Goal: Task Accomplishment & Management: Manage account settings

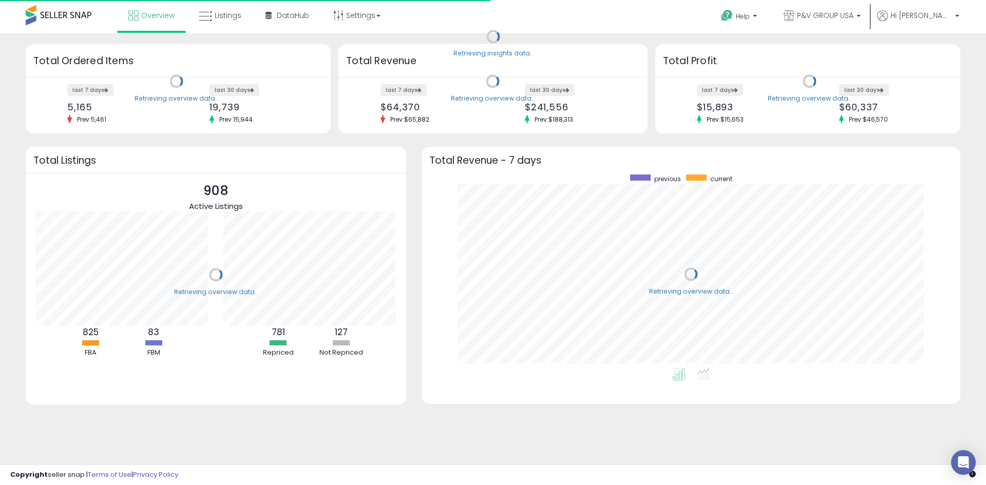
scroll to position [194, 518]
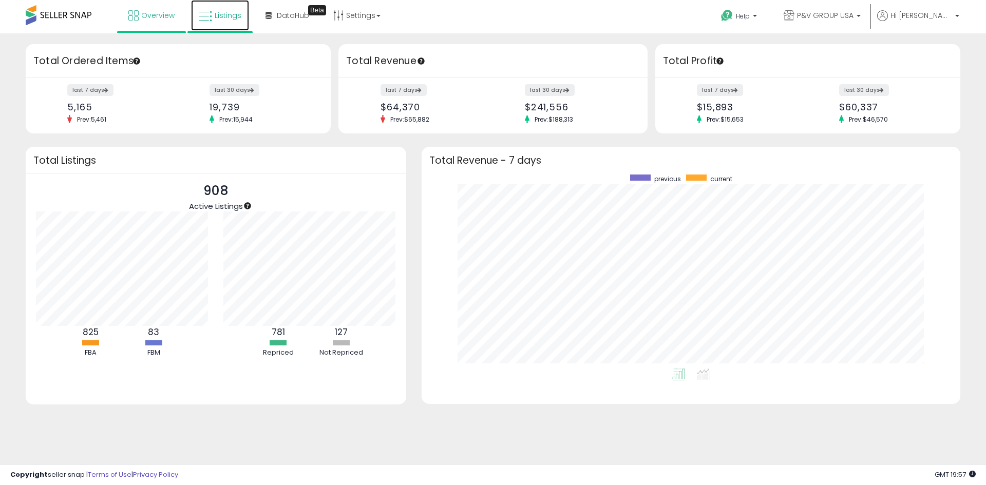
click at [199, 19] on icon at bounding box center [205, 16] width 13 height 13
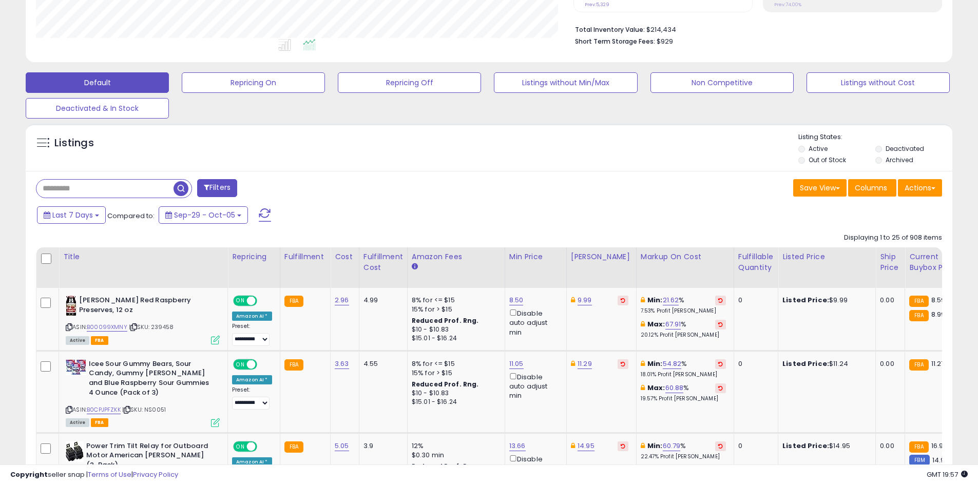
scroll to position [257, 0]
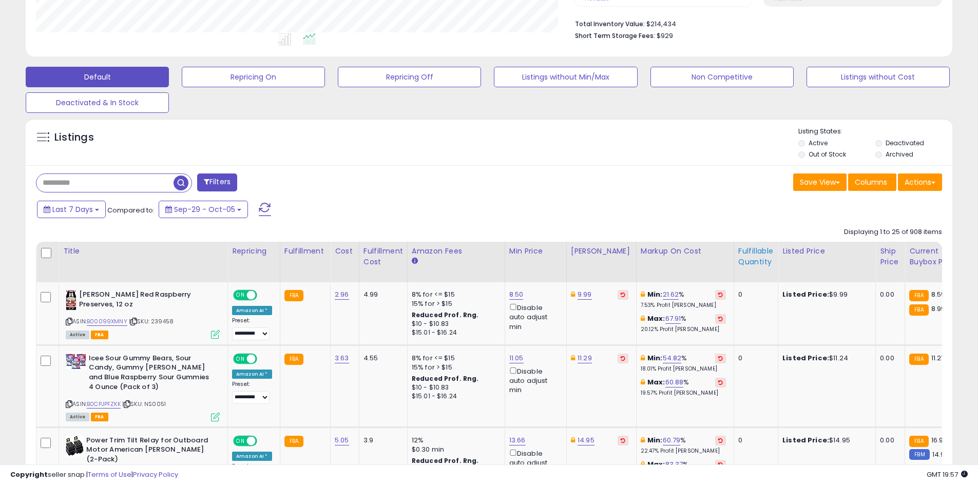
click at [745, 246] on div "Fulfillable Quantity" at bounding box center [755, 257] width 35 height 22
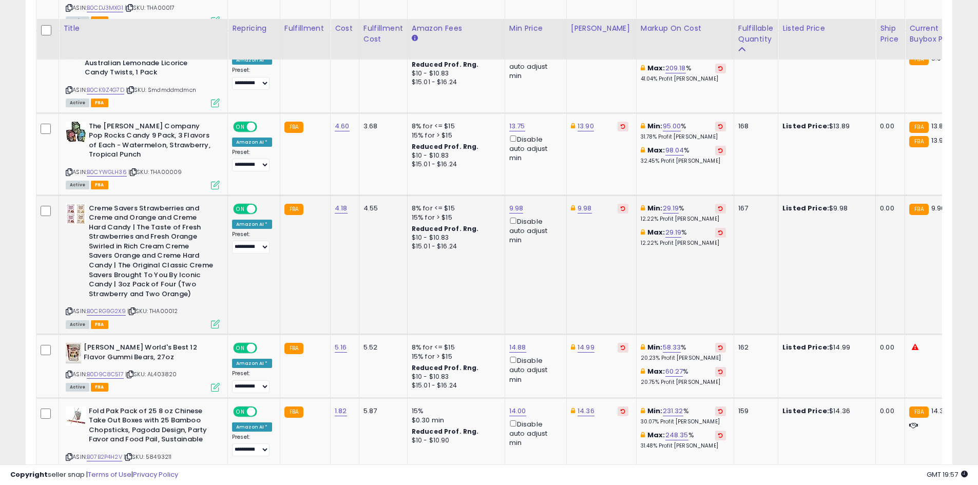
scroll to position [2151, 0]
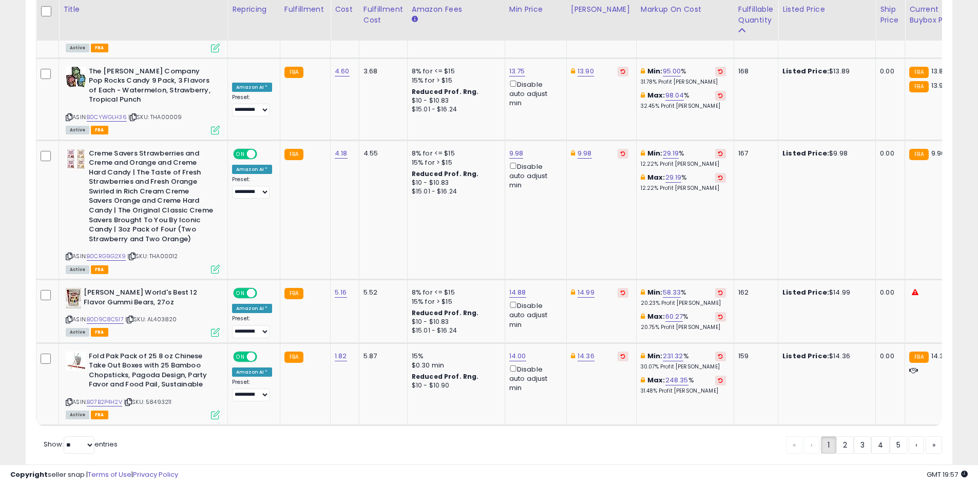
drag, startPoint x: 846, startPoint y: 412, endPoint x: 831, endPoint y: 404, distance: 17.5
click at [846, 436] on link "2" at bounding box center [844, 444] width 17 height 17
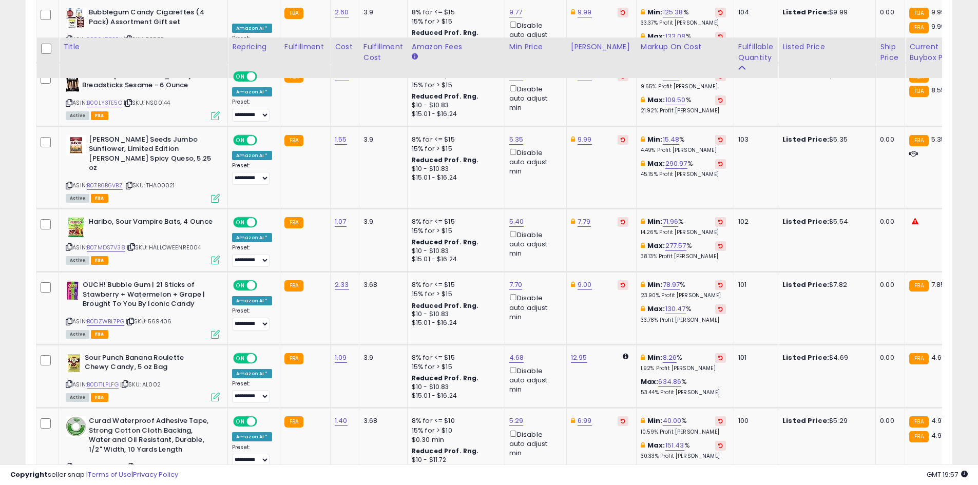
scroll to position [2066, 0]
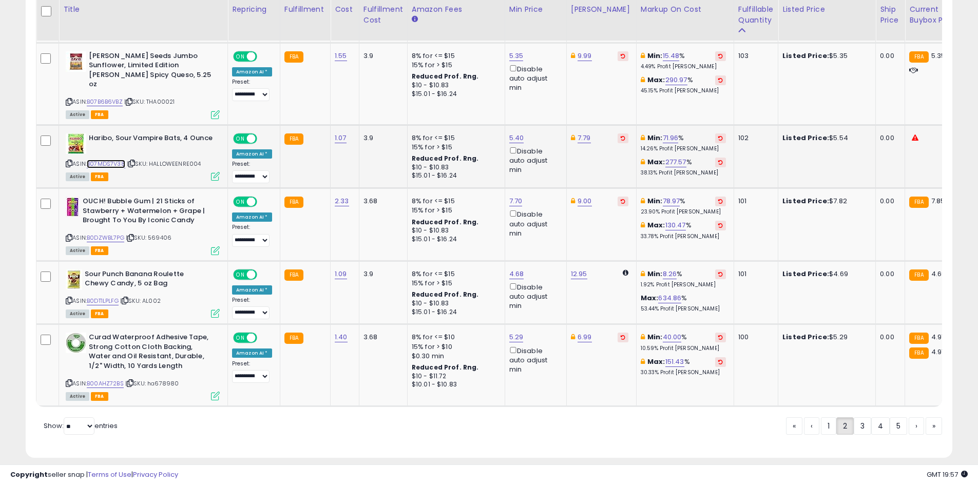
click at [108, 160] on link "B07MDS7V38" at bounding box center [106, 164] width 39 height 9
click at [578, 133] on link "7.79" at bounding box center [584, 138] width 13 height 10
type input "*"
type input "****"
click button "submit" at bounding box center [608, 81] width 17 height 15
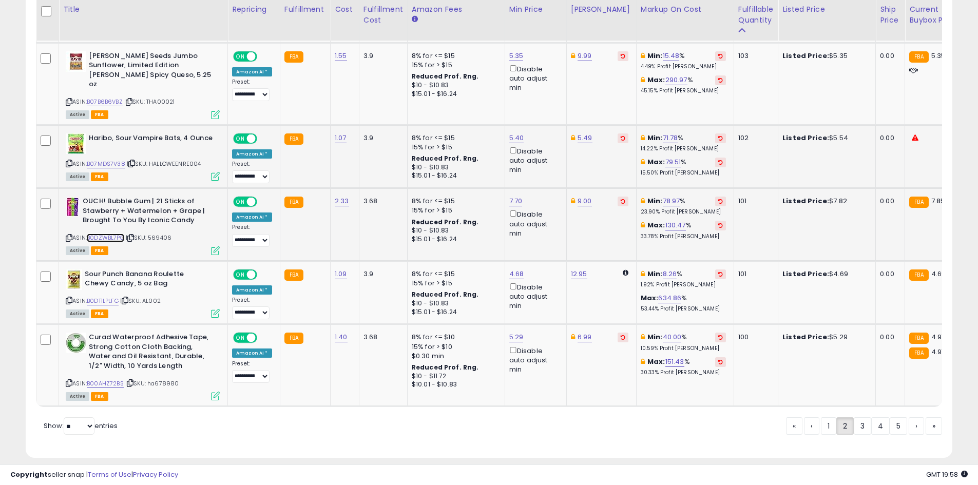
click at [95, 234] on link "B0DZWBL7PG" at bounding box center [105, 238] width 37 height 9
click at [109, 379] on link "B00AHZ72BS" at bounding box center [105, 383] width 37 height 9
click at [862, 417] on link "3" at bounding box center [862, 425] width 17 height 17
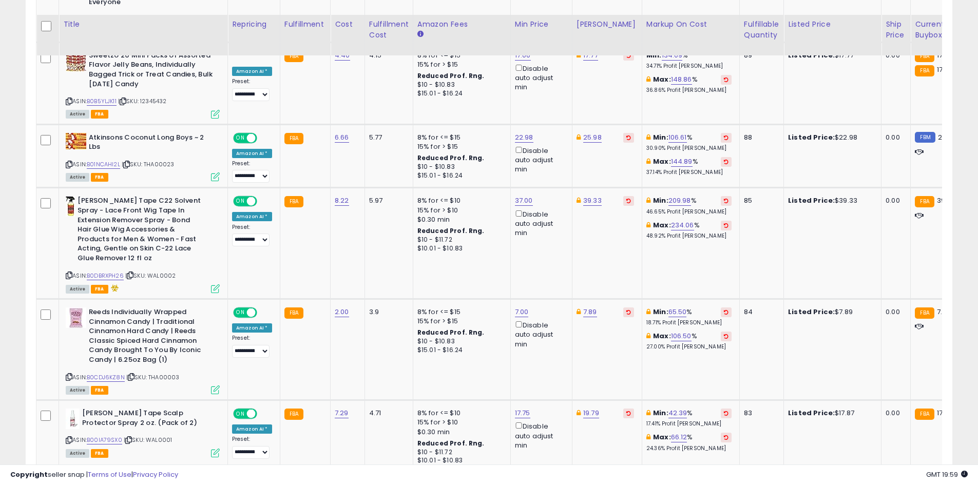
scroll to position [1230, 0]
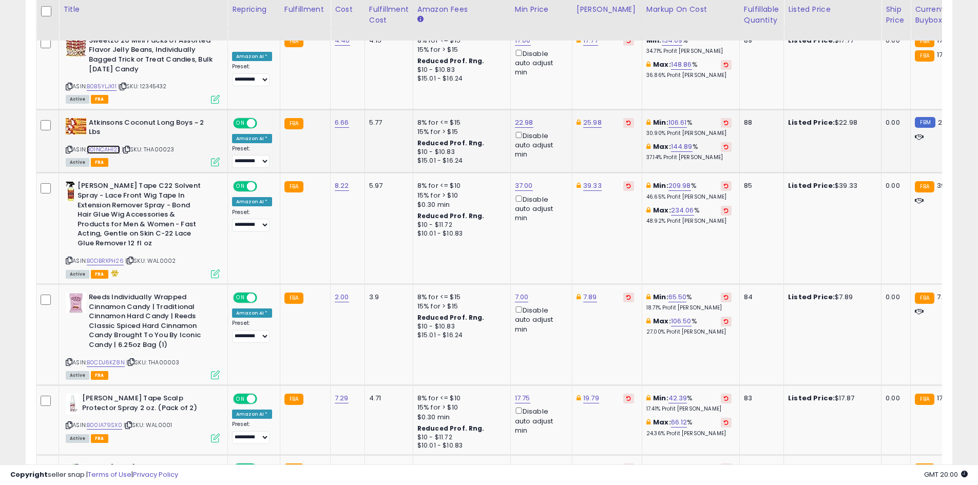
click at [94, 145] on link "B01NCAHI2L" at bounding box center [103, 149] width 33 height 9
click at [518, 118] on link "22.98" at bounding box center [524, 123] width 18 height 10
type input "*****"
click button "submit" at bounding box center [549, 67] width 17 height 15
click at [117, 257] on link "B0DBRXPH26" at bounding box center [105, 261] width 37 height 9
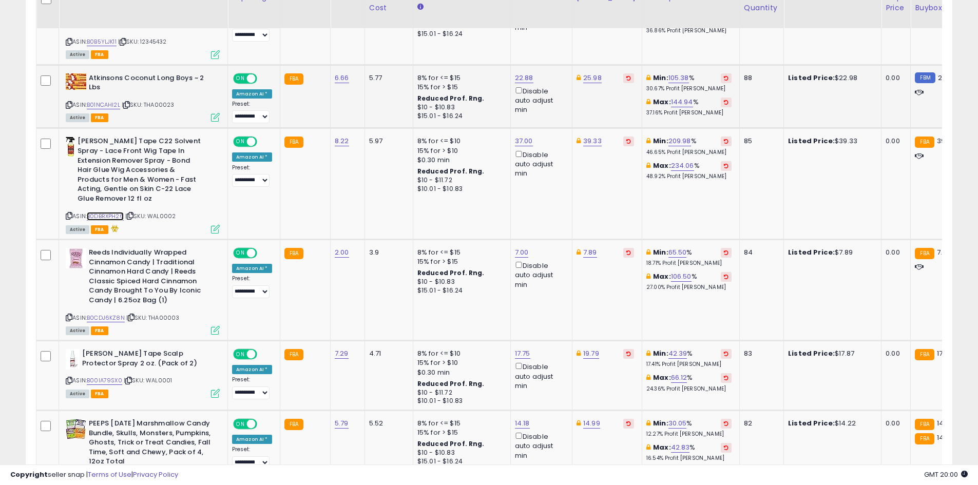
scroll to position [1384, 0]
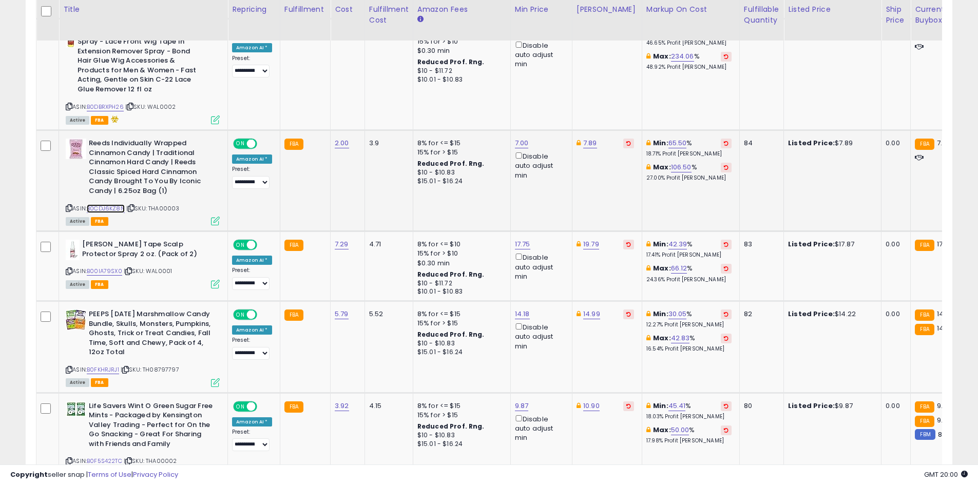
click at [113, 204] on link "B0CDJ6KZ8N" at bounding box center [106, 208] width 38 height 9
click at [586, 138] on link "7.89" at bounding box center [590, 143] width 14 height 10
type input "****"
click button "submit" at bounding box center [615, 87] width 17 height 15
drag, startPoint x: 751, startPoint y: 103, endPoint x: 749, endPoint y: 109, distance: 7.0
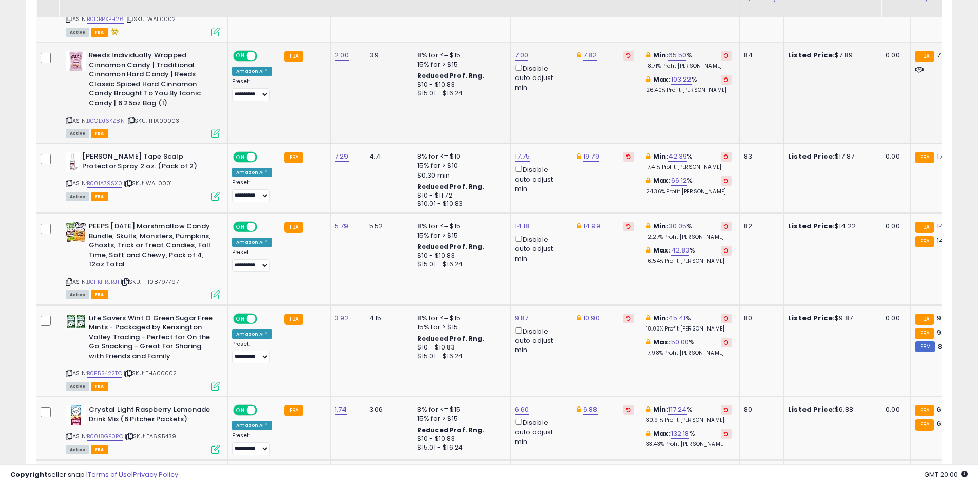
scroll to position [1477, 0]
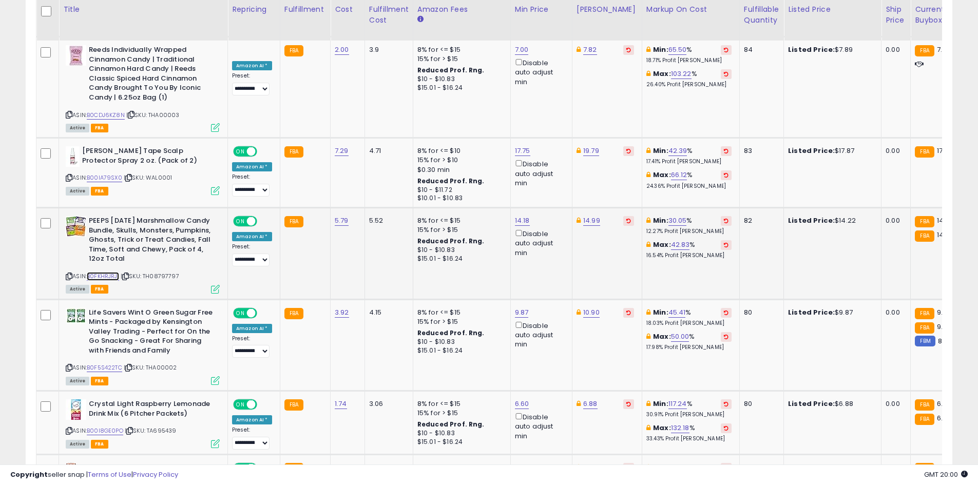
click at [98, 272] on link "B0FKHRJRJ1" at bounding box center [103, 276] width 32 height 9
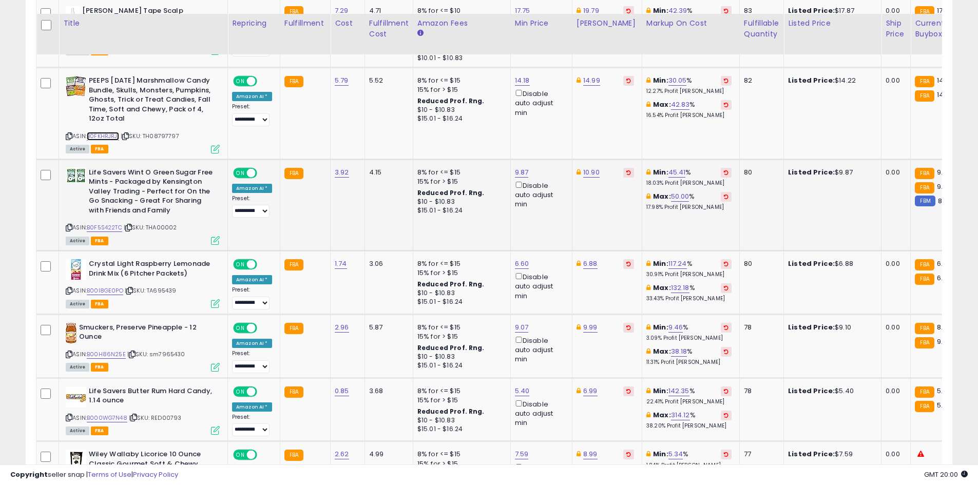
scroll to position [1631, 0]
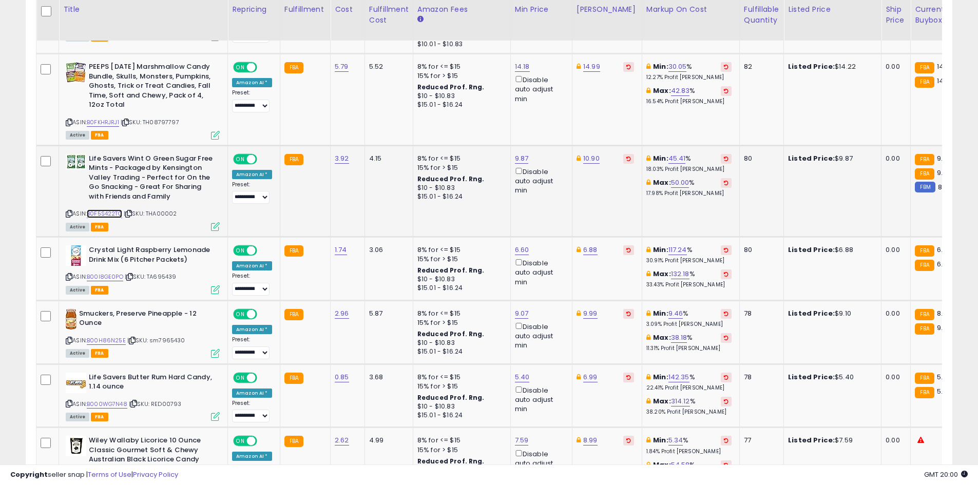
click at [109, 209] on link "B0F5S422TC" at bounding box center [104, 213] width 35 height 9
click at [523, 154] on link "9.87" at bounding box center [522, 159] width 14 height 10
type input "****"
click button "submit" at bounding box center [547, 102] width 17 height 15
click at [523, 154] on link "9.36" at bounding box center [522, 159] width 14 height 10
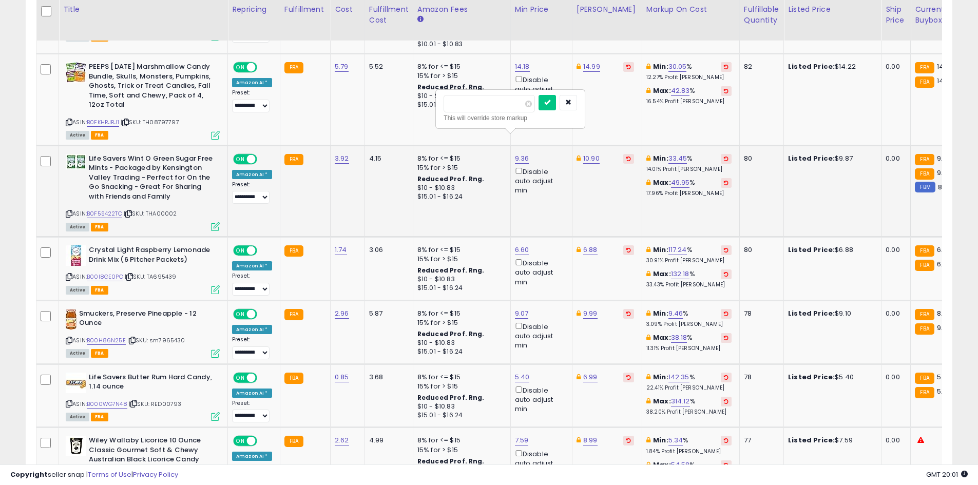
type input "****"
click button "submit" at bounding box center [547, 102] width 17 height 15
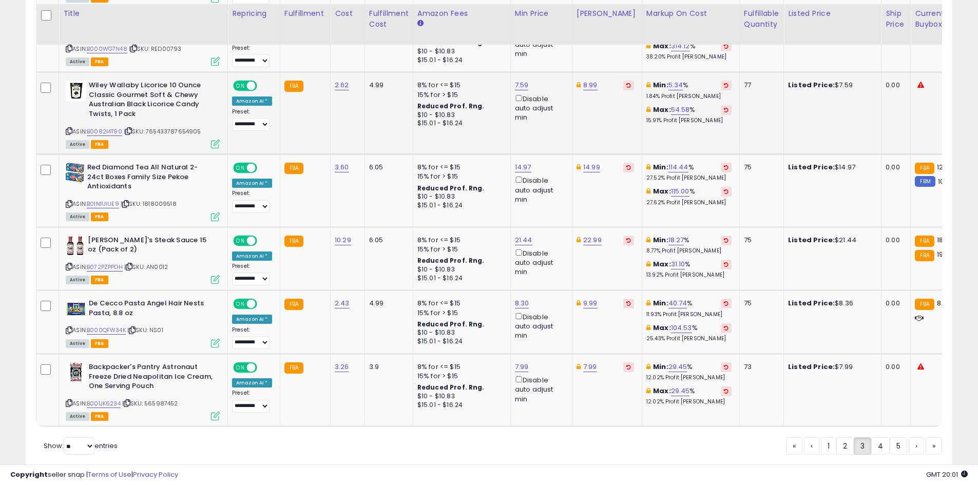
scroll to position [1991, 0]
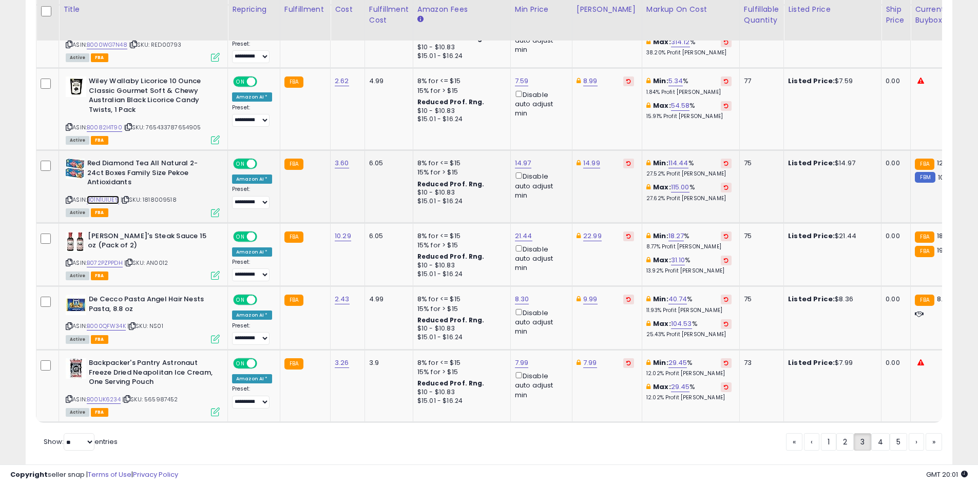
click at [104, 196] on link "B01N1UIUE9" at bounding box center [103, 200] width 32 height 9
click at [112, 322] on link "B000QFW34K" at bounding box center [106, 326] width 39 height 9
click at [106, 395] on link "B001JK6234" at bounding box center [104, 399] width 34 height 9
click at [515, 358] on link "7.99" at bounding box center [522, 363] width 14 height 10
type input "***"
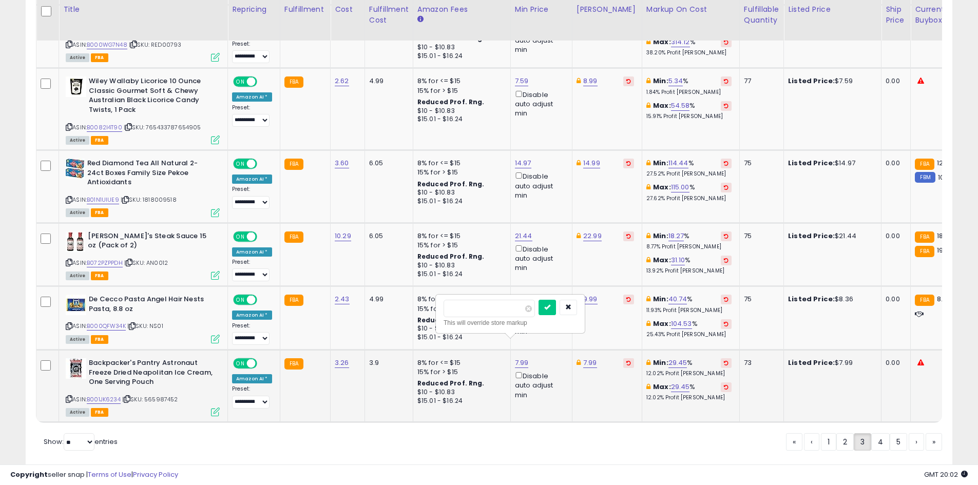
click button "submit" at bounding box center [547, 307] width 17 height 15
click at [589, 358] on link "7.99" at bounding box center [590, 363] width 14 height 10
type input "****"
click button "submit" at bounding box center [615, 307] width 17 height 15
click at [874, 433] on link "4" at bounding box center [880, 441] width 18 height 17
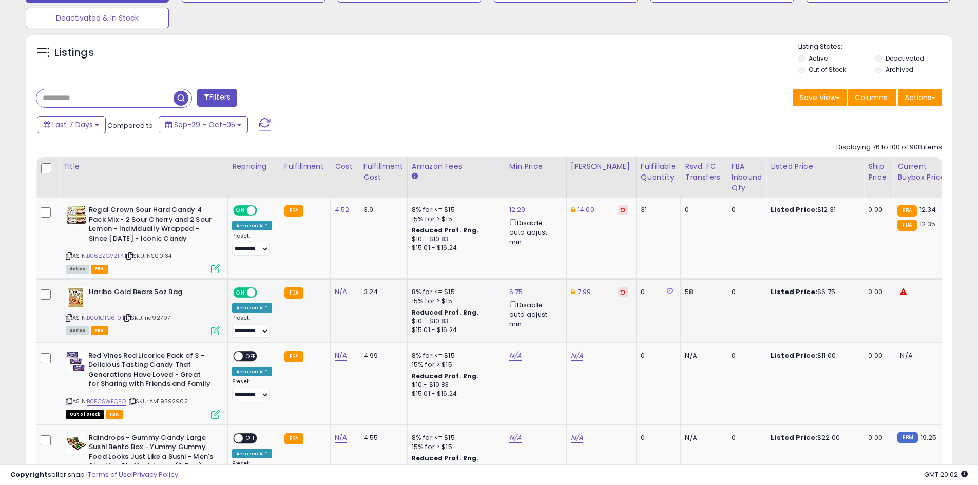
scroll to position [408, 0]
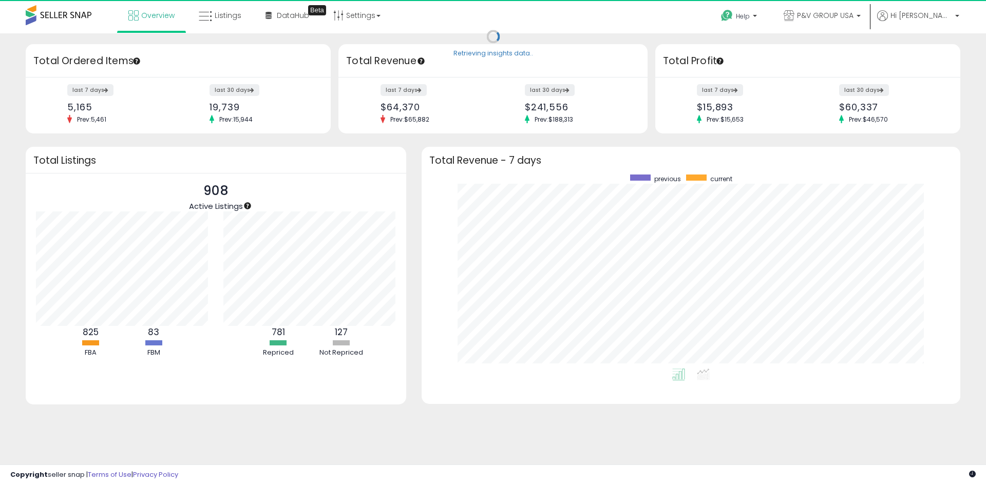
scroll to position [194, 518]
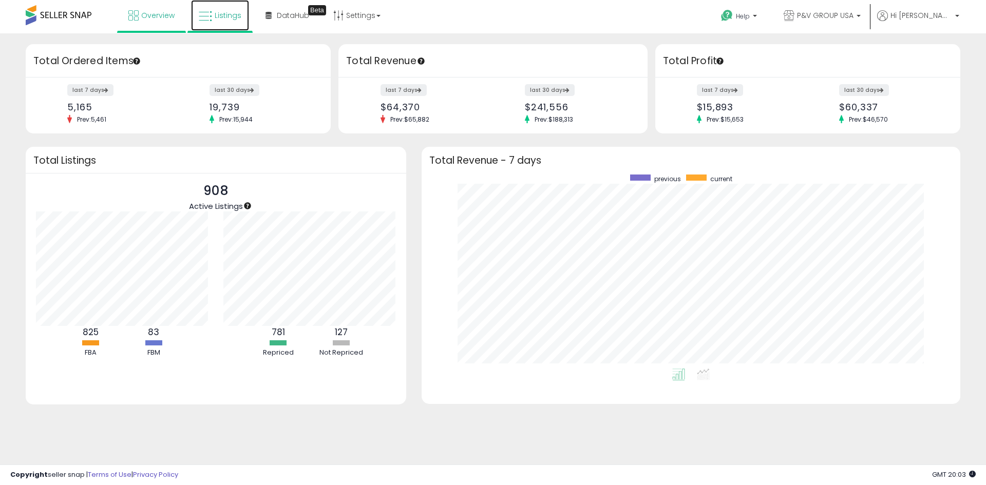
click at [217, 23] on link "Listings" at bounding box center [220, 15] width 58 height 31
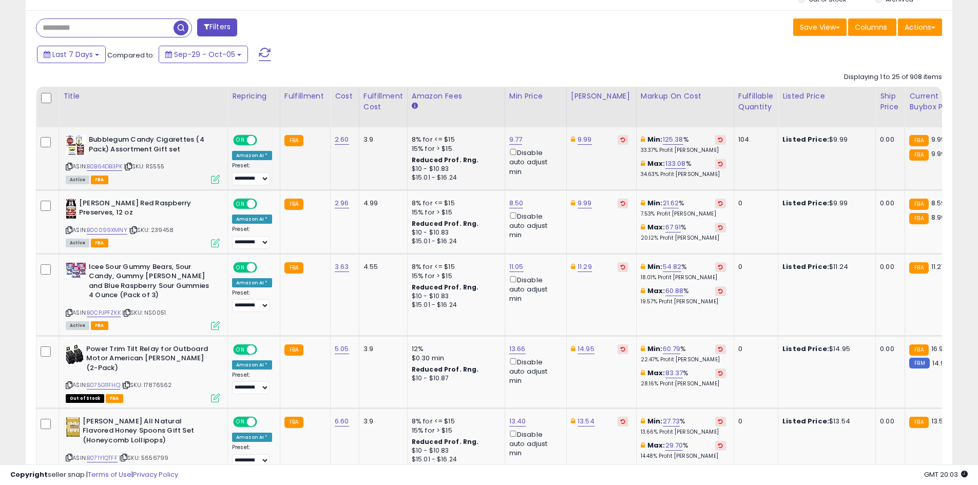
scroll to position [411, 0]
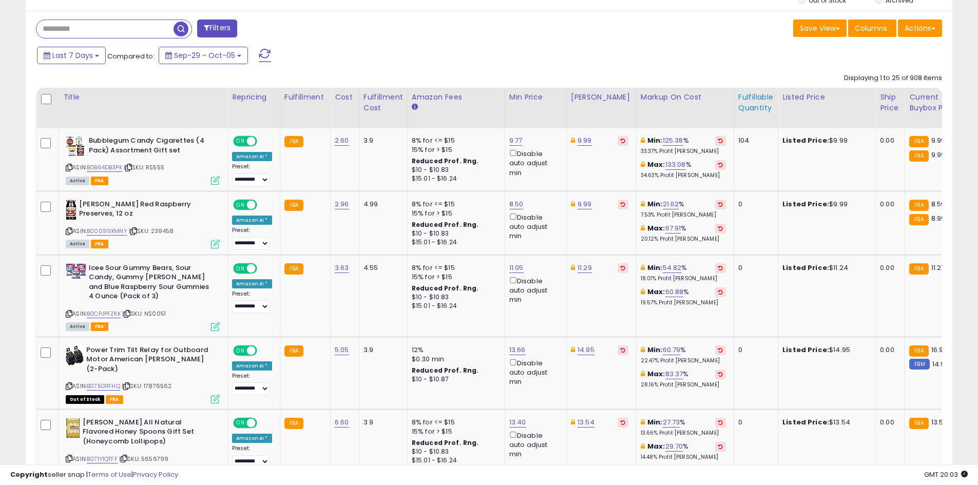
click at [737, 114] on th "Fulfillable Quantity" at bounding box center [756, 108] width 44 height 41
click at [739, 105] on div "Fulfillable Quantity" at bounding box center [755, 103] width 35 height 22
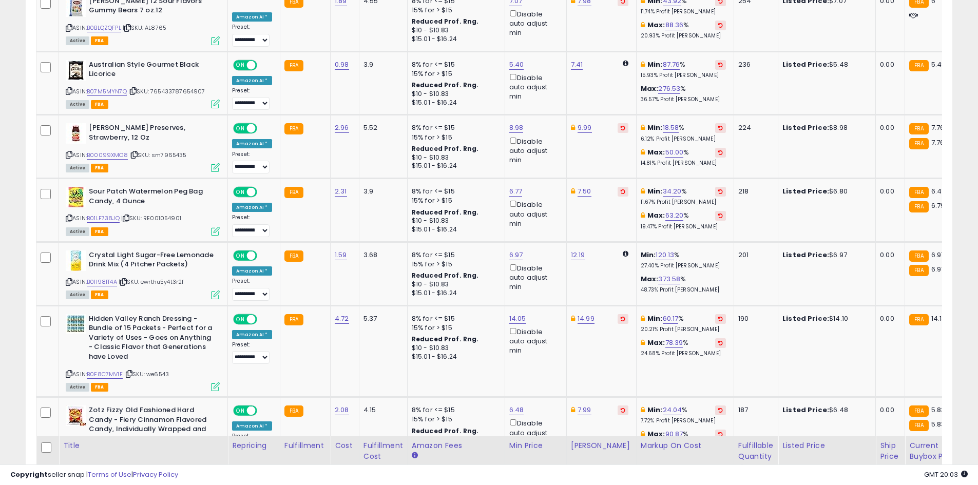
scroll to position [2151, 0]
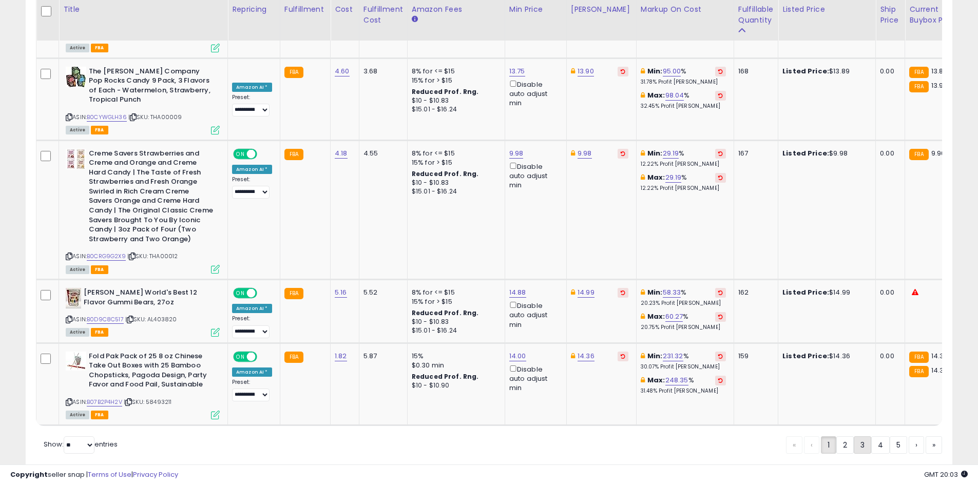
click at [862, 436] on link "3" at bounding box center [862, 444] width 17 height 17
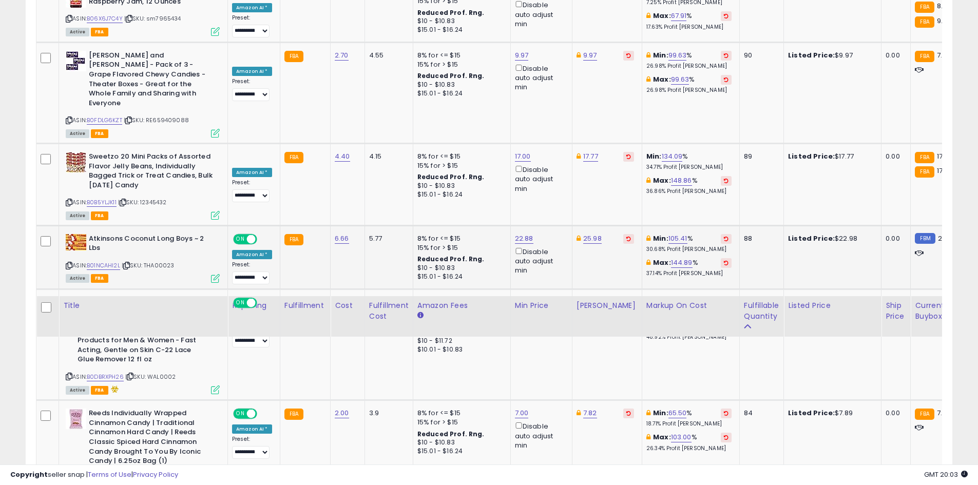
scroll to position [2035, 0]
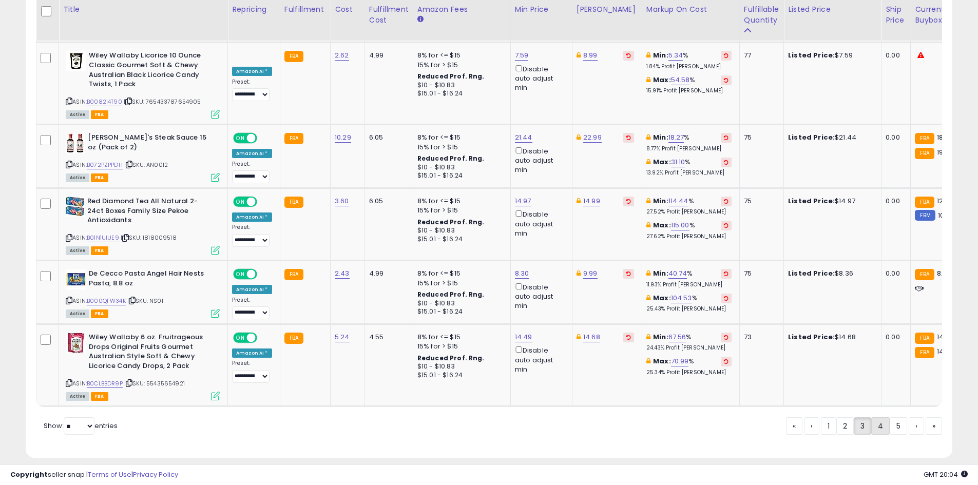
click at [871, 417] on link "4" at bounding box center [880, 425] width 18 height 17
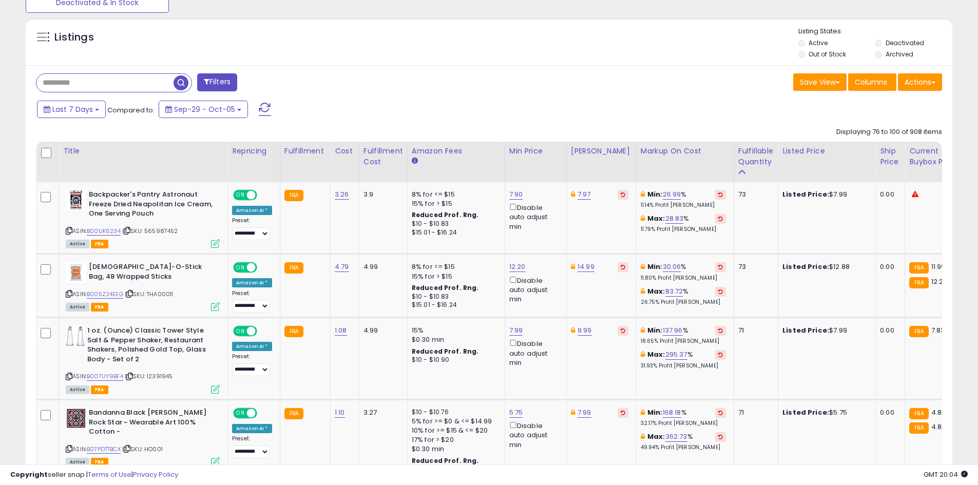
scroll to position [460, 0]
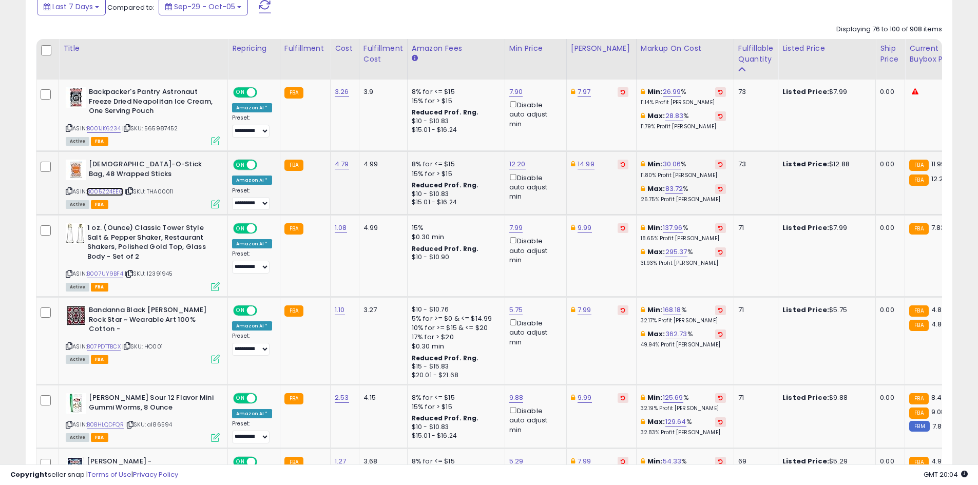
click at [108, 190] on link "B005Z24EEG" at bounding box center [105, 191] width 36 height 9
click at [587, 160] on link "14.99" at bounding box center [586, 164] width 17 height 10
click at [641, 127] on button "button" at bounding box center [632, 127] width 17 height 15
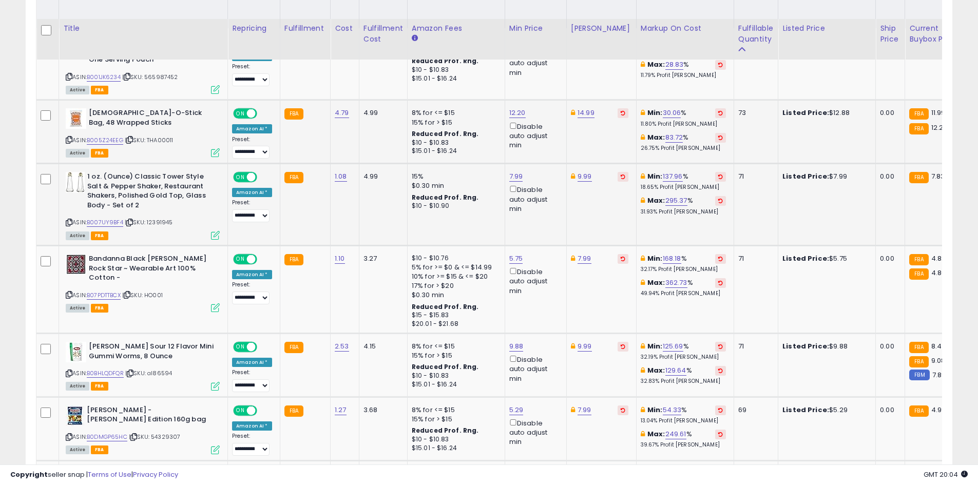
scroll to position [562, 0]
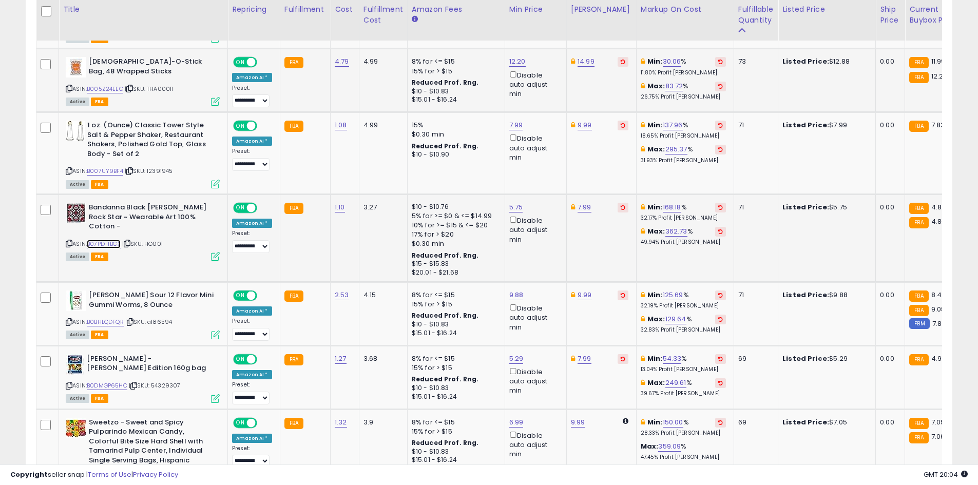
click at [119, 240] on link "B07PDTTBCX" at bounding box center [104, 244] width 34 height 9
click at [511, 204] on link "5.75" at bounding box center [516, 207] width 14 height 10
type input "***"
click button "submit" at bounding box center [541, 170] width 17 height 15
click at [515, 205] on link "5.20" at bounding box center [516, 207] width 14 height 10
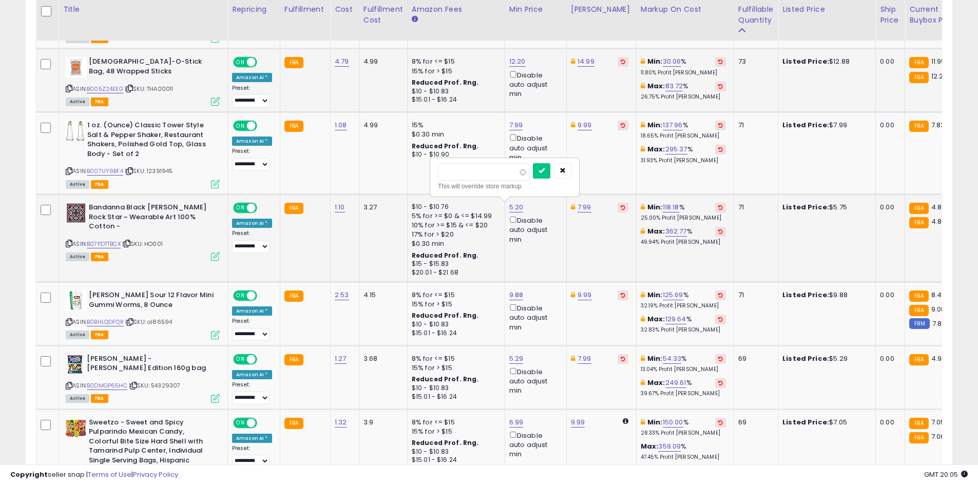
type input "****"
click button "submit" at bounding box center [541, 170] width 17 height 15
click at [112, 170] on link "B007UY9BF4" at bounding box center [105, 171] width 36 height 9
click at [514, 130] on link "7.99" at bounding box center [516, 125] width 14 height 10
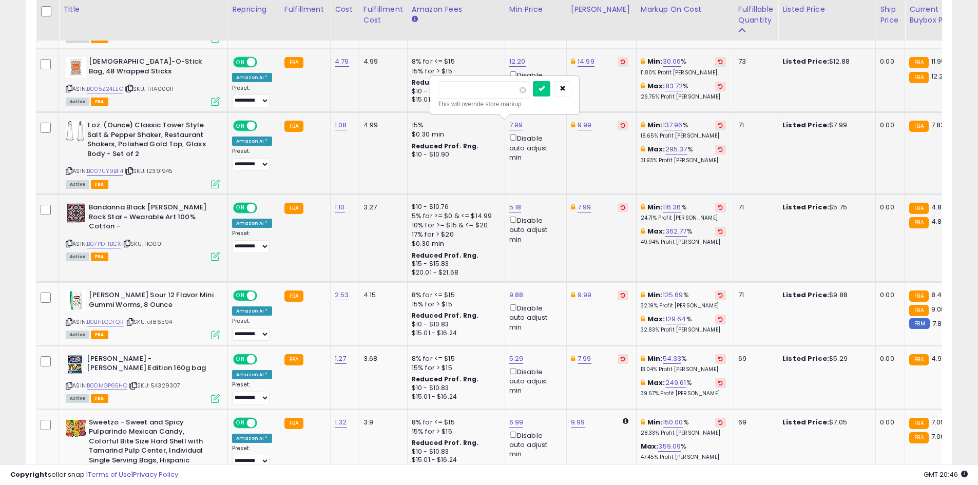
type input "***"
click button "submit" at bounding box center [541, 88] width 17 height 15
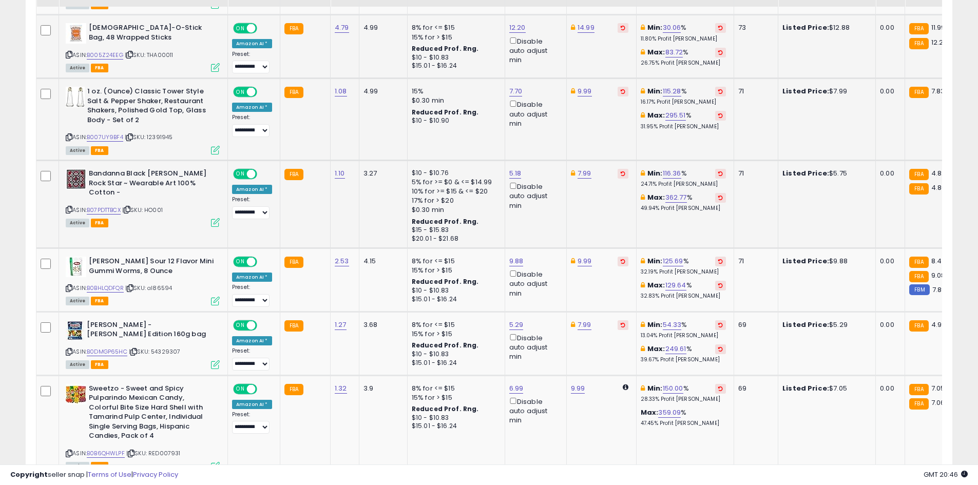
scroll to position [665, 0]
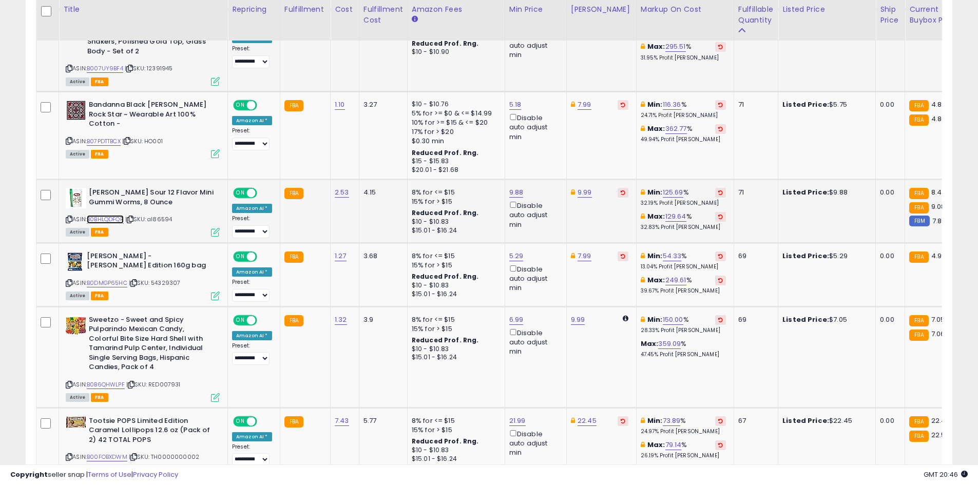
click at [115, 223] on link "B0BHLQDFQR" at bounding box center [105, 219] width 37 height 9
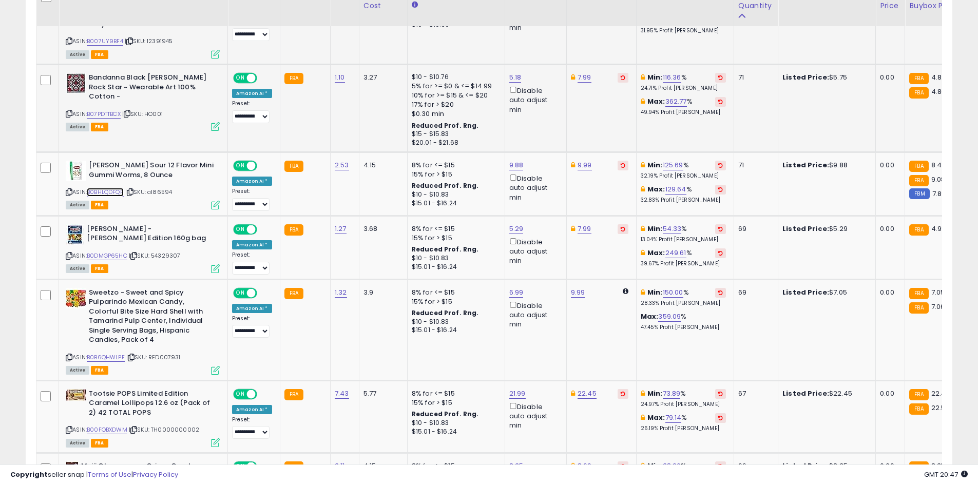
scroll to position [716, 0]
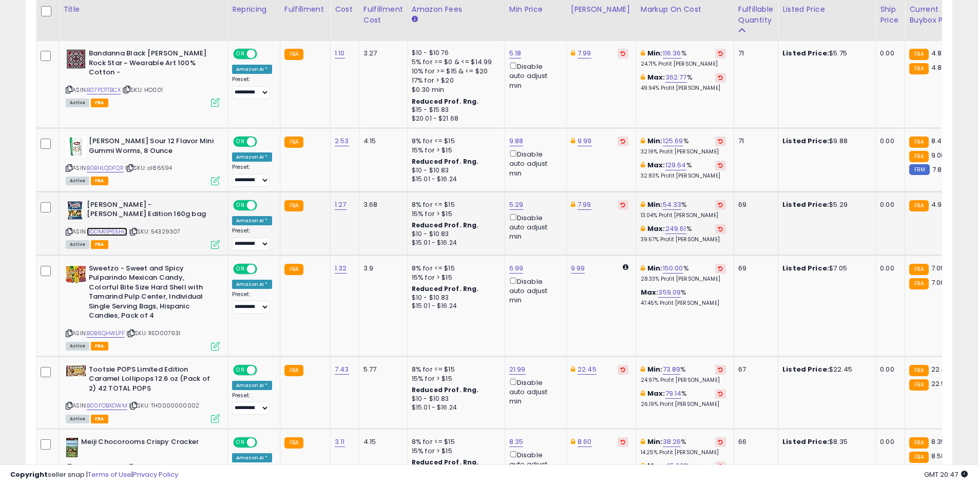
click at [120, 235] on link "B0DMGP65HC" at bounding box center [107, 231] width 41 height 9
click at [514, 205] on link "5.29" at bounding box center [516, 205] width 14 height 10
type input "****"
click button "submit" at bounding box center [541, 168] width 17 height 15
click at [100, 334] on link "B0B6QHWLPF" at bounding box center [106, 333] width 38 height 9
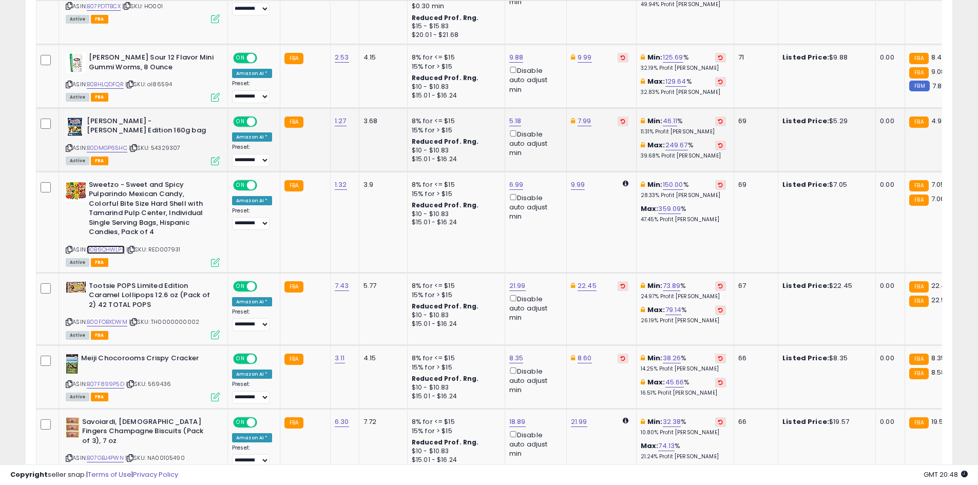
scroll to position [819, 0]
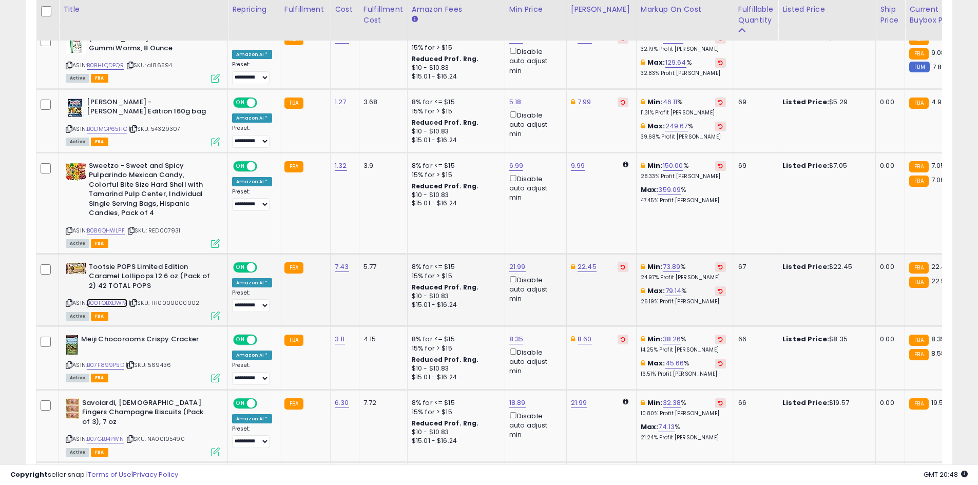
click at [120, 299] on link "B00FOBXDWM" at bounding box center [107, 303] width 41 height 9
click at [590, 269] on link "22.45" at bounding box center [587, 267] width 19 height 10
type input "*****"
click button "submit" at bounding box center [611, 230] width 17 height 15
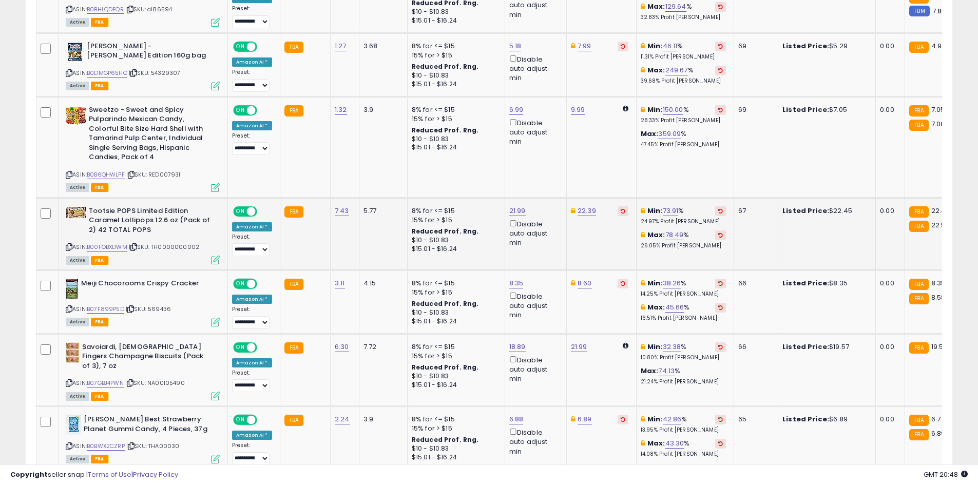
scroll to position [973, 0]
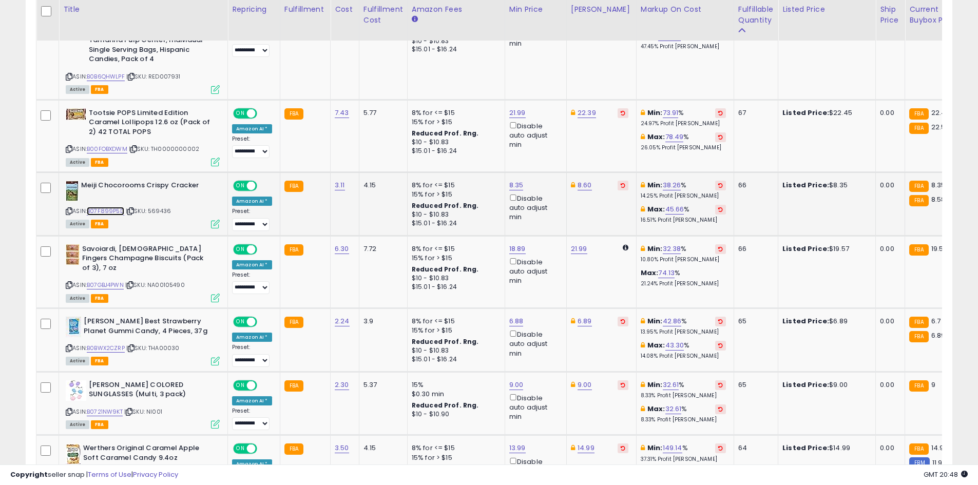
click at [114, 212] on link "B07F899P5D" at bounding box center [105, 211] width 37 height 9
click at [509, 186] on link "8.35" at bounding box center [516, 185] width 14 height 10
type input "****"
click button "submit" at bounding box center [541, 148] width 17 height 15
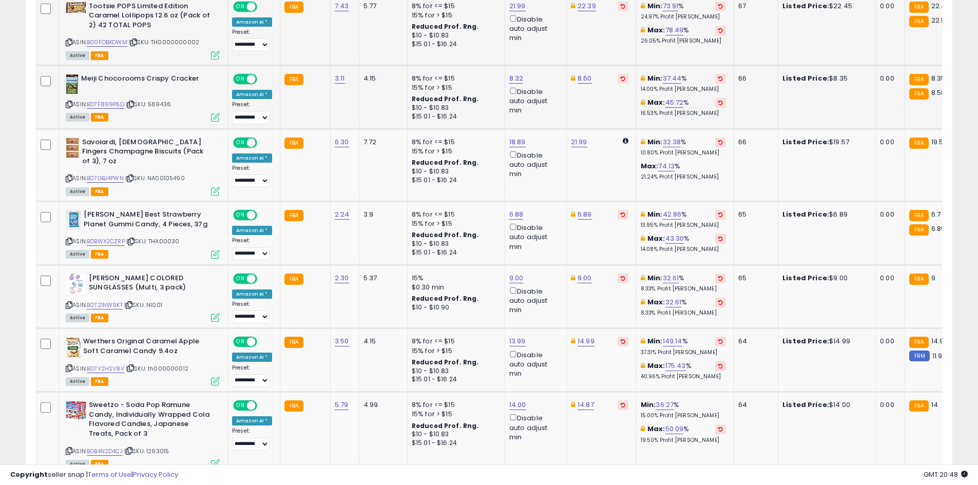
scroll to position [1178, 0]
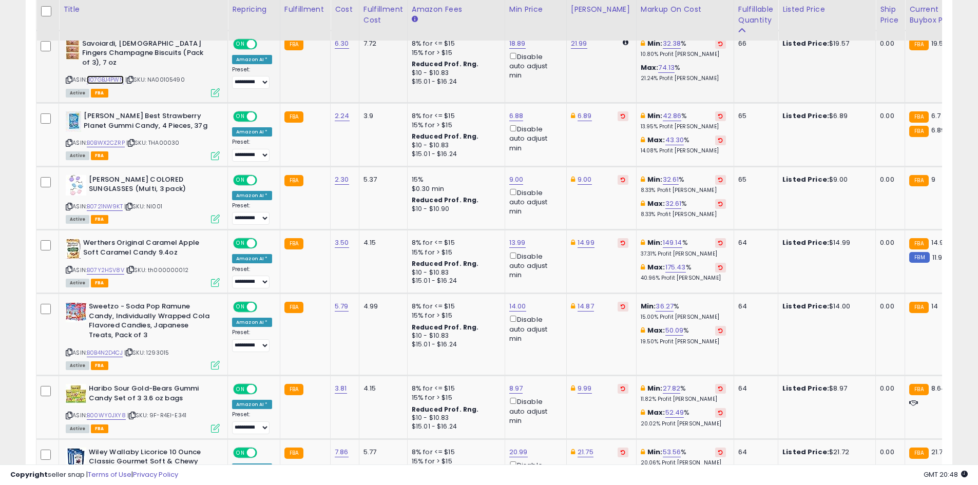
click at [115, 81] on link "B07GBJ4PWN" at bounding box center [105, 79] width 37 height 9
click at [100, 148] on div "ASIN: B0BWX2CZRP | SKU: THA00030 Active FBA" at bounding box center [143, 135] width 154 height 48
click at [102, 146] on link "B0BWX2CZRP" at bounding box center [106, 143] width 38 height 9
click at [518, 118] on link "6.88" at bounding box center [516, 116] width 14 height 10
type input "***"
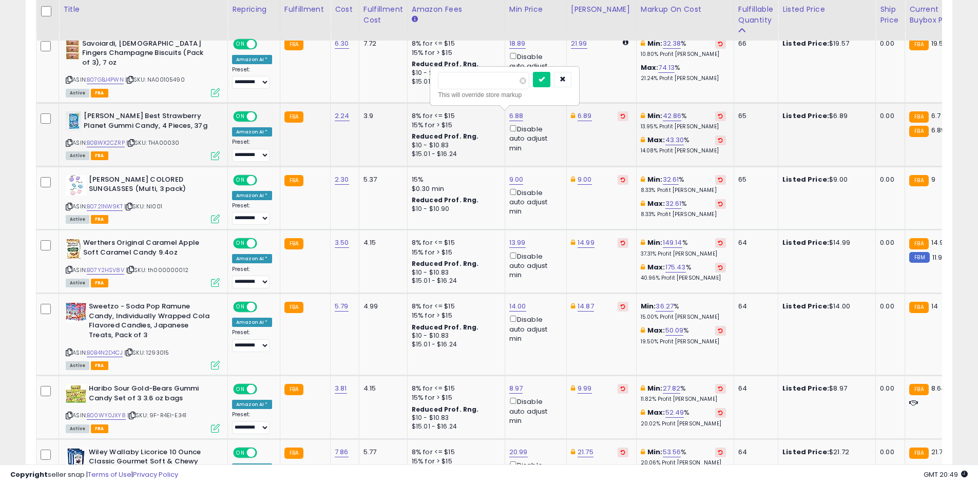
click button "submit" at bounding box center [541, 79] width 17 height 15
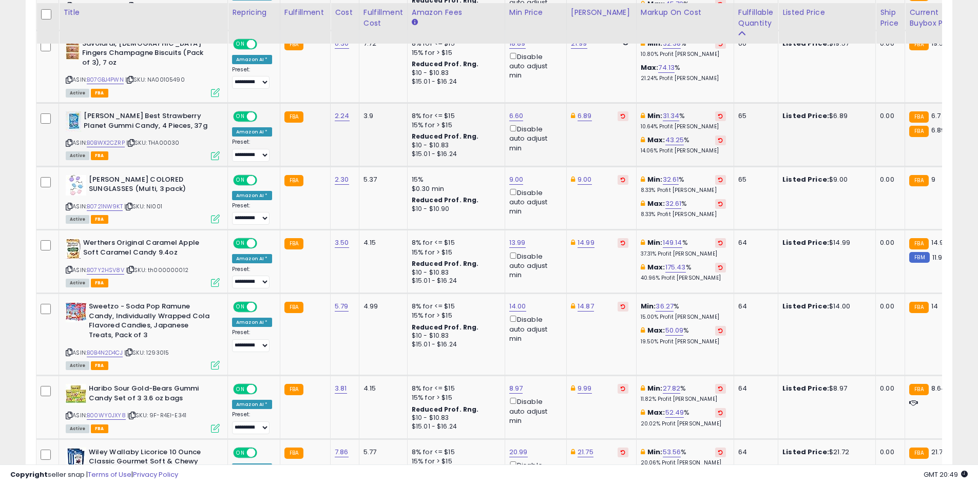
scroll to position [1230, 0]
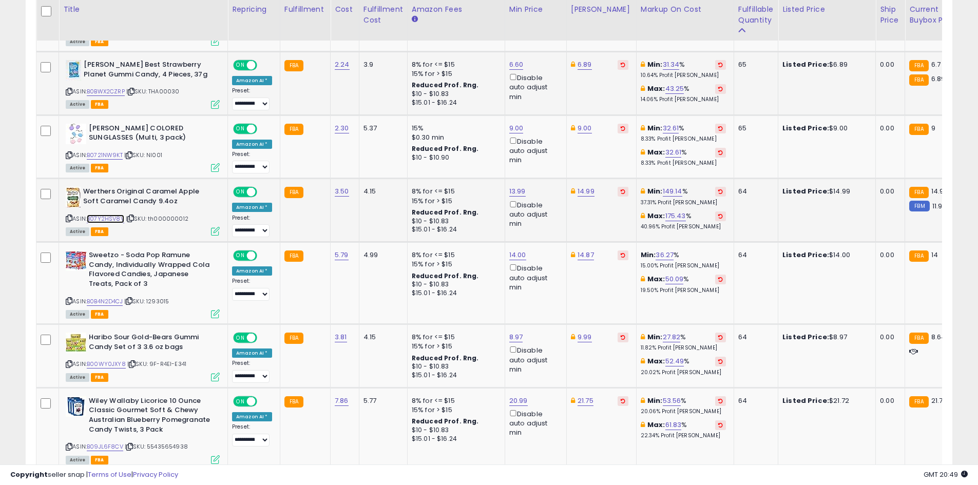
click at [117, 223] on link "B07Y2HSV8V" at bounding box center [105, 219] width 37 height 9
click at [111, 305] on link "B0B4N2D4CJ" at bounding box center [105, 301] width 36 height 9
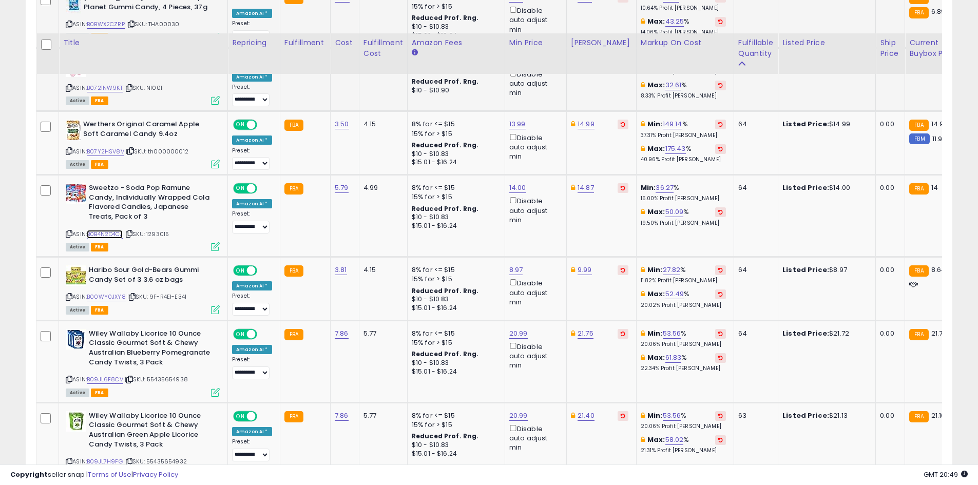
scroll to position [1332, 0]
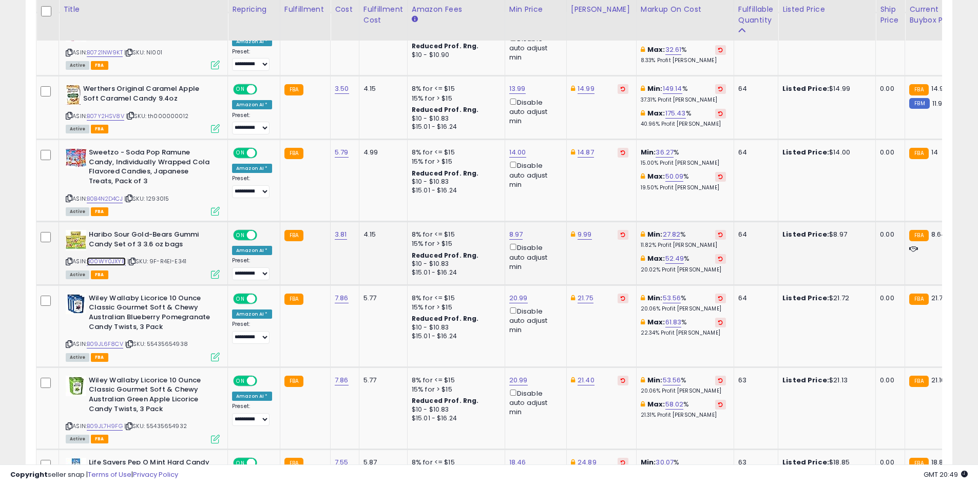
click at [113, 260] on link "B00WY0JXY8" at bounding box center [106, 261] width 39 height 9
click at [514, 237] on link "8.97" at bounding box center [516, 235] width 14 height 10
type input "****"
click button "submit" at bounding box center [541, 197] width 17 height 15
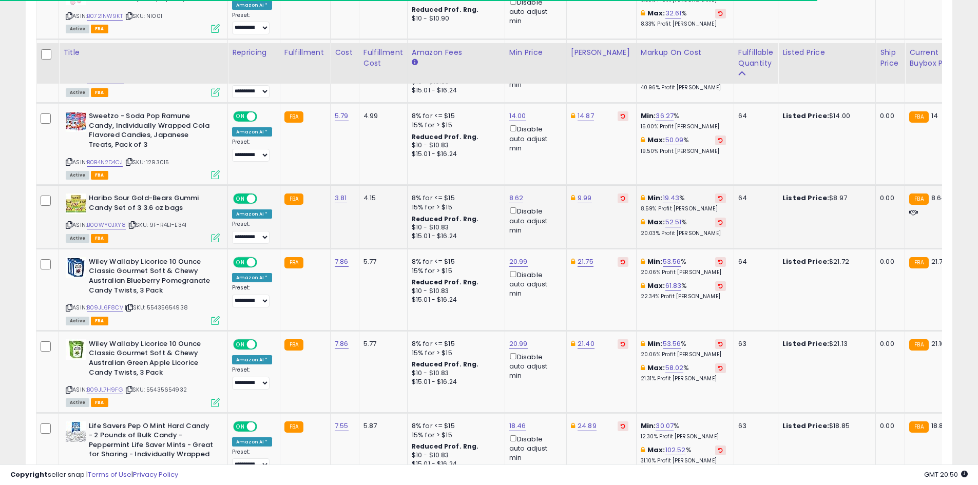
scroll to position [1435, 0]
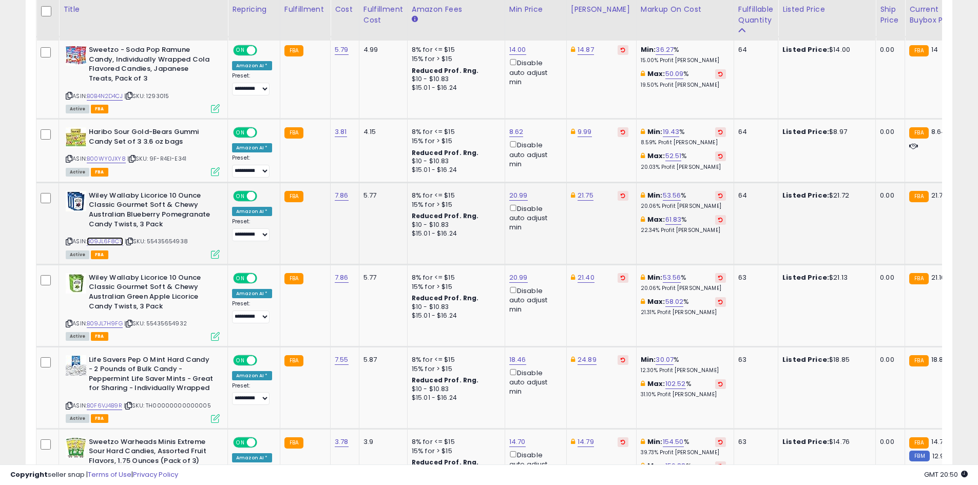
click at [107, 243] on link "B09JL6F8CV" at bounding box center [105, 241] width 36 height 9
click at [580, 194] on link "21.75" at bounding box center [586, 195] width 16 height 10
type input "*****"
click button "submit" at bounding box center [610, 158] width 17 height 15
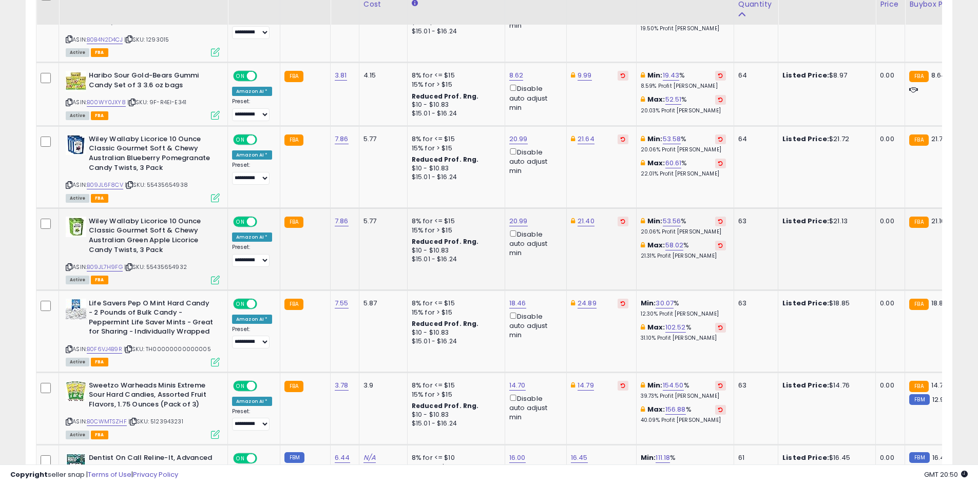
scroll to position [1506, 0]
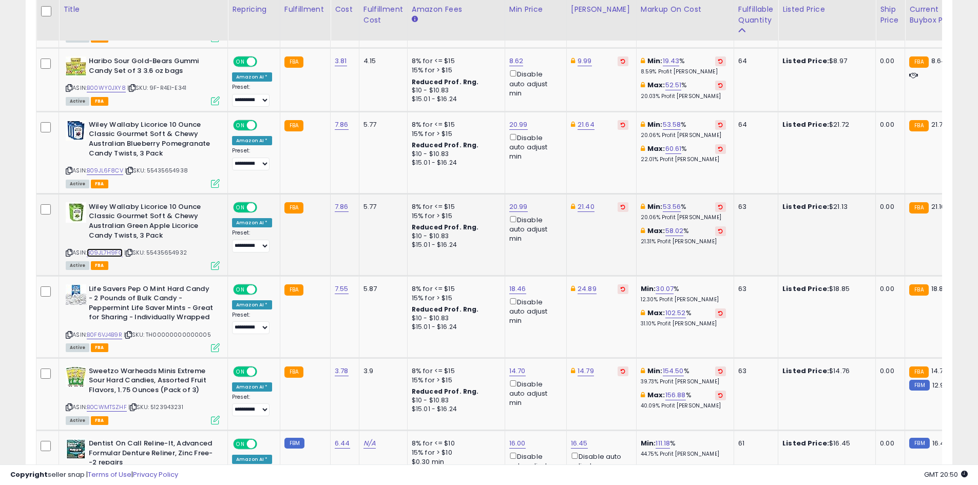
click at [112, 252] on link "B09JL7H9FG" at bounding box center [105, 253] width 36 height 9
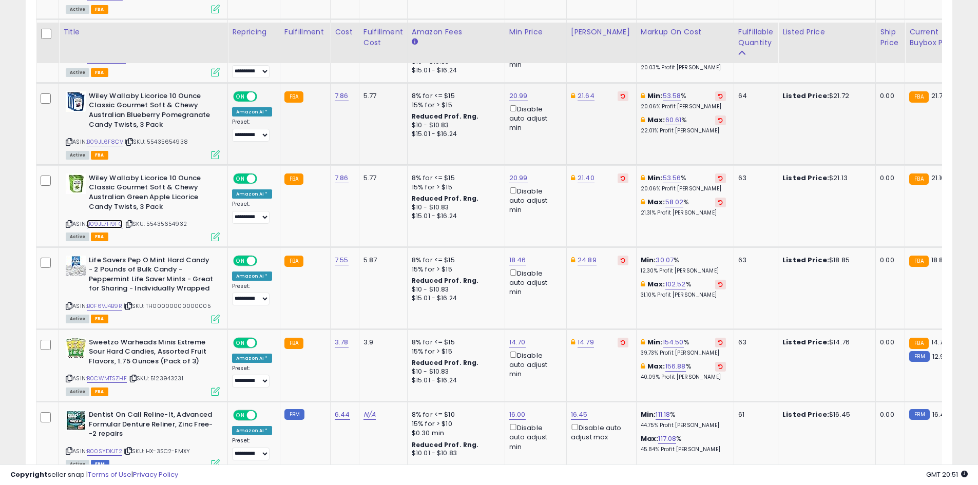
scroll to position [1557, 0]
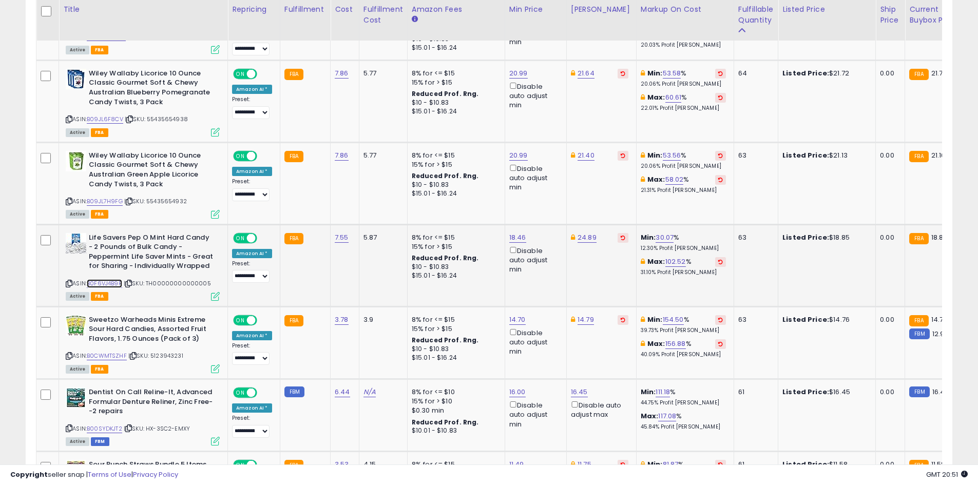
click at [104, 283] on link "B0F6VJ4B9R" at bounding box center [104, 283] width 35 height 9
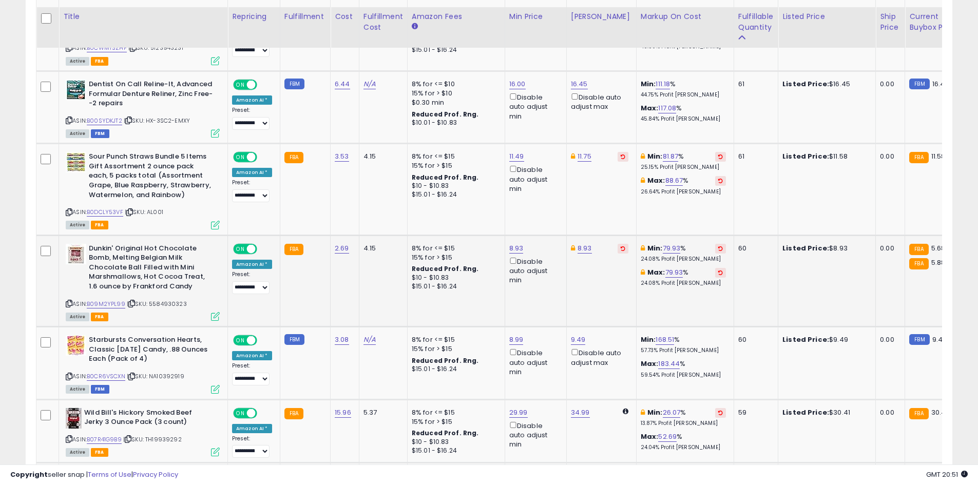
scroll to position [2014, 0]
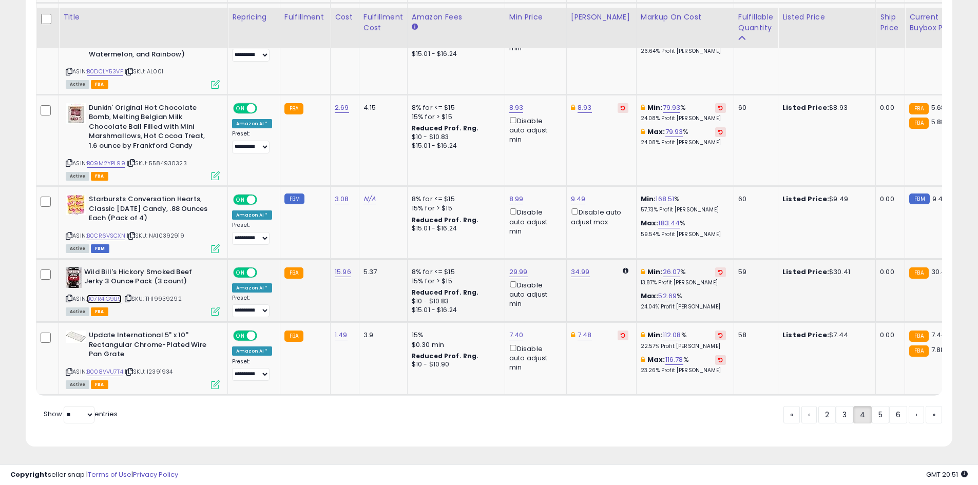
click at [103, 295] on link "B07R41G9B9" at bounding box center [104, 299] width 35 height 9
click at [519, 267] on link "29.99" at bounding box center [518, 272] width 18 height 10
type input "*"
type input "****"
click button "submit" at bounding box center [543, 235] width 17 height 15
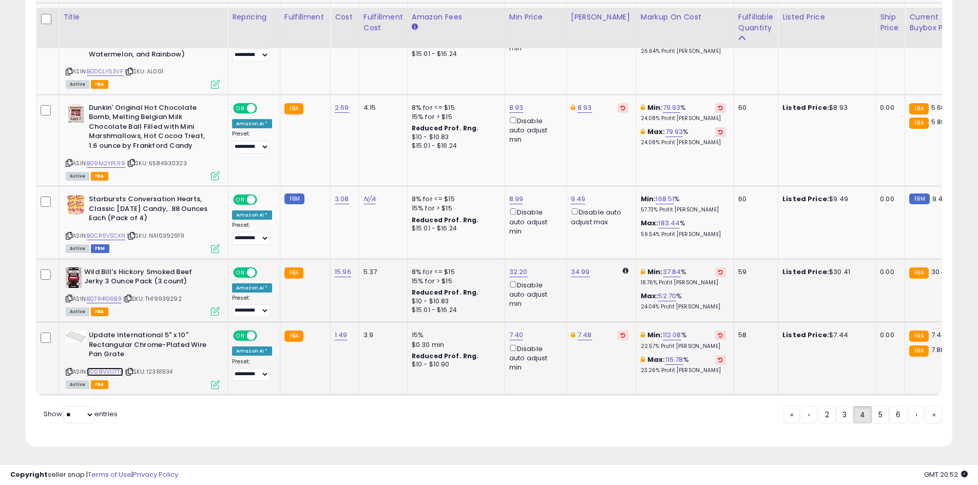
click at [118, 368] on link "B008VVU7T4" at bounding box center [105, 372] width 36 height 9
click at [878, 423] on link "5" at bounding box center [880, 414] width 17 height 17
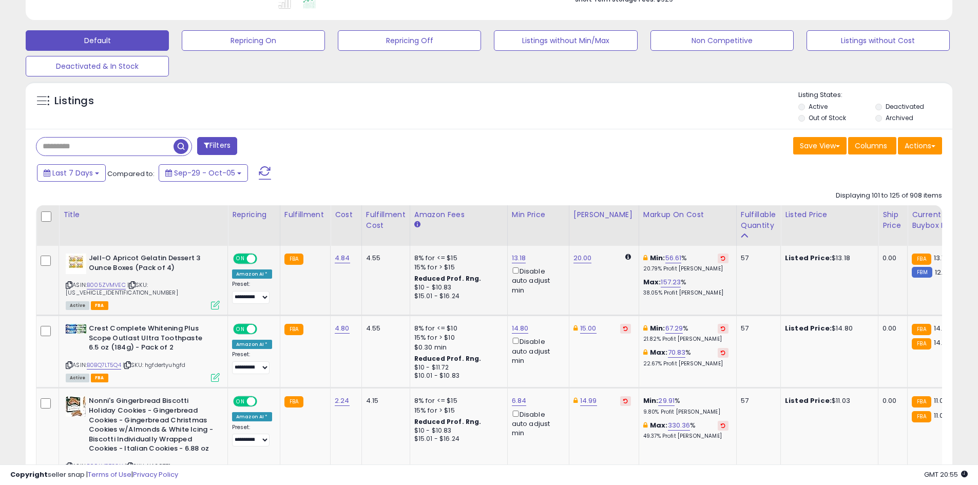
scroll to position [306, 0]
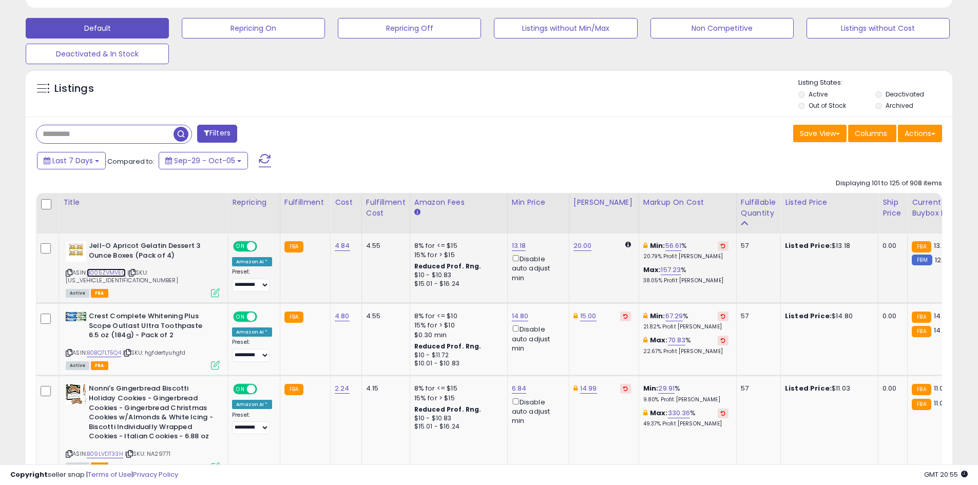
click at [100, 272] on link "B005ZVMVEC" at bounding box center [106, 273] width 39 height 9
click at [512, 249] on link "13.18" at bounding box center [519, 246] width 14 height 10
type input "*"
type input "*****"
click button "submit" at bounding box center [542, 209] width 17 height 15
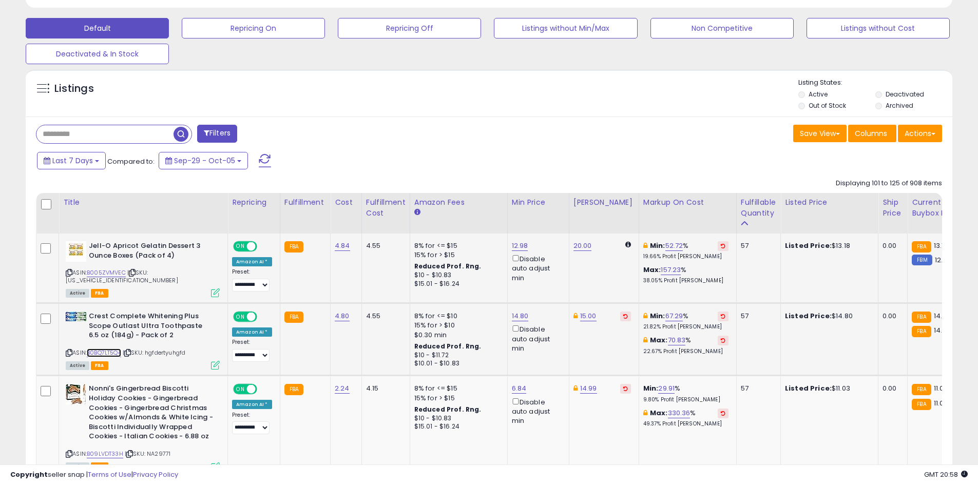
click at [108, 349] on link "B0BQ7LT5Q4" at bounding box center [104, 353] width 34 height 9
click at [519, 311] on link "14.80" at bounding box center [520, 316] width 17 height 10
type input "**"
click button "submit" at bounding box center [544, 272] width 17 height 15
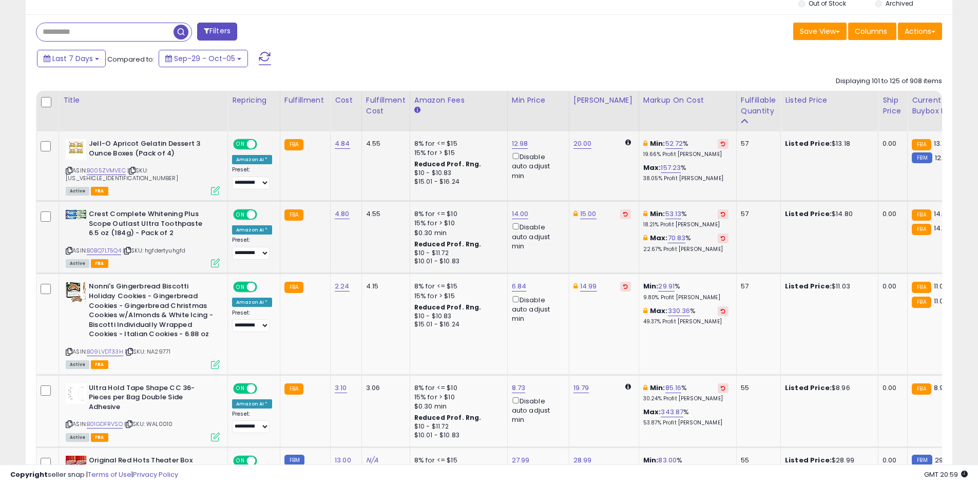
scroll to position [408, 0]
click at [107, 347] on link "B09LVDT33H" at bounding box center [105, 351] width 36 height 9
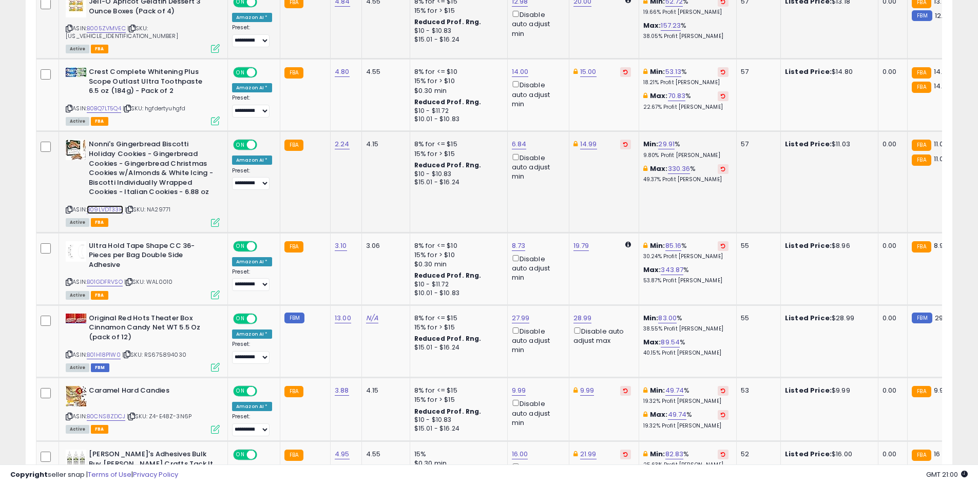
scroll to position [562, 0]
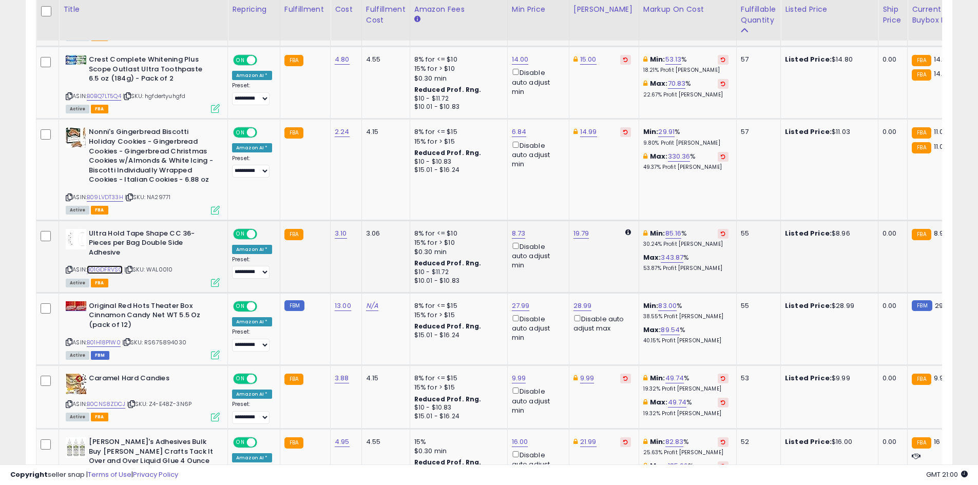
click at [111, 265] on link "B01GDFRVSO" at bounding box center [105, 269] width 36 height 9
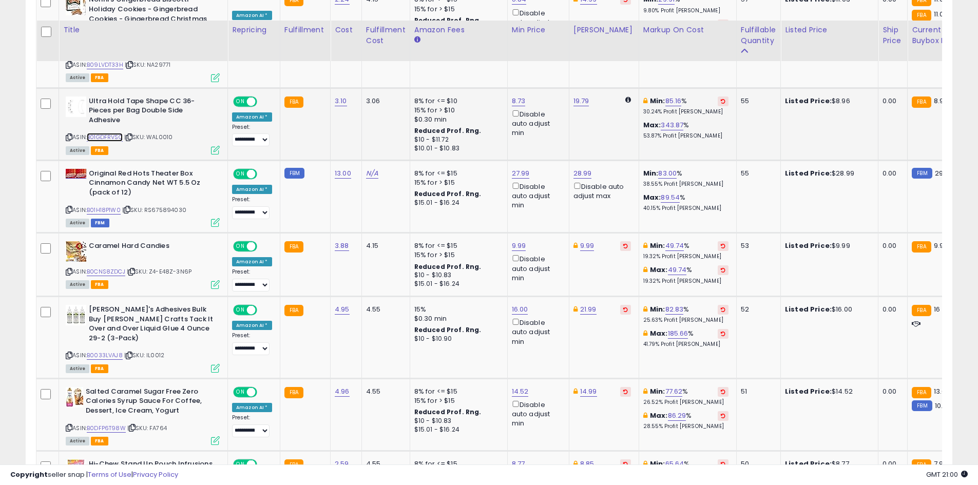
scroll to position [716, 0]
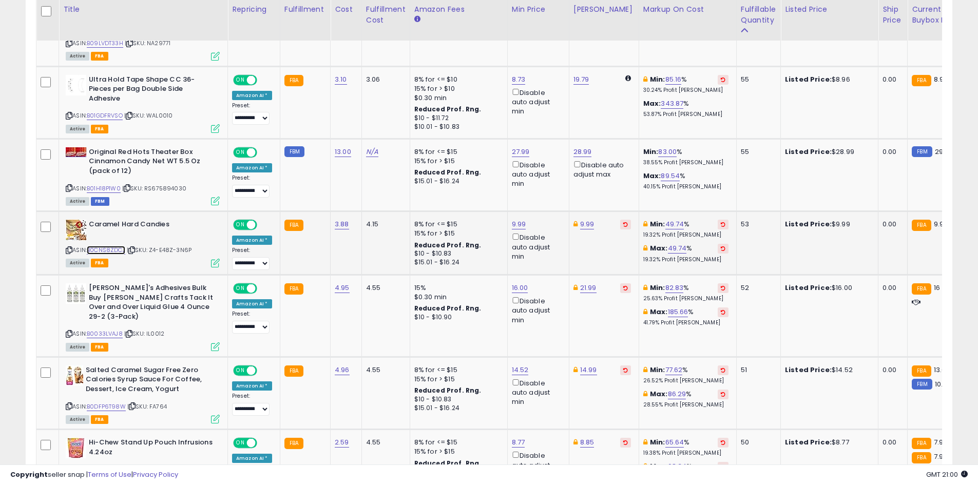
click at [99, 246] on link "B0CNS8ZDCJ" at bounding box center [106, 250] width 39 height 9
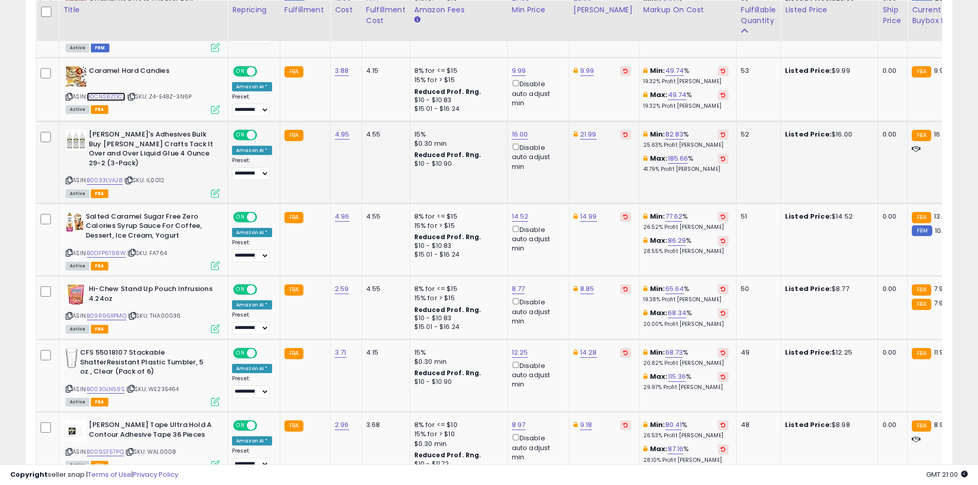
scroll to position [870, 0]
click at [108, 176] on link "B0033LVAJ8" at bounding box center [105, 180] width 36 height 9
click at [517, 129] on link "16.00" at bounding box center [520, 134] width 16 height 10
type input "**"
click button "submit" at bounding box center [544, 90] width 17 height 15
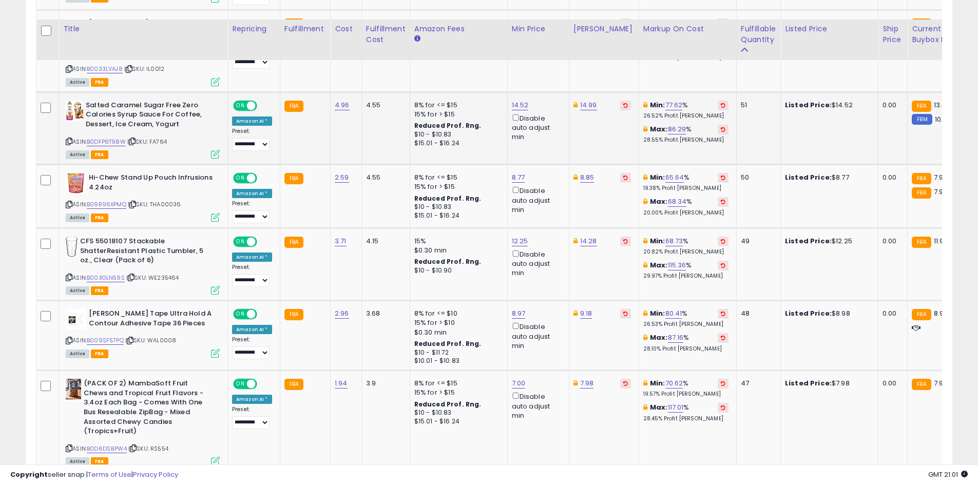
scroll to position [1001, 0]
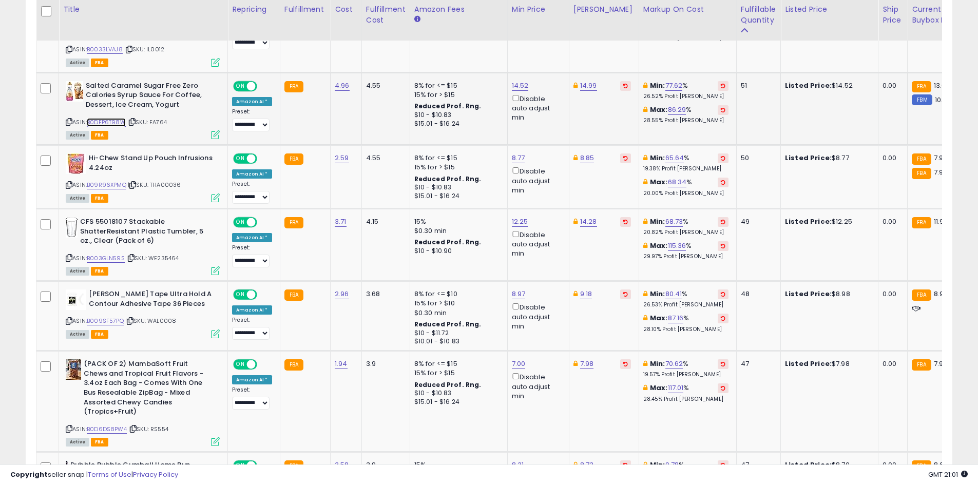
click at [121, 118] on link "B0DFP6T98W" at bounding box center [106, 122] width 39 height 9
click at [516, 81] on link "14.52" at bounding box center [520, 86] width 17 height 10
type input "****"
click button "submit" at bounding box center [543, 42] width 17 height 15
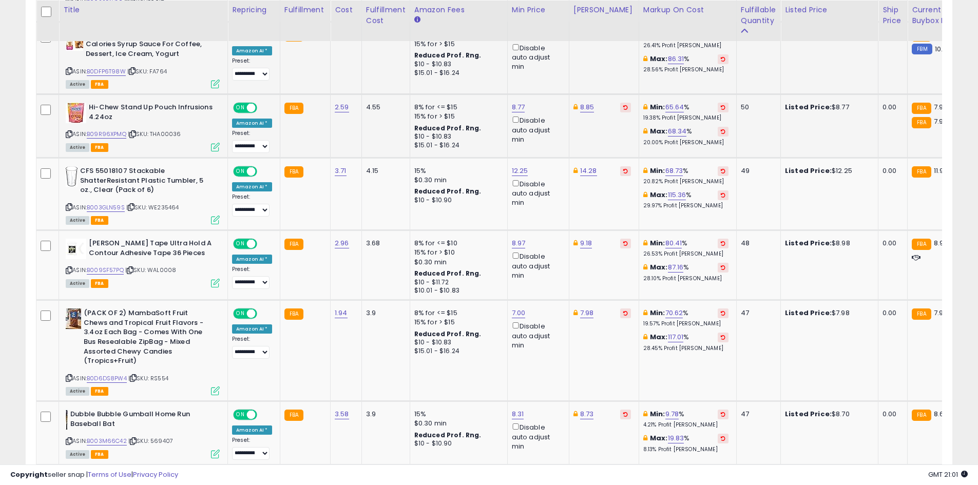
scroll to position [1052, 0]
click at [116, 132] on div "ASIN: B09R96XPMQ | SKU: THA00036 Active FBA" at bounding box center [143, 126] width 154 height 48
click at [118, 129] on link "B09R96XPMQ" at bounding box center [107, 133] width 40 height 9
click at [518, 102] on link "8.77" at bounding box center [518, 107] width 13 height 10
type input "****"
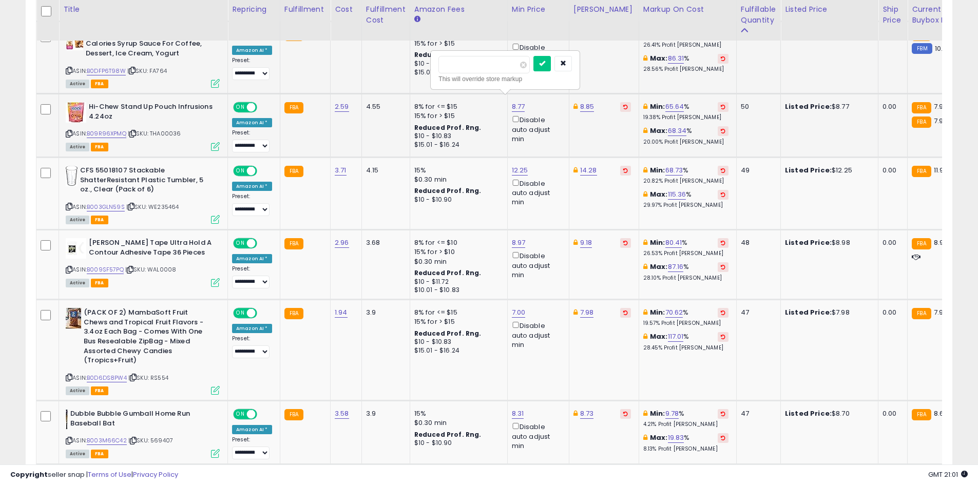
click button "submit" at bounding box center [542, 63] width 17 height 15
click at [520, 165] on link "12.25" at bounding box center [520, 170] width 16 height 10
type input "**"
click button "submit" at bounding box center [543, 127] width 17 height 15
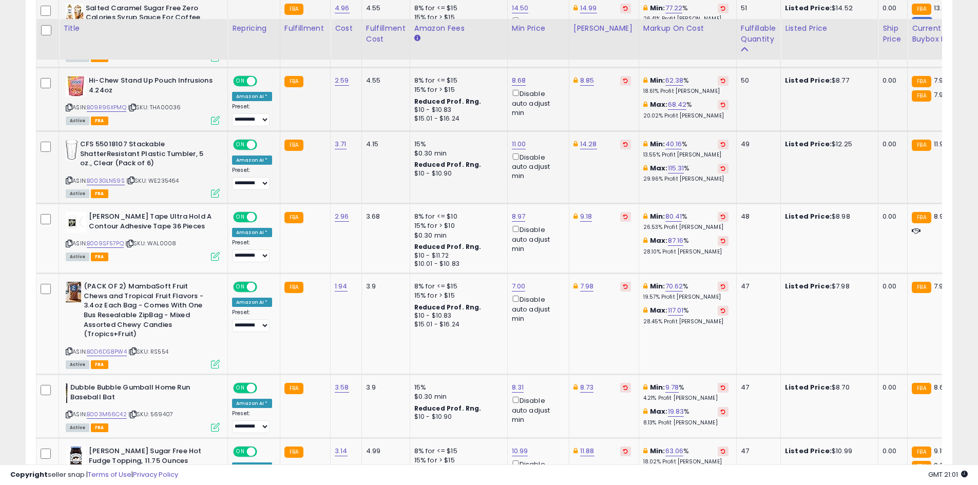
scroll to position [1103, 0]
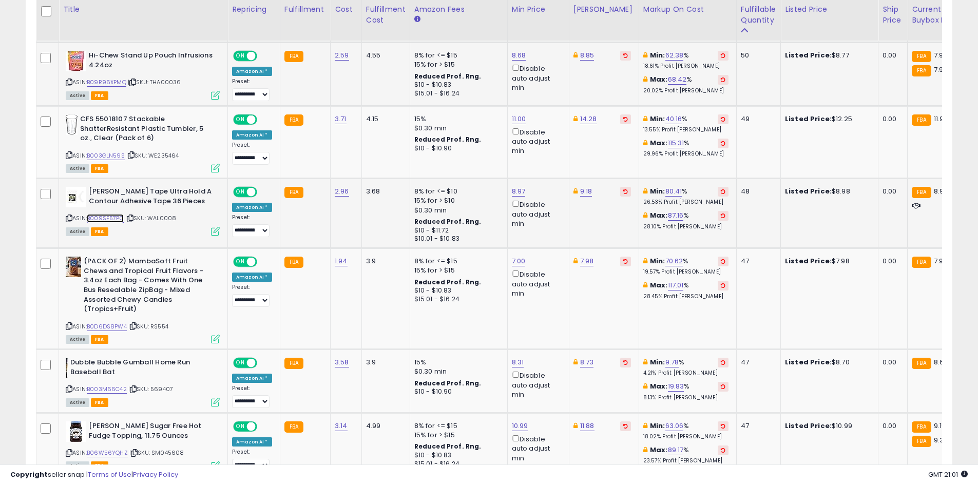
click at [101, 214] on link "B009SF57PQ" at bounding box center [105, 218] width 37 height 9
click at [518, 186] on link "8.97" at bounding box center [519, 191] width 14 height 10
type input "***"
click button "submit" at bounding box center [542, 148] width 17 height 15
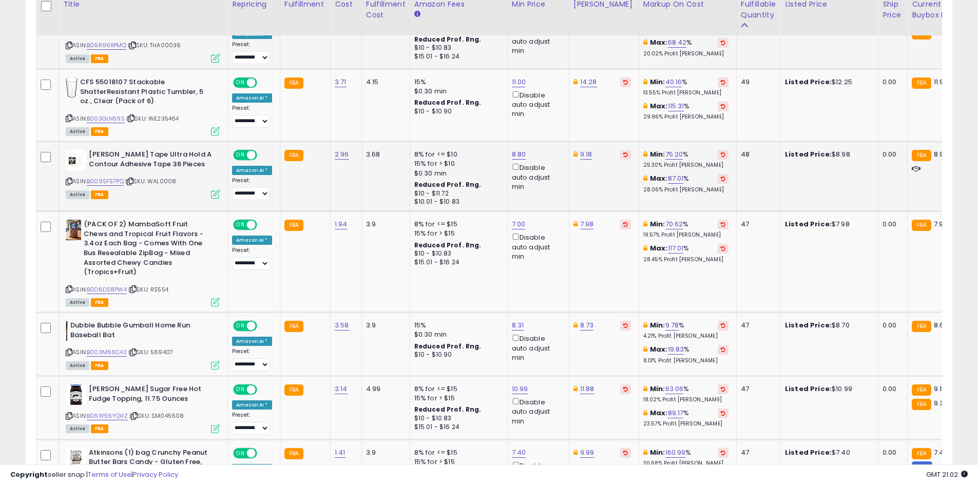
scroll to position [1135, 0]
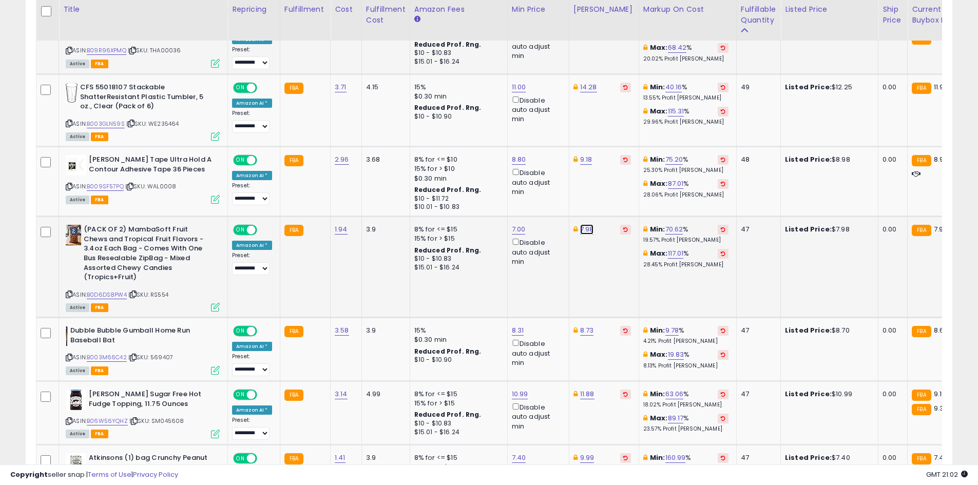
click at [582, 224] on link "7.98" at bounding box center [587, 229] width 14 height 10
type input "***"
click button "submit" at bounding box center [610, 186] width 17 height 15
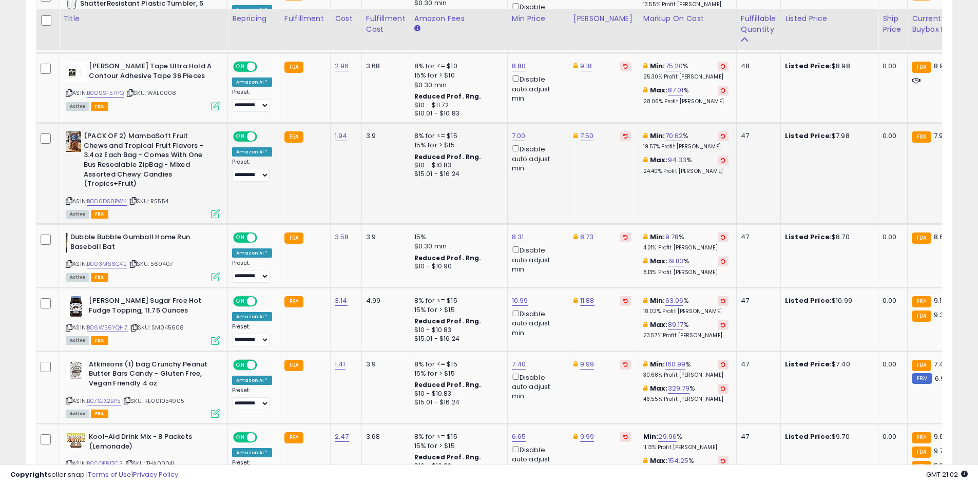
scroll to position [1238, 0]
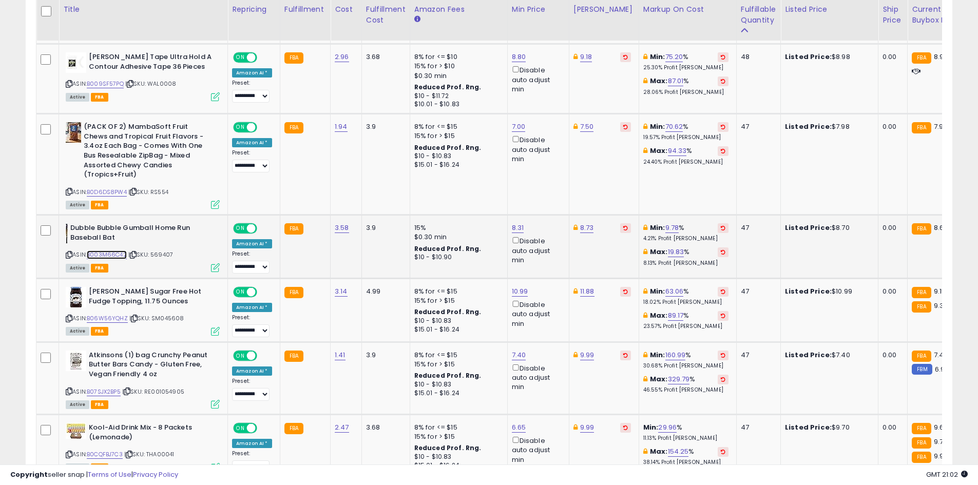
click at [100, 251] on link "B003M66C42" at bounding box center [107, 255] width 40 height 9
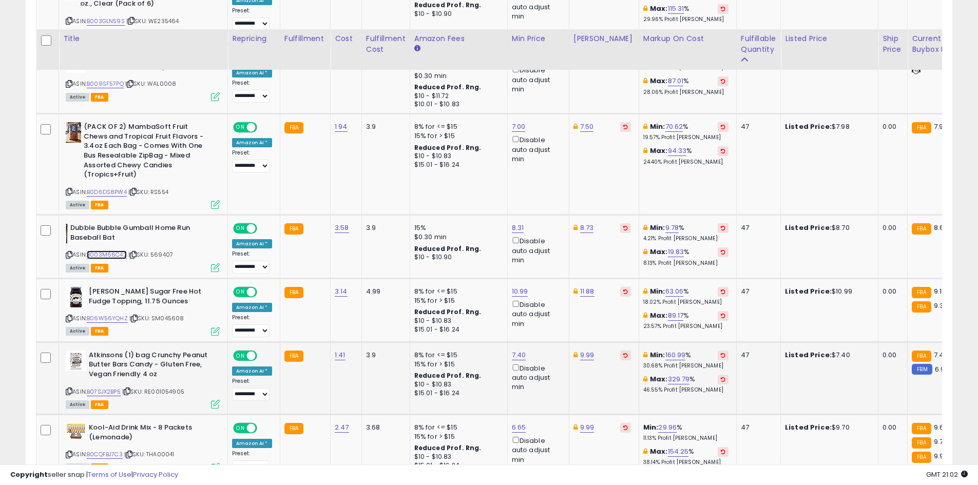
scroll to position [1341, 0]
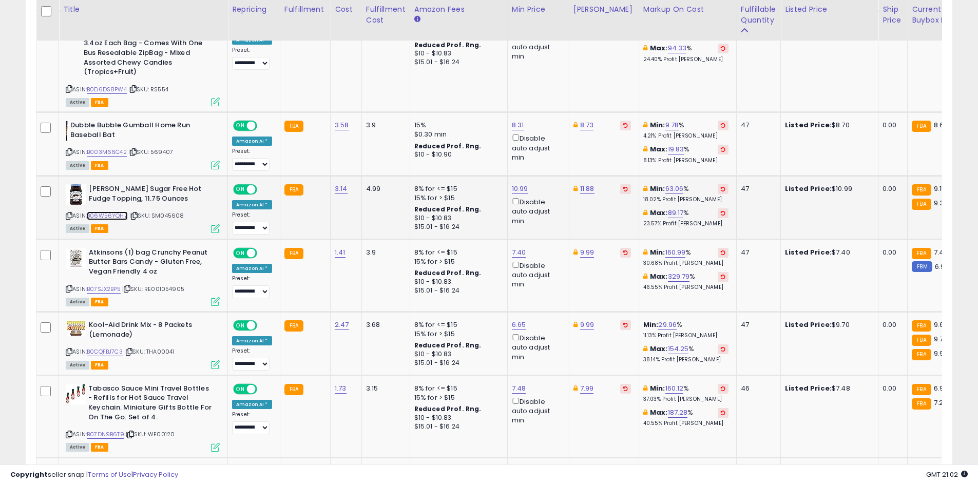
click at [105, 212] on link "B06W56YQHZ" at bounding box center [107, 216] width 41 height 9
click at [522, 184] on link "10.99" at bounding box center [520, 189] width 16 height 10
type input "*"
type input "*****"
click button "submit" at bounding box center [544, 145] width 17 height 15
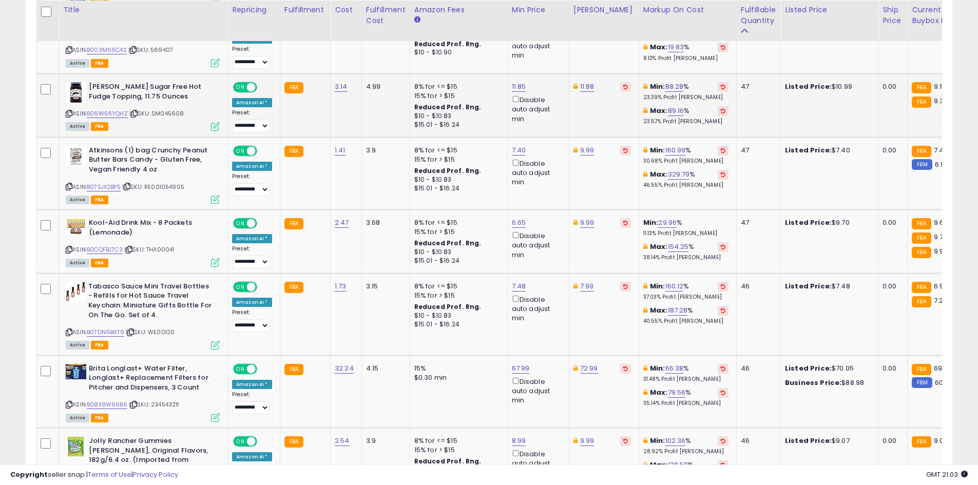
scroll to position [1443, 0]
click at [121, 182] on link "B07SJX2BP5" at bounding box center [104, 186] width 34 height 9
click at [518, 147] on link "7.40" at bounding box center [519, 150] width 14 height 10
type input "*"
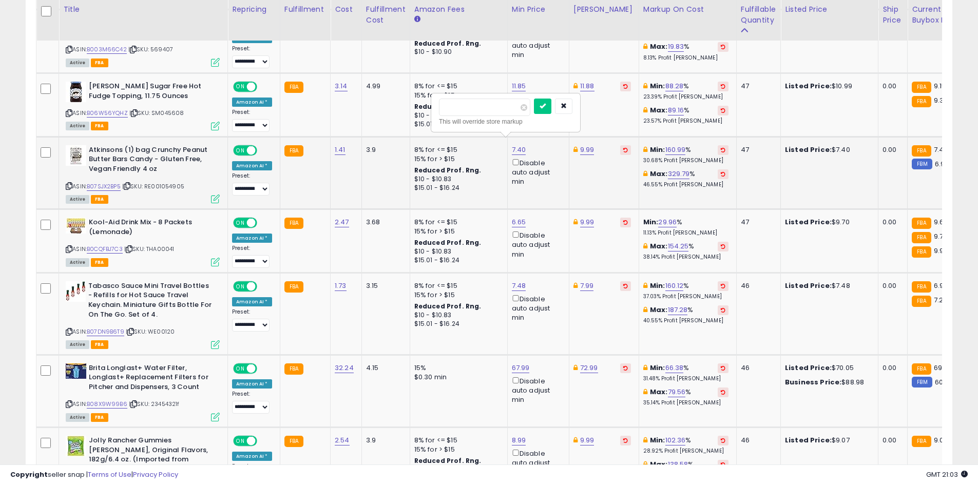
click button "submit" at bounding box center [542, 106] width 17 height 15
click at [585, 145] on link "9.99" at bounding box center [587, 150] width 14 height 10
type input "*"
type input "****"
click button "submit" at bounding box center [611, 106] width 17 height 15
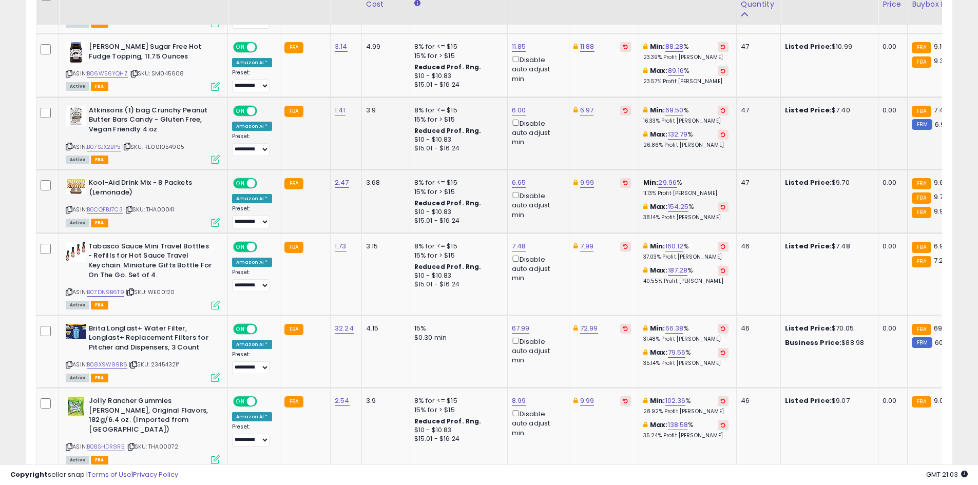
scroll to position [1506, 0]
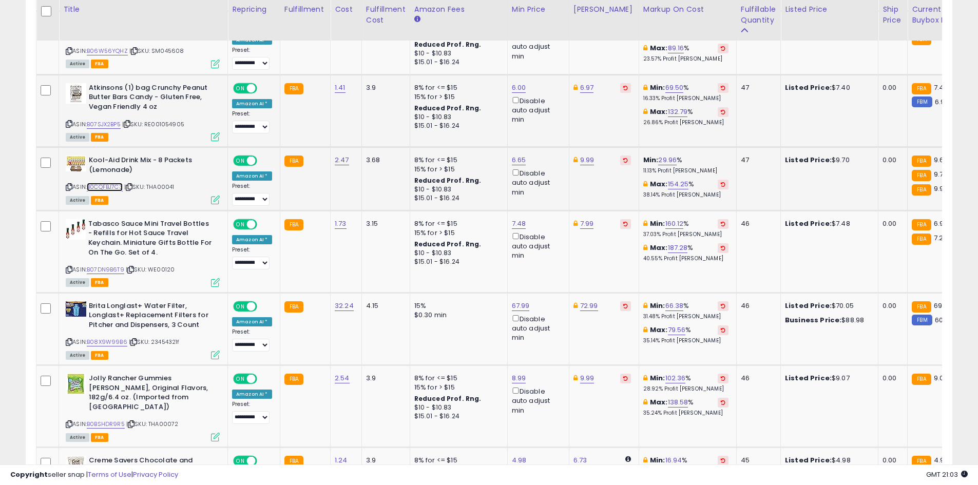
click at [119, 183] on link "B0CQFBJ7C3" at bounding box center [105, 187] width 36 height 9
click at [584, 156] on link "9.99" at bounding box center [587, 160] width 14 height 10
type input "****"
click button "submit" at bounding box center [611, 116] width 17 height 15
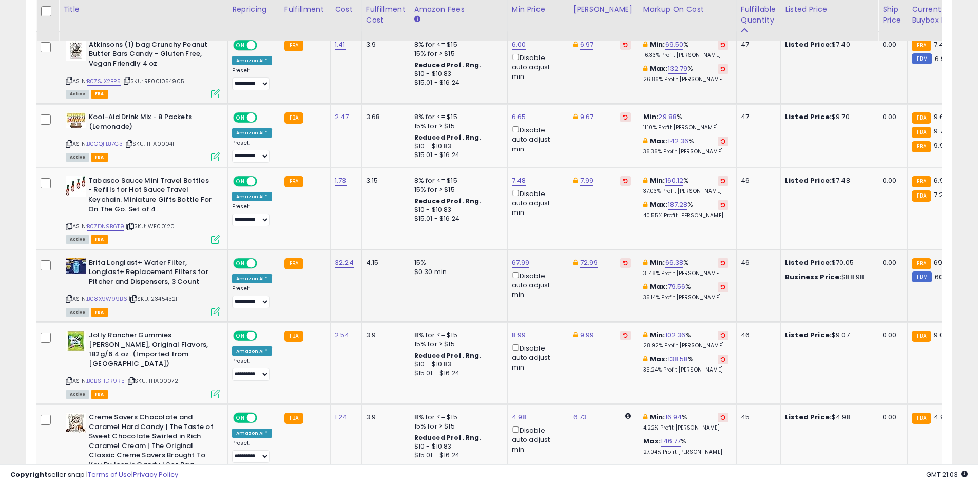
scroll to position [1605, 0]
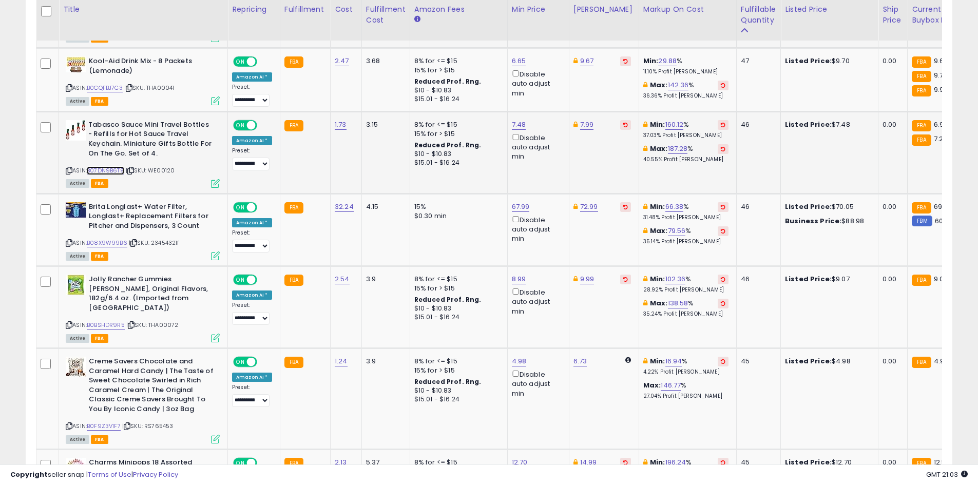
click at [91, 166] on link "B07DN9B6T9" at bounding box center [105, 170] width 37 height 9
click at [514, 122] on link "7.48" at bounding box center [519, 125] width 14 height 10
type input "****"
click button "submit" at bounding box center [542, 81] width 17 height 15
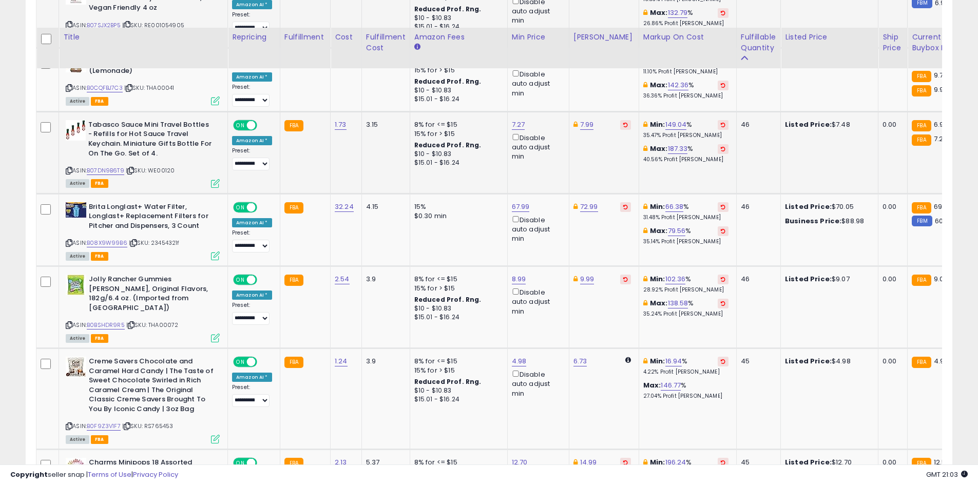
scroll to position [1656, 0]
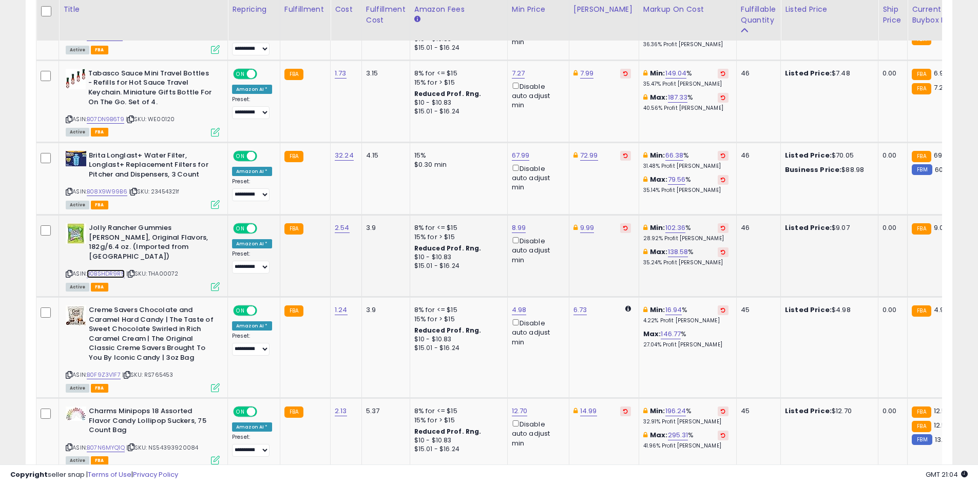
click at [103, 270] on link "B0BSHDR9R5" at bounding box center [106, 274] width 38 height 9
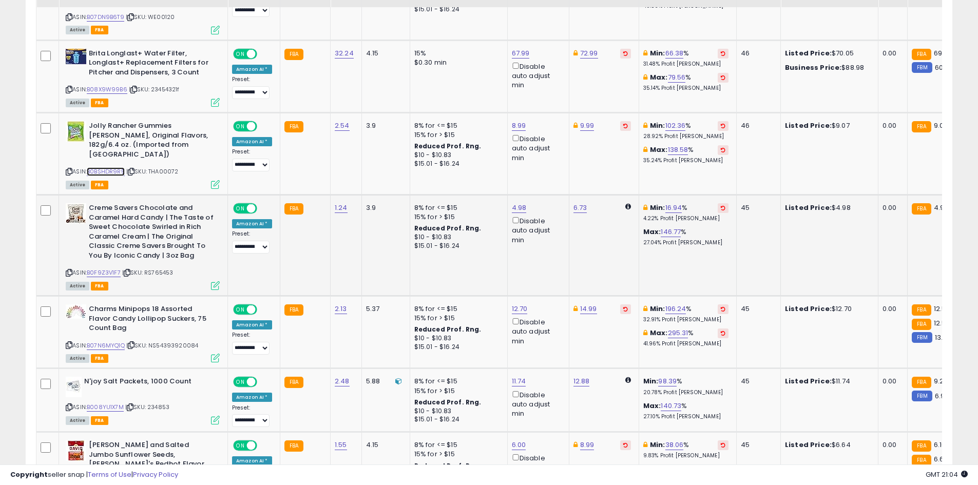
scroll to position [1759, 0]
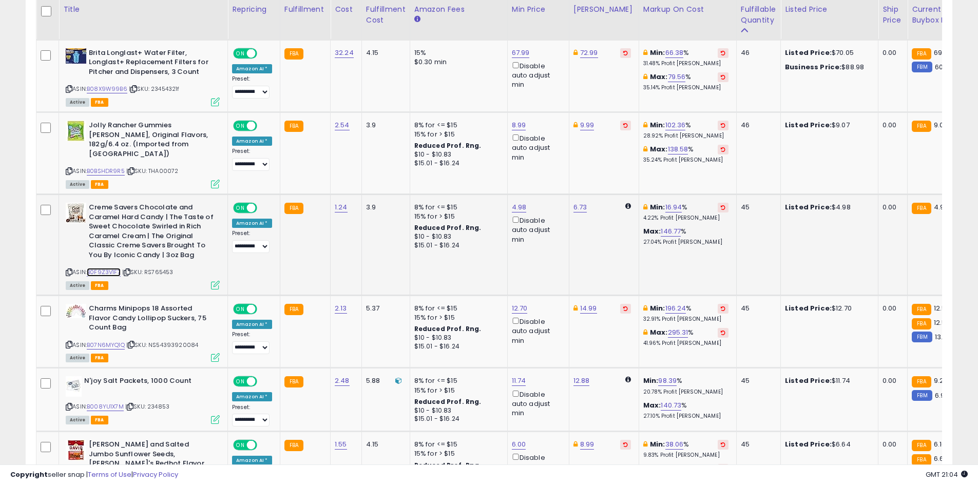
click at [108, 268] on link "B0F9Z3V1F7" at bounding box center [104, 272] width 34 height 9
click at [512, 202] on link "4.98" at bounding box center [519, 207] width 15 height 10
type input "***"
click button "submit" at bounding box center [542, 154] width 17 height 15
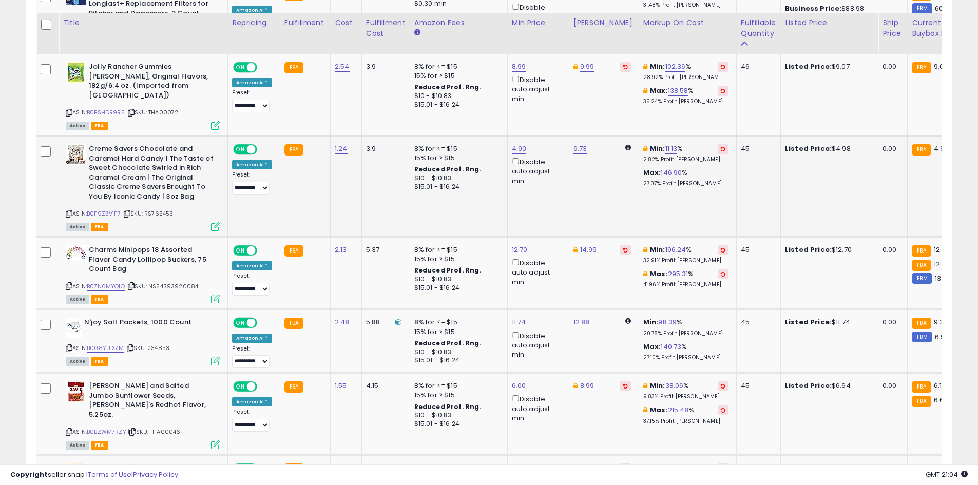
scroll to position [1861, 0]
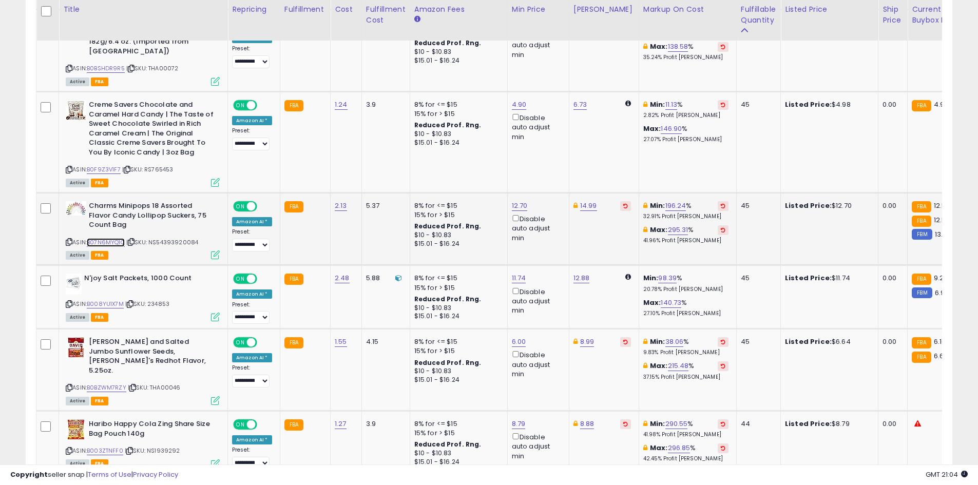
click at [91, 238] on link "B07N6MYQ1Q" at bounding box center [106, 242] width 38 height 9
click at [519, 201] on link "12.70" at bounding box center [520, 206] width 16 height 10
type input "**"
click button "submit" at bounding box center [543, 152] width 17 height 15
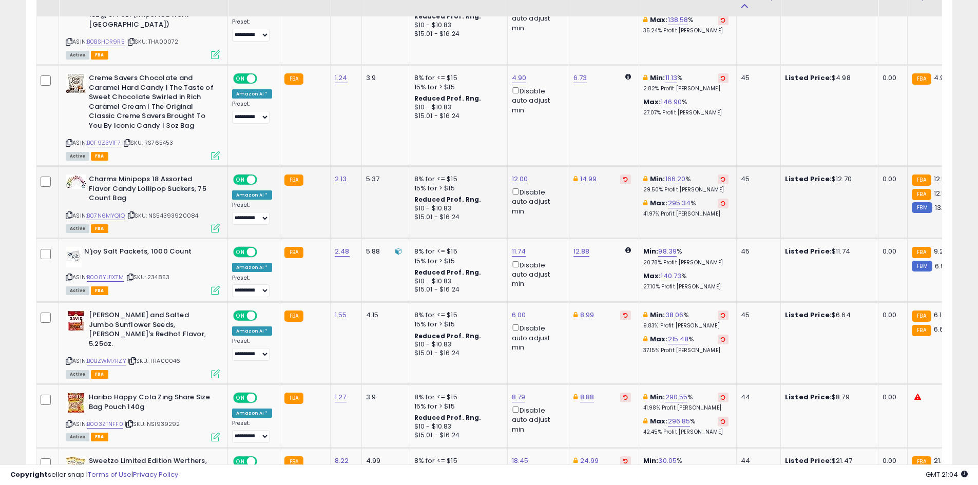
scroll to position [1913, 0]
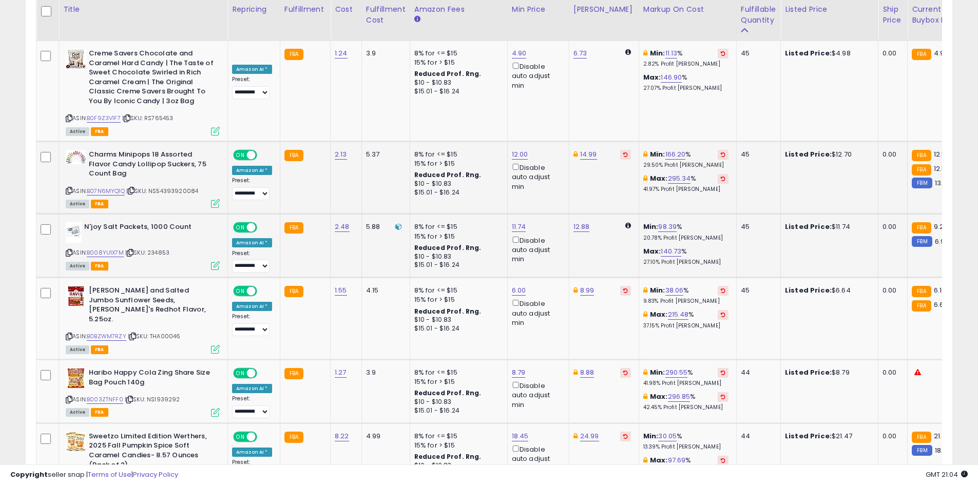
click at [525, 222] on div "11.74 Disable auto adjust min" at bounding box center [536, 243] width 49 height 42
click at [517, 222] on link "11.74" at bounding box center [519, 227] width 14 height 10
click at [534, 167] on button "submit" at bounding box center [542, 174] width 17 height 15
type input "*"
type input "****"
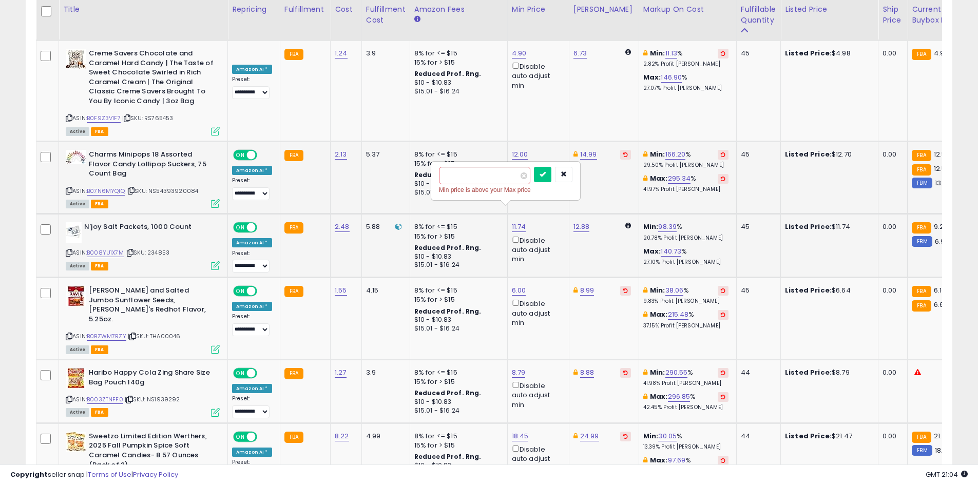
click button "submit" at bounding box center [542, 174] width 17 height 15
click at [577, 222] on link "12.52" at bounding box center [582, 227] width 16 height 10
type input "*"
type input "****"
click button "submit" at bounding box center [605, 174] width 17 height 15
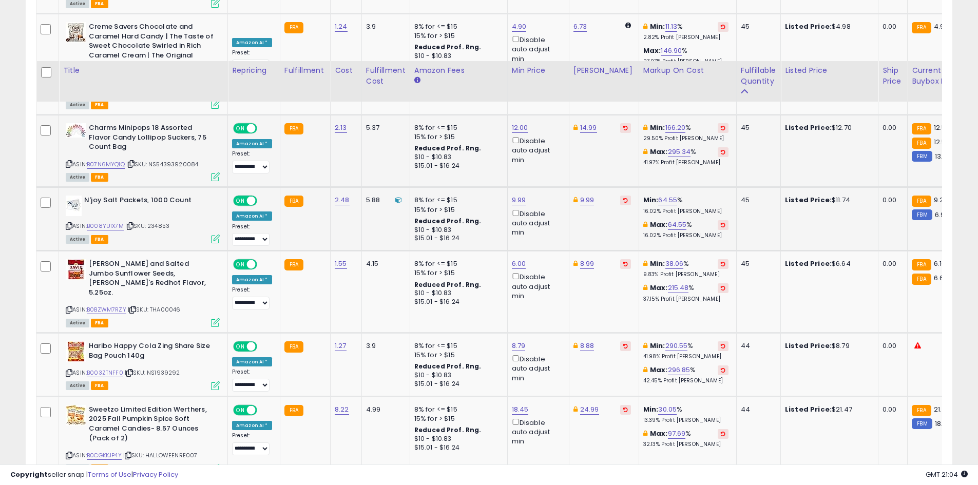
scroll to position [2005, 0]
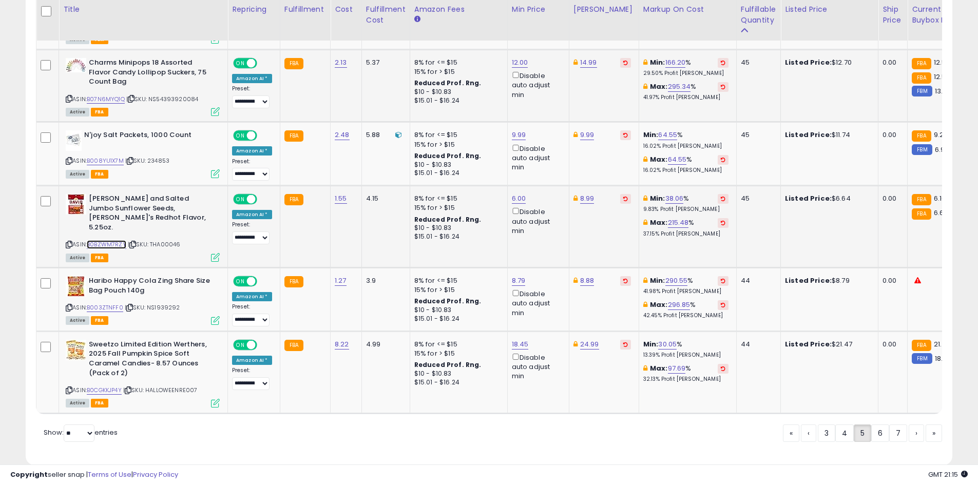
click at [110, 240] on link "B0BZWM7RZY" at bounding box center [107, 244] width 40 height 9
click at [107, 303] on link "B003ZTNFF0" at bounding box center [105, 307] width 36 height 9
click at [513, 276] on link "8.79" at bounding box center [519, 281] width 14 height 10
type input "*"
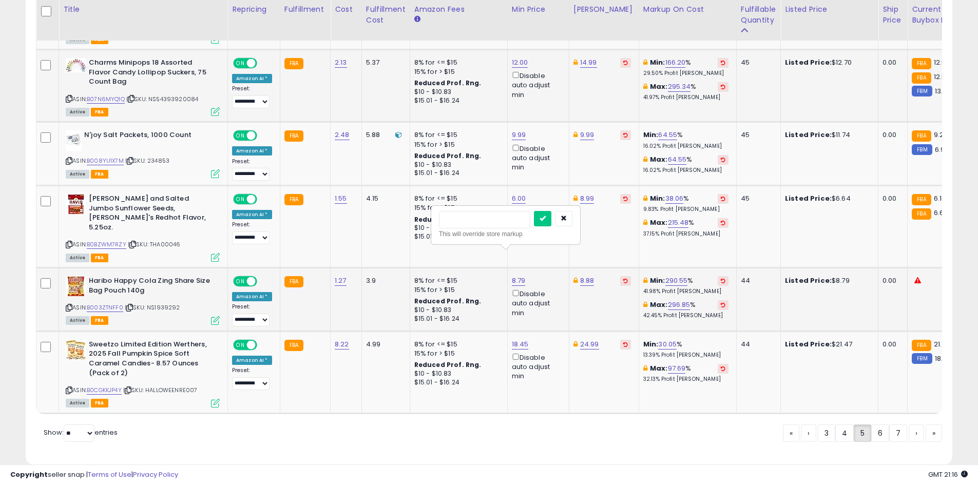
click button "submit" at bounding box center [542, 218] width 17 height 15
click at [583, 276] on link "8.88" at bounding box center [587, 281] width 14 height 10
type input "*"
type input "****"
click button "submit" at bounding box center [611, 218] width 17 height 15
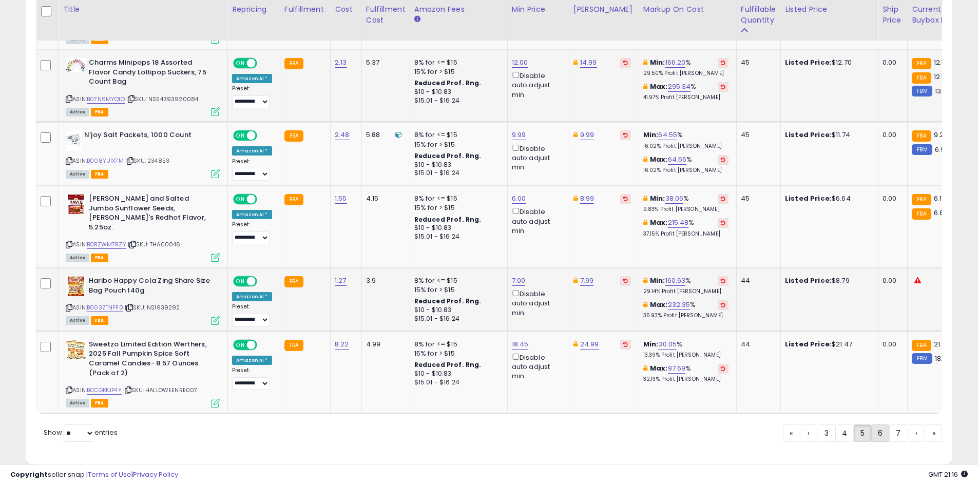
click at [875, 425] on link "6" at bounding box center [880, 433] width 18 height 17
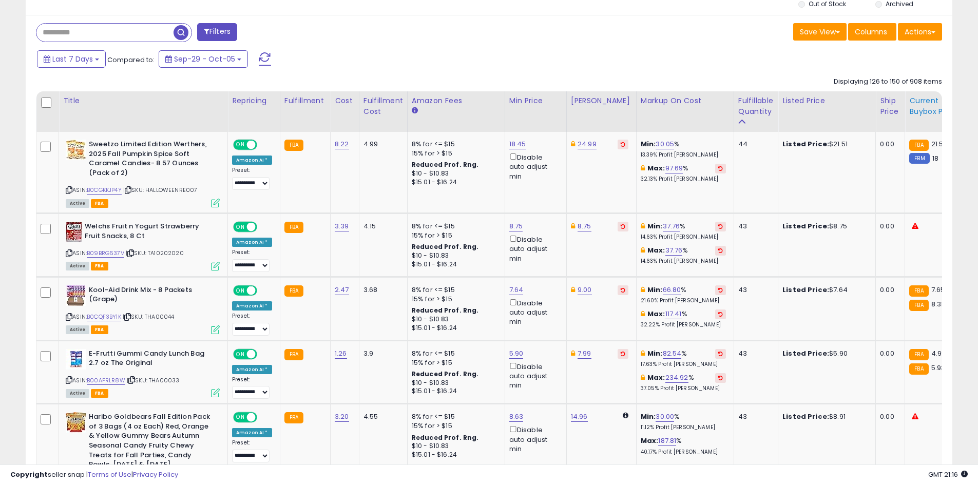
scroll to position [408, 0]
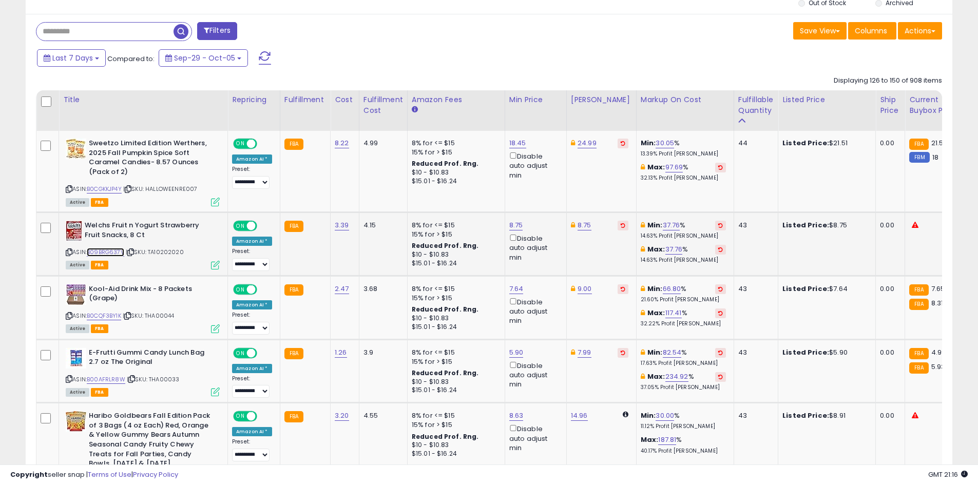
click at [103, 253] on link "B09BRG637V" at bounding box center [105, 252] width 37 height 9
click at [513, 222] on link "8.75" at bounding box center [516, 225] width 14 height 10
type input "***"
click button "submit" at bounding box center [540, 188] width 17 height 15
click at [513, 222] on link "8.60" at bounding box center [516, 225] width 14 height 10
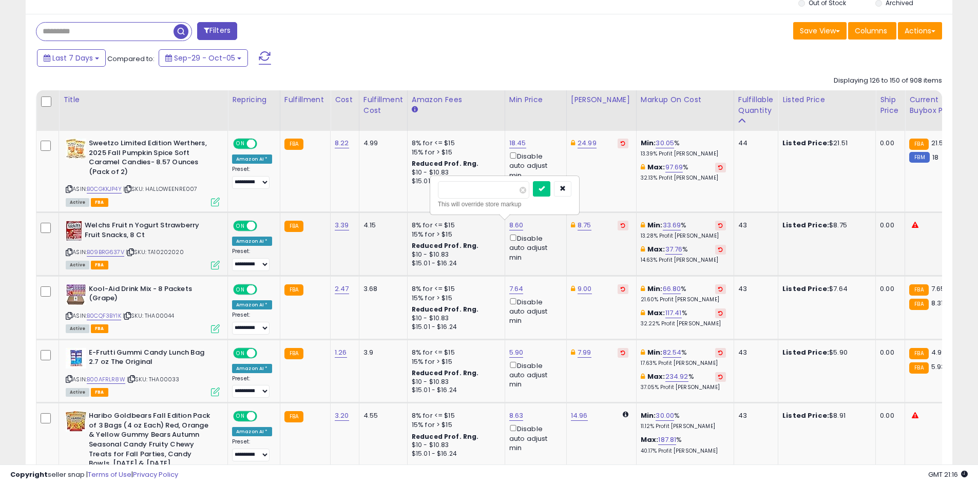
type input "****"
click button "submit" at bounding box center [541, 188] width 17 height 15
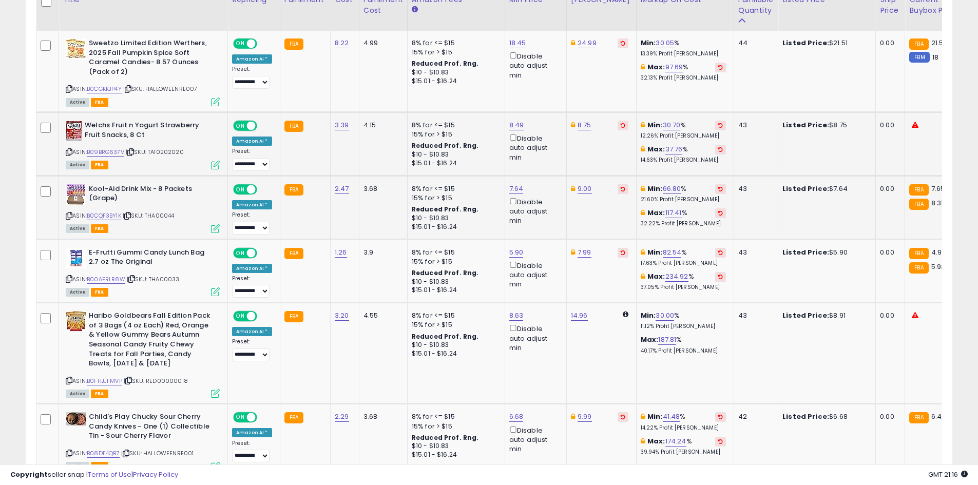
scroll to position [511, 0]
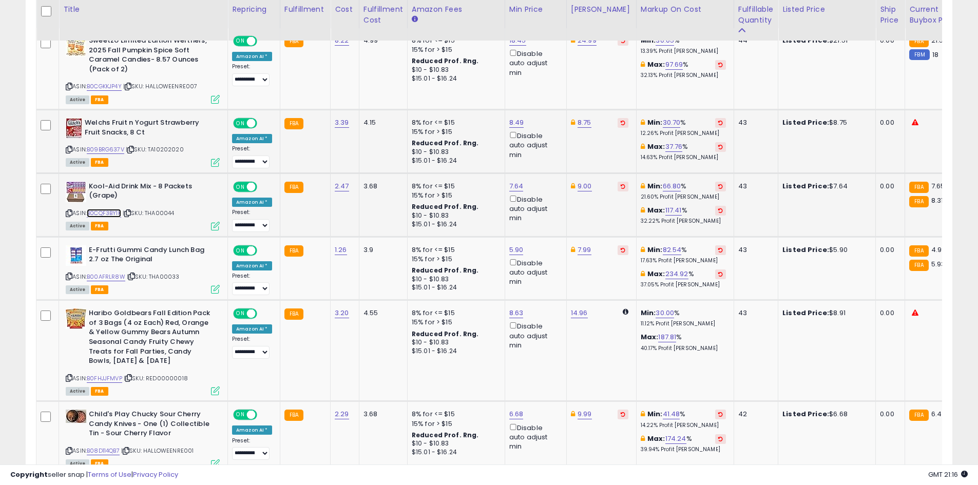
click at [112, 216] on link "B0CQF3BY1K" at bounding box center [104, 213] width 34 height 9
click at [515, 184] on link "7.64" at bounding box center [516, 186] width 14 height 10
type input "***"
click button "submit" at bounding box center [540, 149] width 17 height 15
click at [102, 273] on link "B00AFRLR8W" at bounding box center [106, 277] width 39 height 9
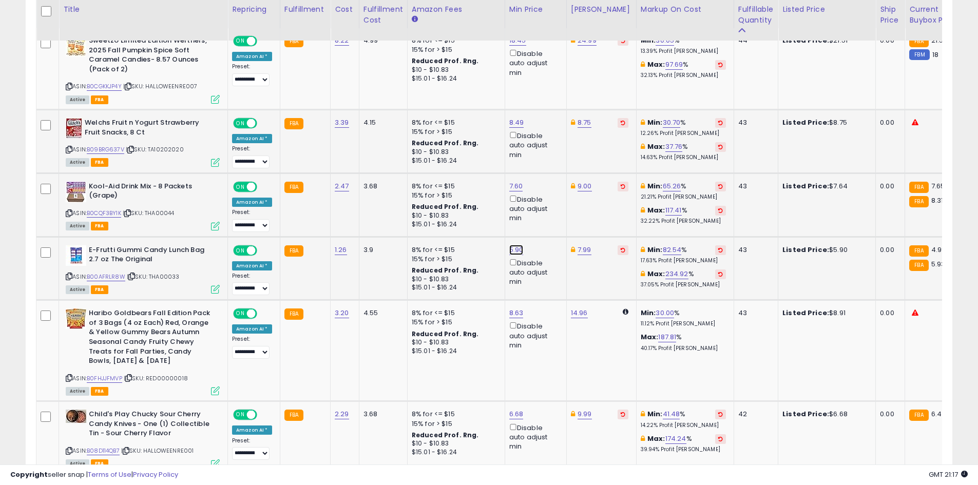
click at [517, 252] on link "5.90" at bounding box center [516, 250] width 14 height 10
type input "***"
click button "submit" at bounding box center [541, 212] width 17 height 15
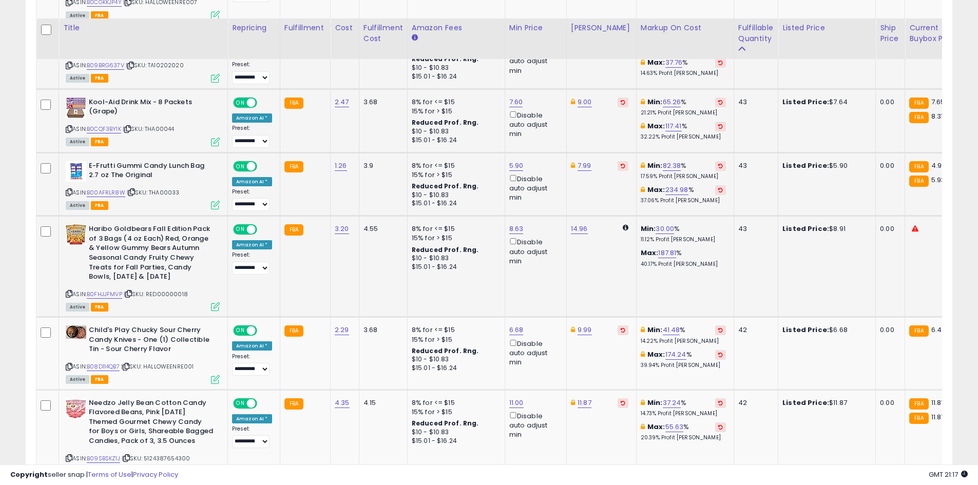
scroll to position [614, 0]
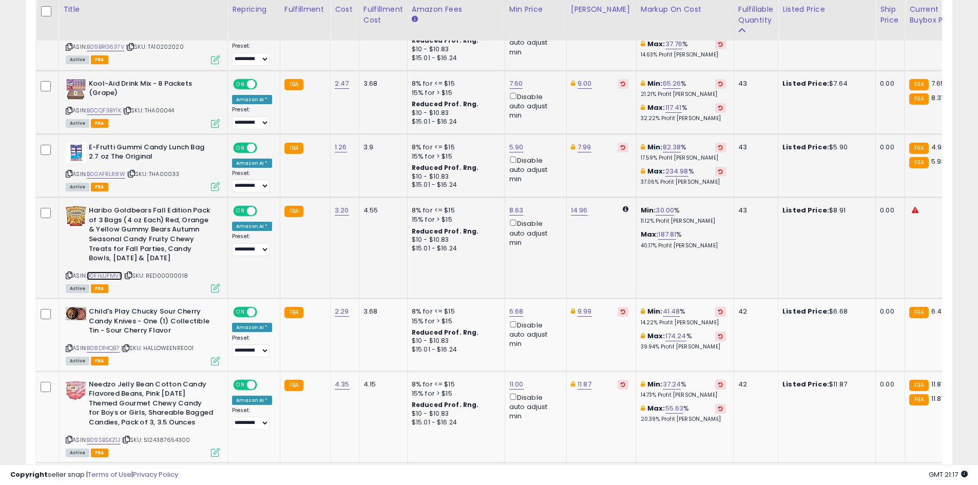
click at [96, 274] on link "B0FHJJFMVP" at bounding box center [104, 276] width 35 height 9
click at [578, 213] on link "14.96" at bounding box center [579, 210] width 17 height 10
type input "*"
type input "****"
click button "submit" at bounding box center [604, 173] width 17 height 15
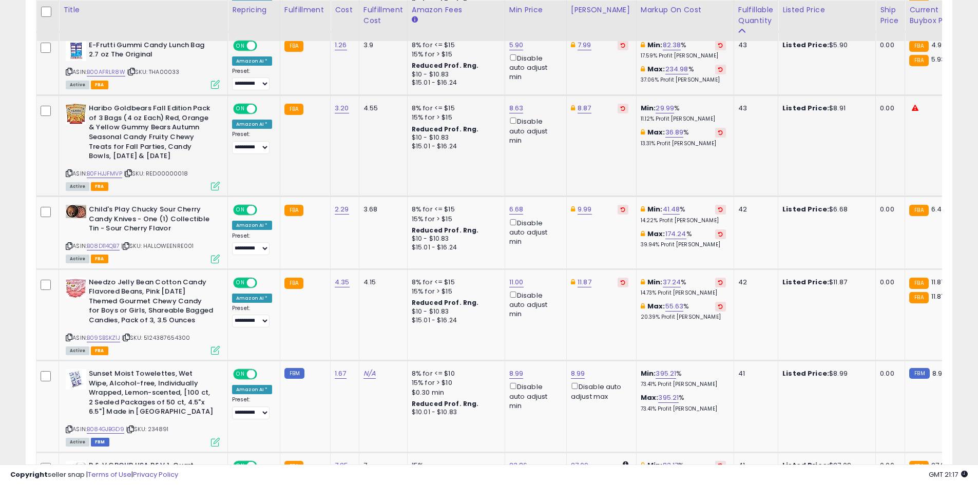
scroll to position [716, 0]
click at [109, 247] on link "B08D114QB7" at bounding box center [103, 245] width 33 height 9
click at [509, 212] on link "6.68" at bounding box center [516, 209] width 14 height 10
type input "***"
click button "submit" at bounding box center [541, 172] width 17 height 15
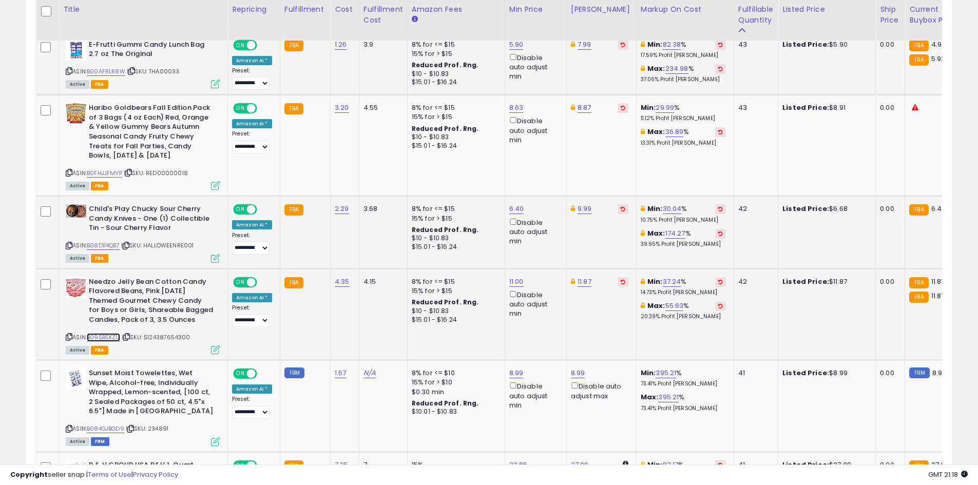
click at [105, 335] on link "B09SBSKZ1J" at bounding box center [103, 337] width 33 height 9
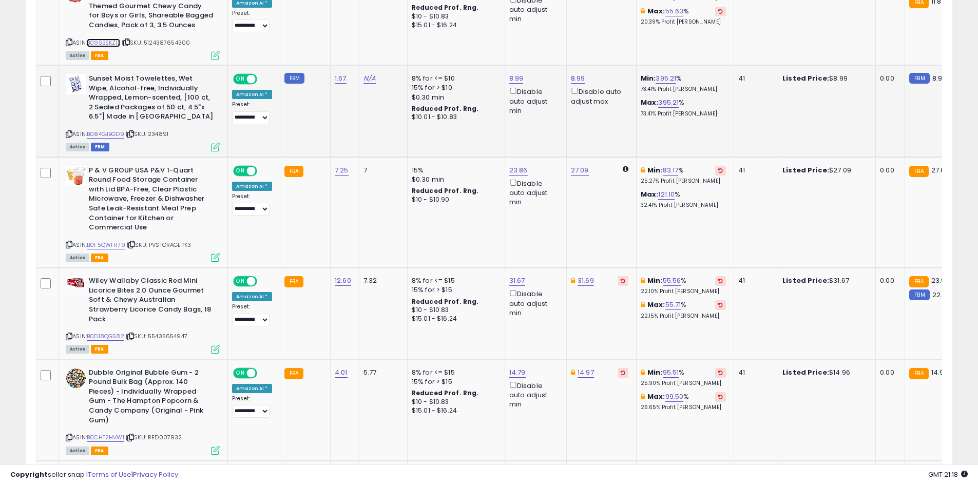
scroll to position [1024, 0]
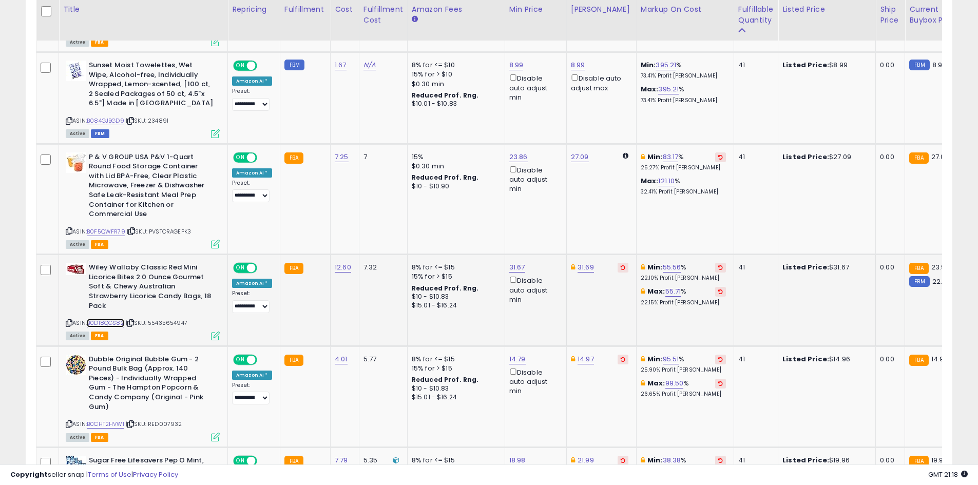
click at [95, 319] on link "B0D18QGS82" at bounding box center [105, 323] width 37 height 9
click at [516, 269] on link "31.67" at bounding box center [517, 267] width 16 height 10
type input "*"
type input "*****"
click button "submit" at bounding box center [542, 230] width 17 height 15
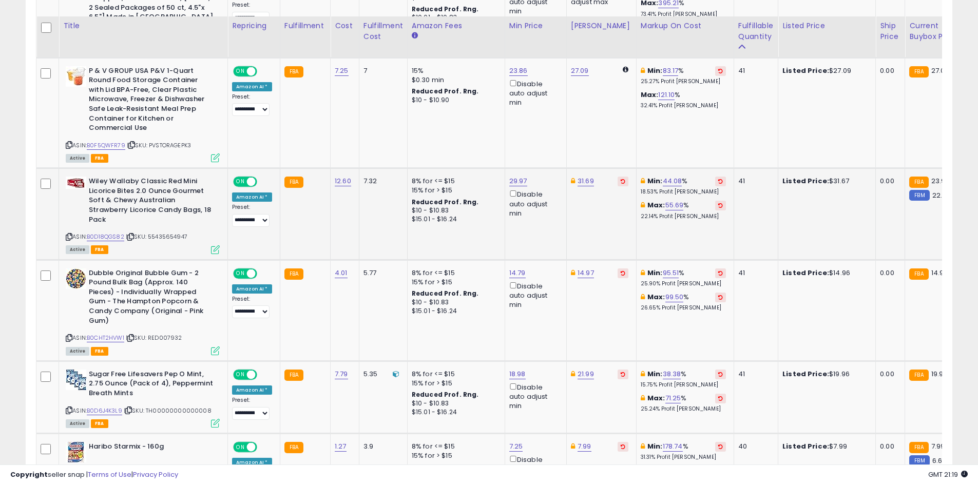
scroll to position [1127, 0]
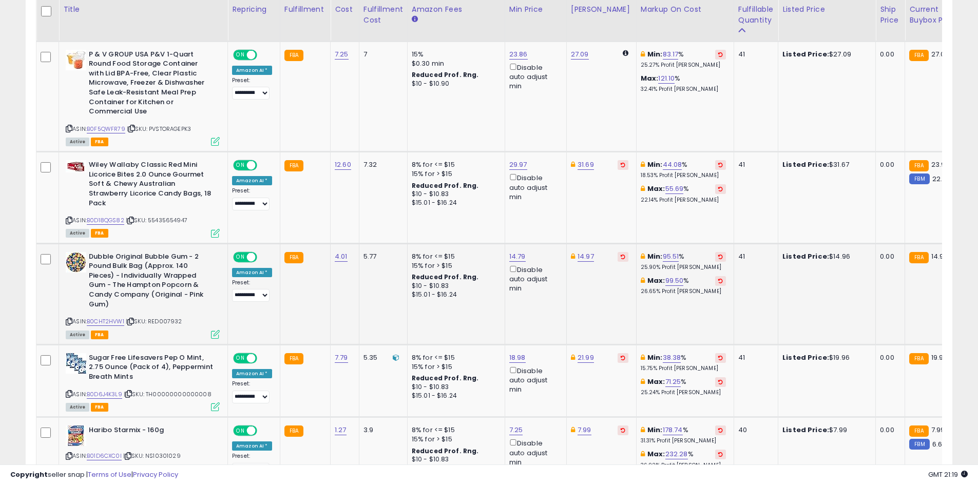
click at [89, 311] on div "ASIN: B0CHT2HVW1 | SKU: RED007932 Active FBA" at bounding box center [143, 295] width 154 height 86
click at [91, 317] on link "B0CHT2HVW1" at bounding box center [105, 321] width 37 height 9
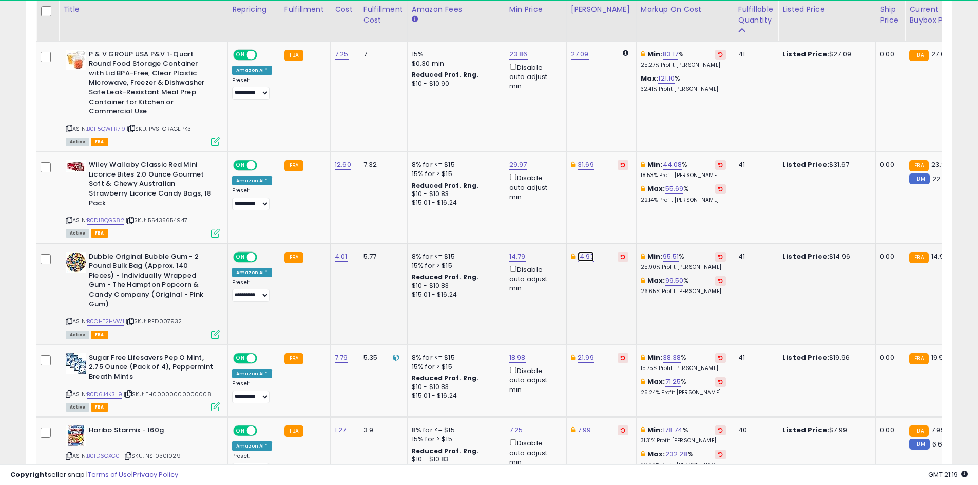
click at [581, 252] on link "14.97" at bounding box center [586, 257] width 16 height 10
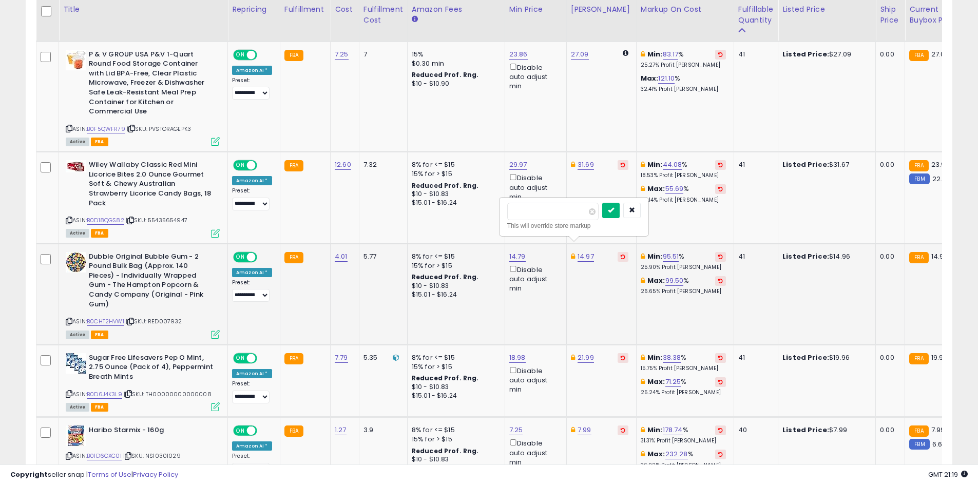
type input "*****"
click button "submit" at bounding box center [610, 210] width 17 height 15
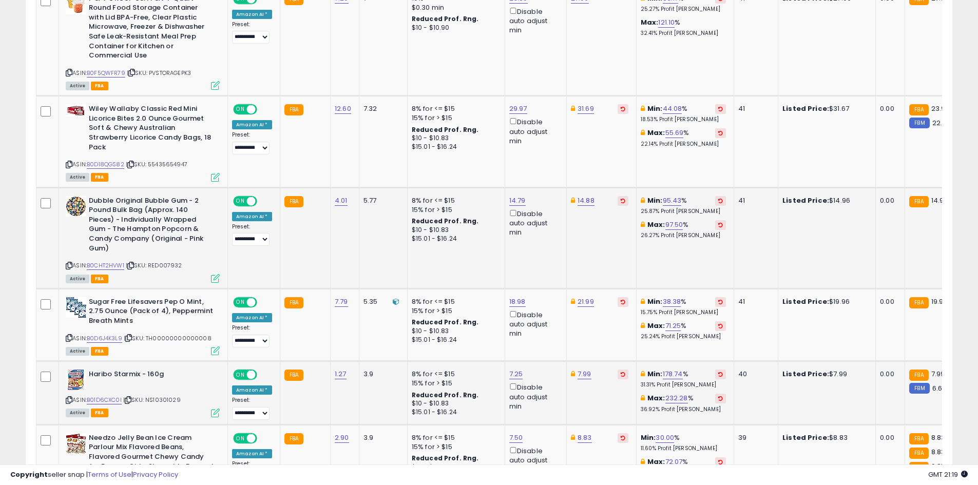
scroll to position [1281, 0]
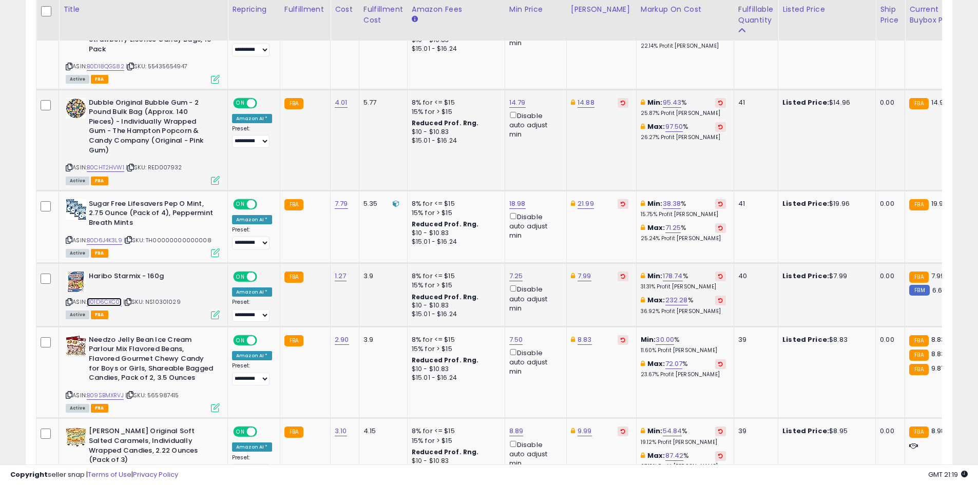
click at [100, 298] on link "B01D6CXC0I" at bounding box center [104, 302] width 35 height 9
click at [583, 271] on link "7.99" at bounding box center [585, 276] width 14 height 10
type input "****"
click button "submit" at bounding box center [609, 230] width 17 height 15
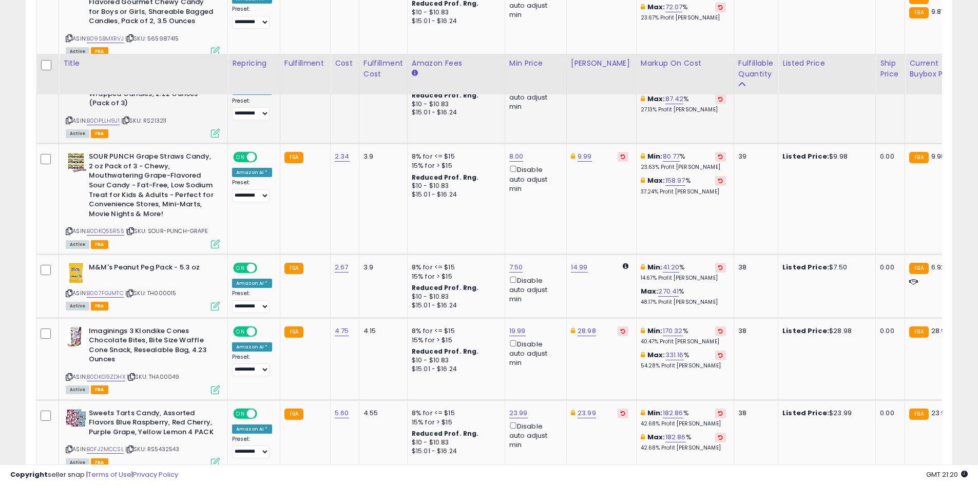
scroll to position [1692, 0]
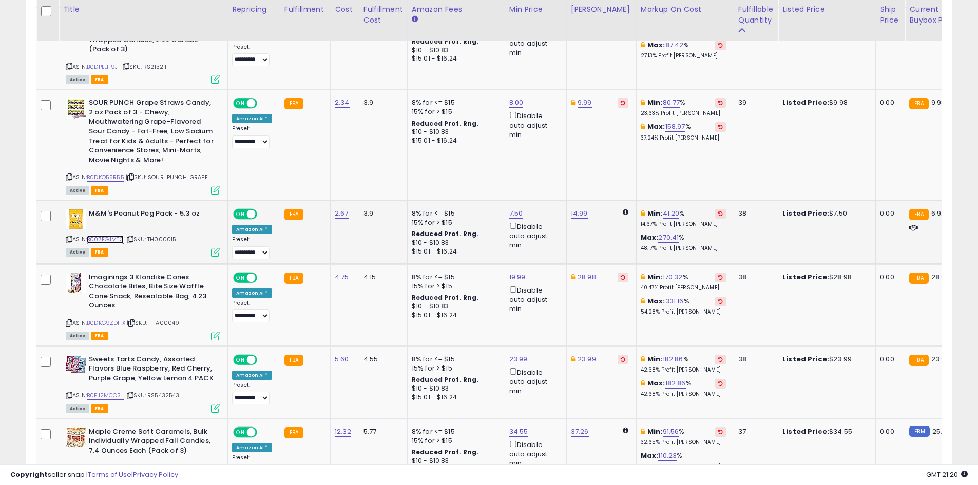
click at [94, 235] on link "B007FGJMTC" at bounding box center [105, 239] width 37 height 9
click at [518, 208] on link "7.50" at bounding box center [516, 213] width 14 height 10
type input "*"
type input "****"
click button "submit" at bounding box center [540, 157] width 17 height 15
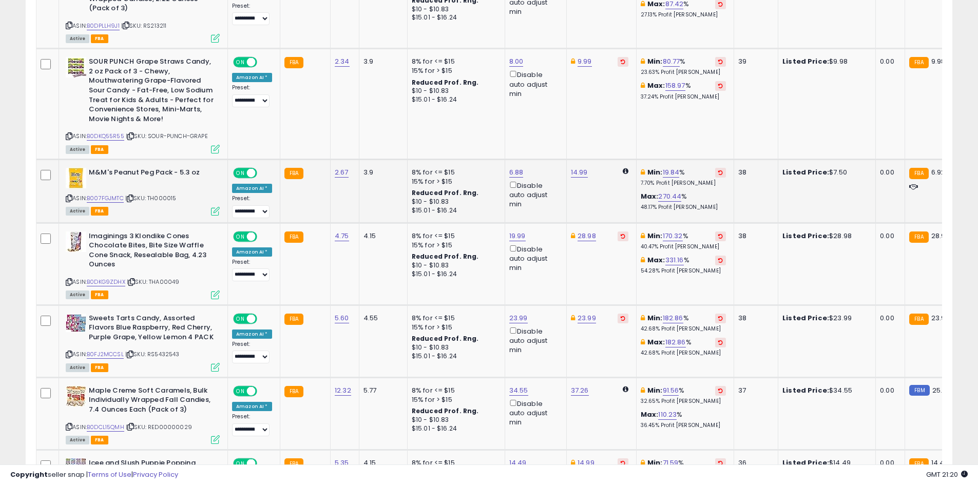
scroll to position [1795, 0]
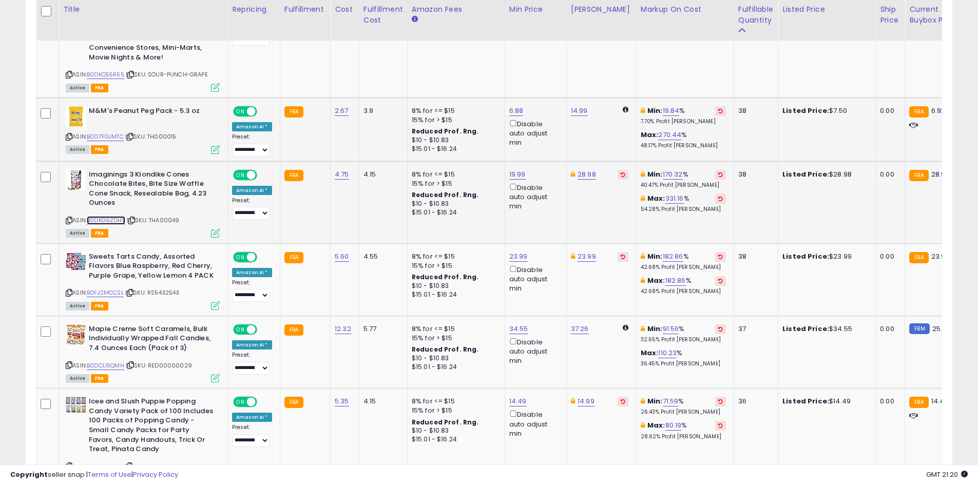
click at [103, 216] on link "B0DKG9ZDHX" at bounding box center [106, 220] width 39 height 9
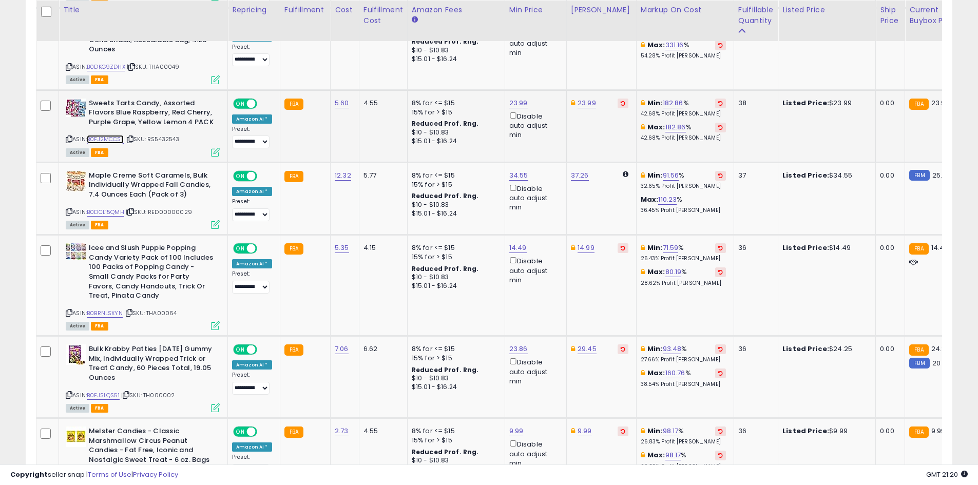
scroll to position [1949, 0]
click at [112, 207] on link "B0DCL15QMH" at bounding box center [105, 211] width 37 height 9
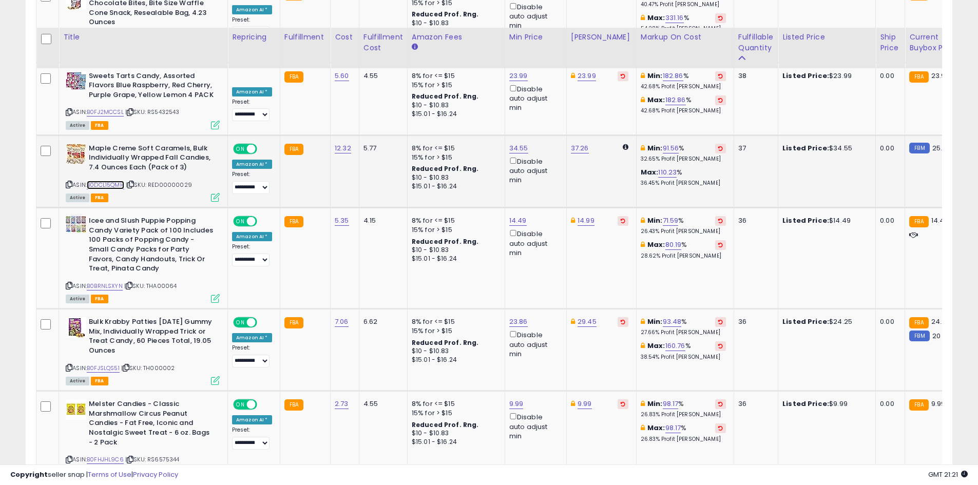
scroll to position [2051, 0]
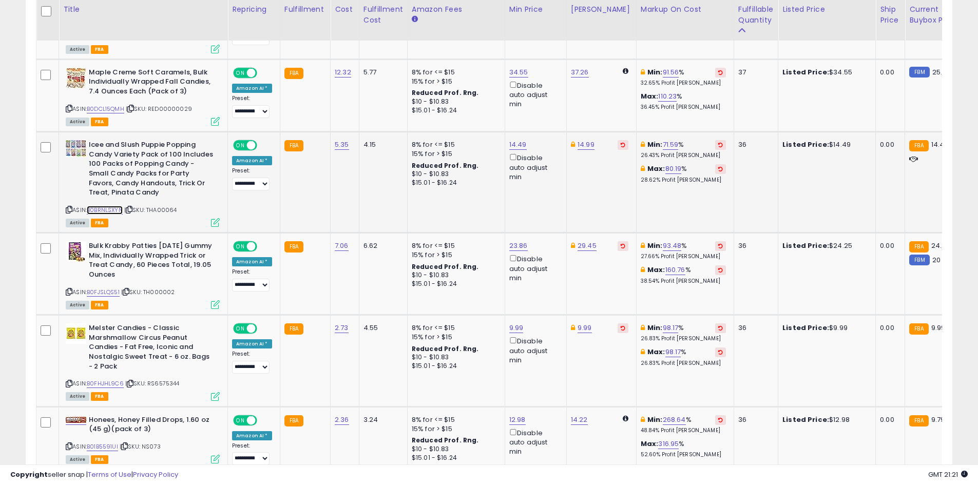
click at [112, 206] on link "B0BRNLSXYN" at bounding box center [105, 210] width 36 height 9
click at [519, 140] on link "14.49" at bounding box center [517, 145] width 17 height 10
type input "**"
click button "submit" at bounding box center [542, 89] width 17 height 15
click at [90, 288] on link "B0FJSLQS51" at bounding box center [103, 292] width 33 height 9
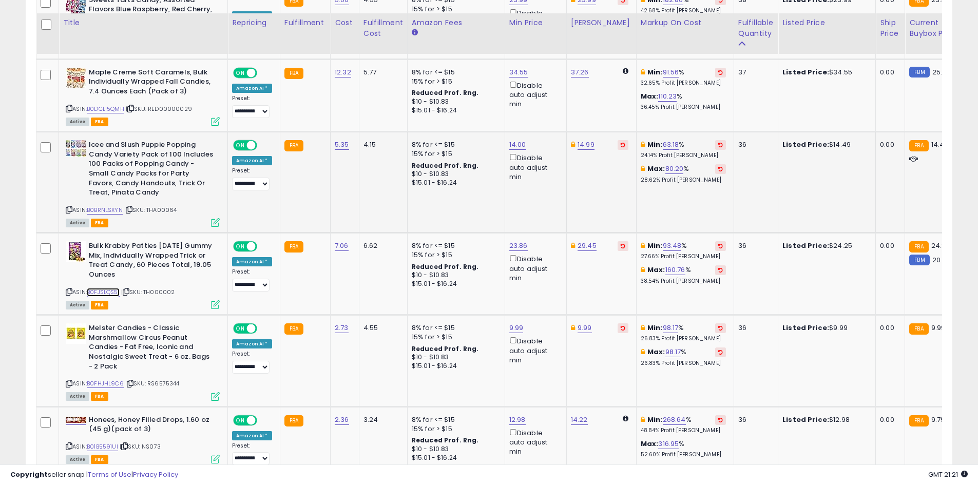
scroll to position [2197, 0]
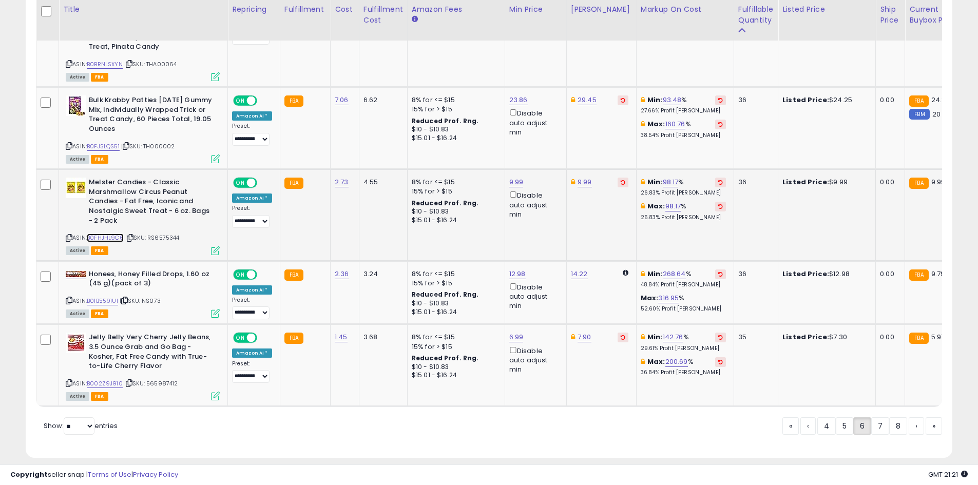
click at [99, 234] on link "B0FHJHL9C6" at bounding box center [105, 238] width 37 height 9
click at [101, 297] on link "B01B5591UI" at bounding box center [102, 301] width 31 height 9
click at [519, 269] on link "12.98" at bounding box center [517, 274] width 16 height 10
type input "*"
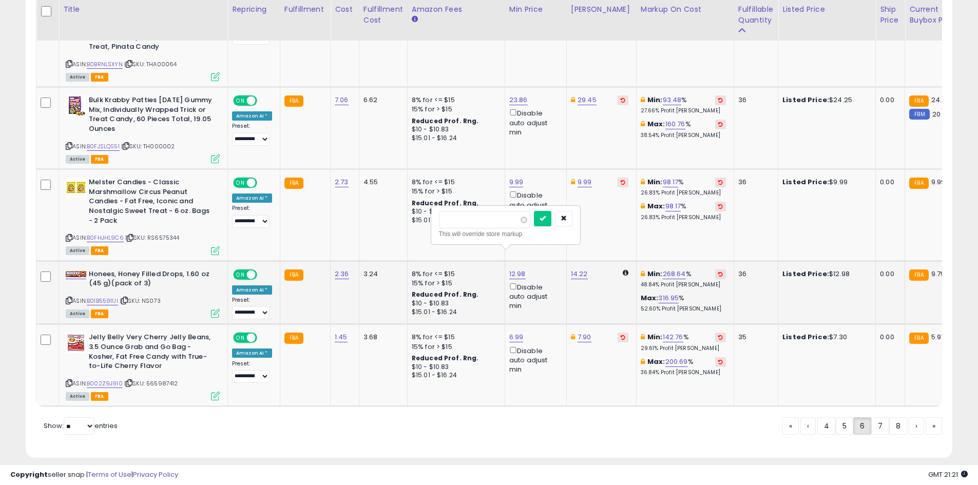
click button "submit" at bounding box center [542, 218] width 17 height 15
click at [571, 269] on link "14.22" at bounding box center [579, 274] width 17 height 10
type input "*"
type input "****"
click button "submit" at bounding box center [603, 218] width 17 height 15
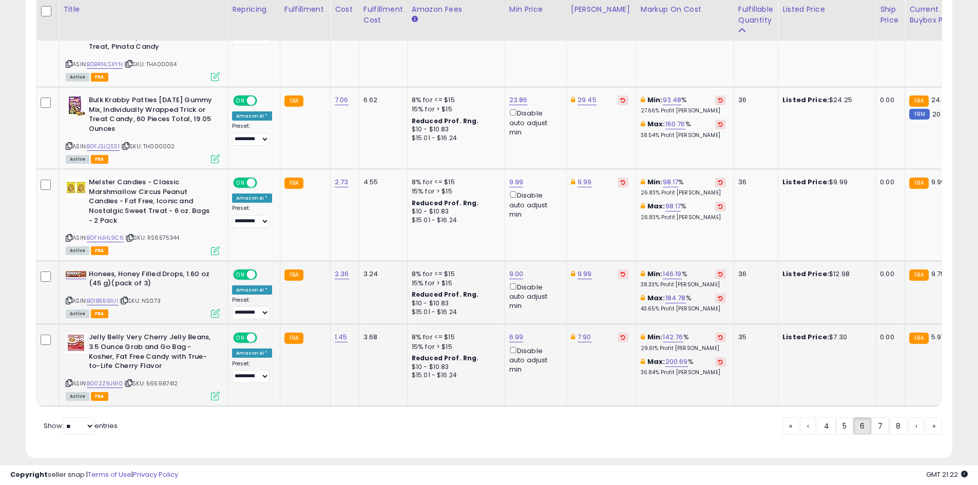
click at [96, 370] on div "ASIN: B002Z9J910 | SKU: 565987412 Active FBA" at bounding box center [143, 366] width 154 height 67
click at [98, 379] on link "B002Z9J910" at bounding box center [105, 383] width 36 height 9
click at [882, 417] on link "7" at bounding box center [880, 425] width 18 height 17
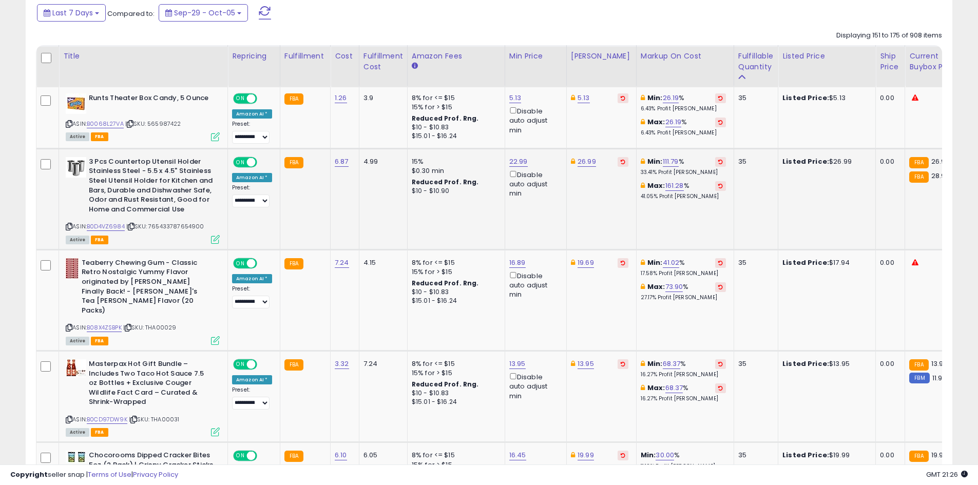
scroll to position [511, 0]
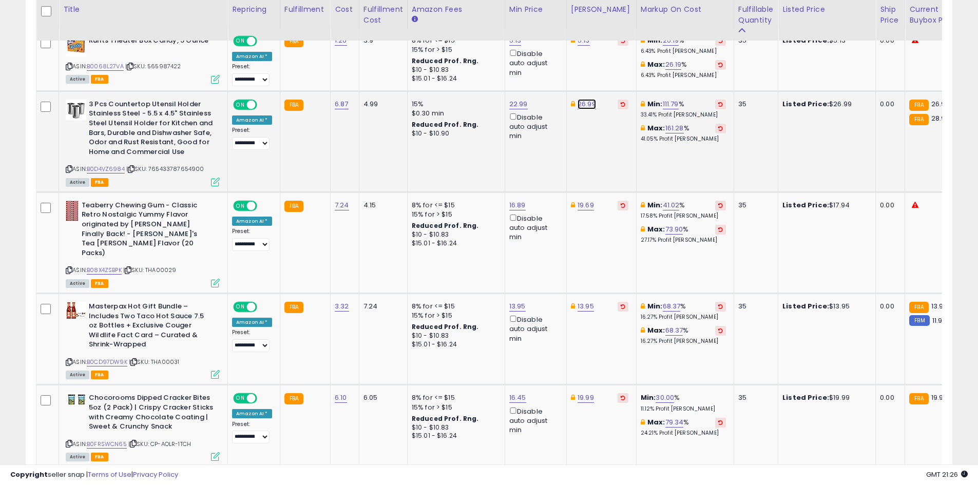
click at [584, 103] on link "26.99" at bounding box center [587, 104] width 18 height 10
type input "*****"
click button "submit" at bounding box center [611, 67] width 17 height 15
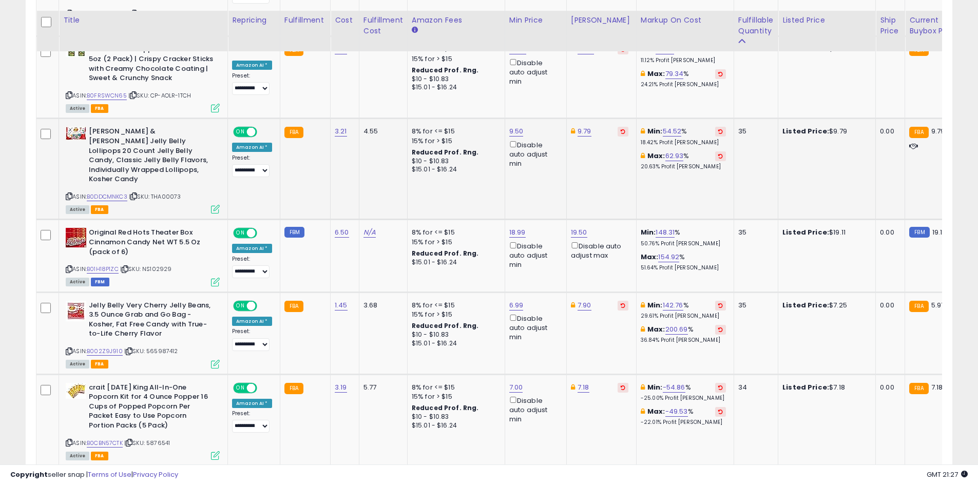
scroll to position [870, 0]
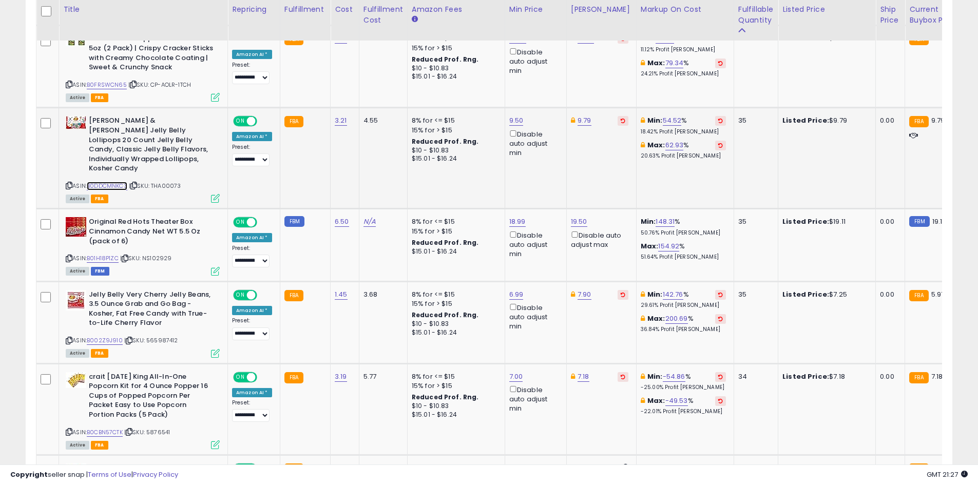
click at [95, 182] on link "B0DDCMNKC3" at bounding box center [107, 186] width 41 height 9
click at [586, 116] on link "9.79" at bounding box center [585, 121] width 14 height 10
type input "****"
click button "submit" at bounding box center [609, 65] width 17 height 15
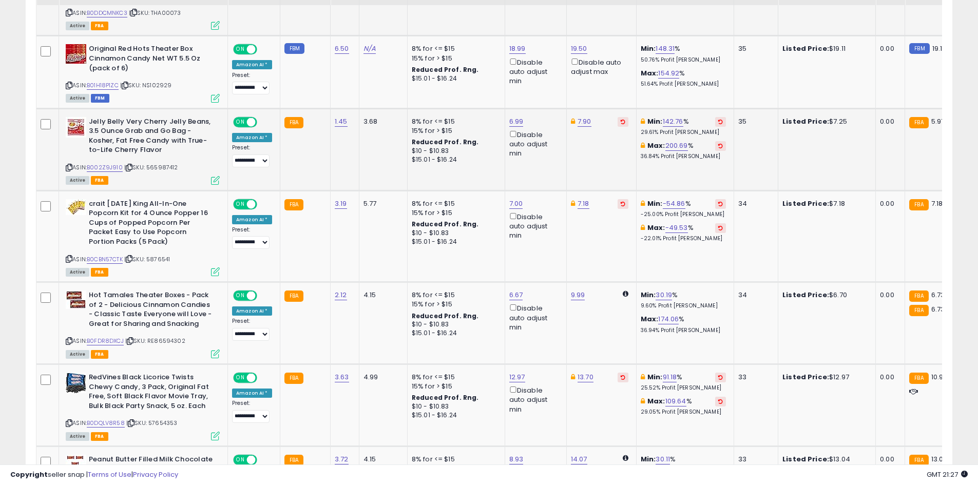
scroll to position [1127, 0]
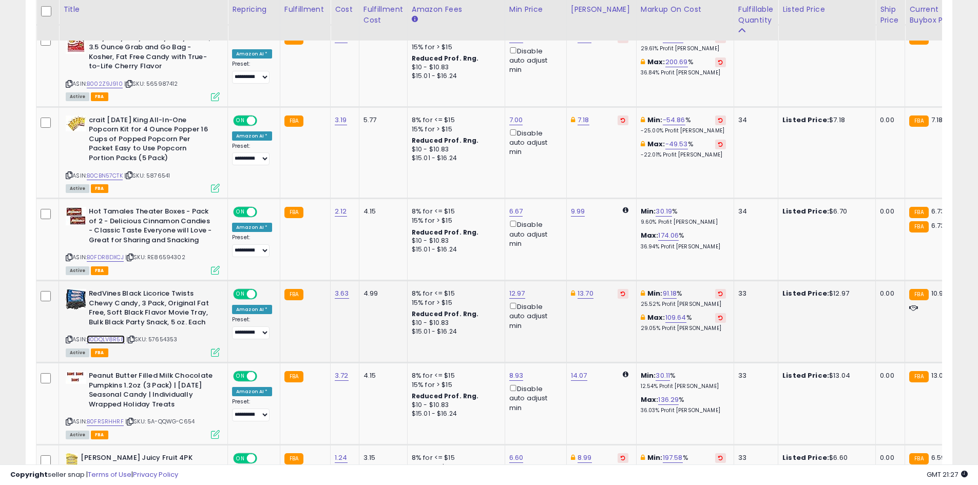
click at [114, 335] on link "B0DQLV8R58" at bounding box center [106, 339] width 38 height 9
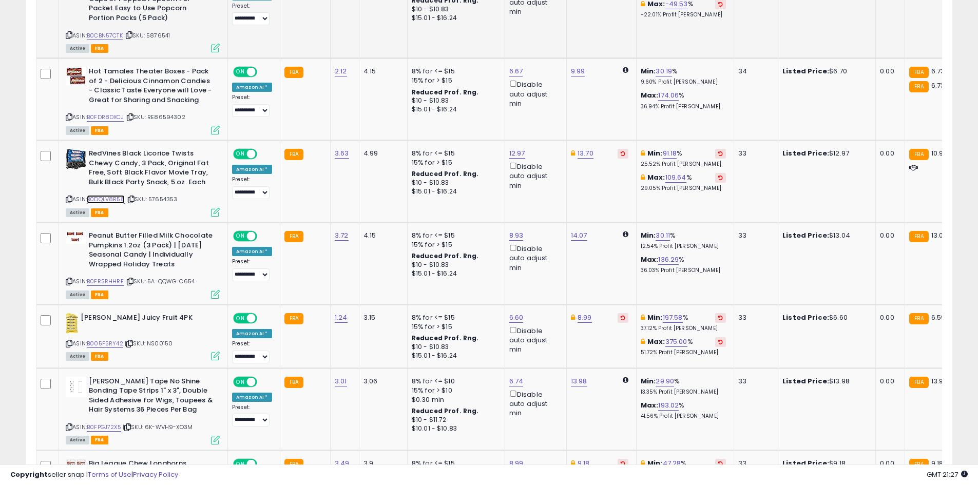
scroll to position [1281, 0]
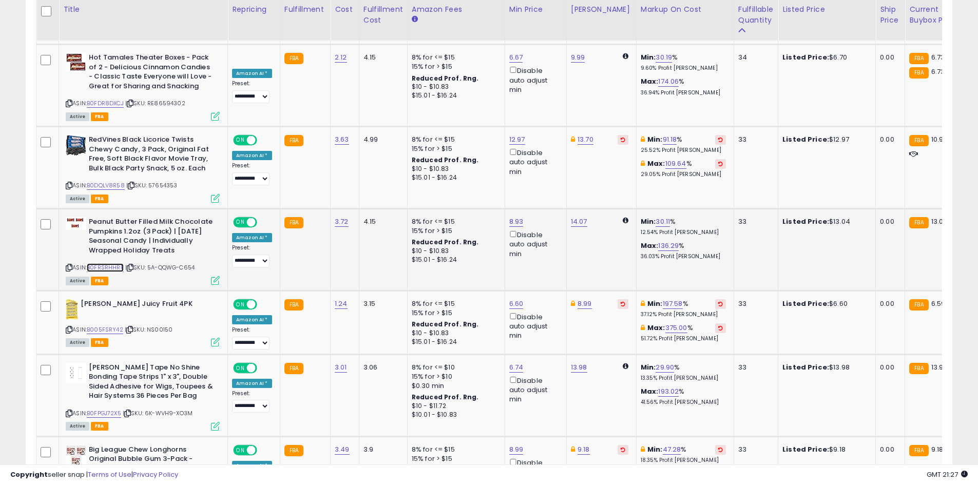
click at [98, 263] on link "B0FRSRHHRF" at bounding box center [105, 267] width 37 height 9
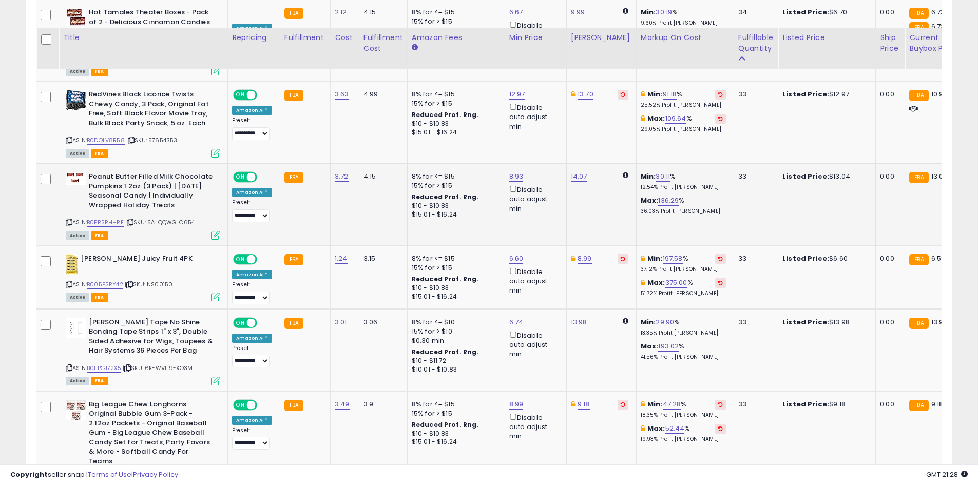
scroll to position [1435, 0]
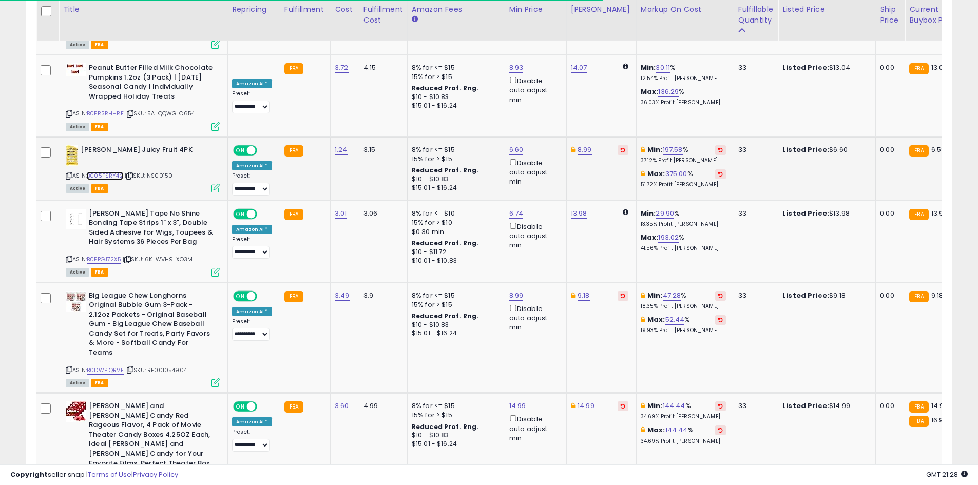
click at [117, 172] on link "B005FSRY42" at bounding box center [105, 176] width 36 height 9
click at [511, 145] on link "6.60" at bounding box center [516, 150] width 14 height 10
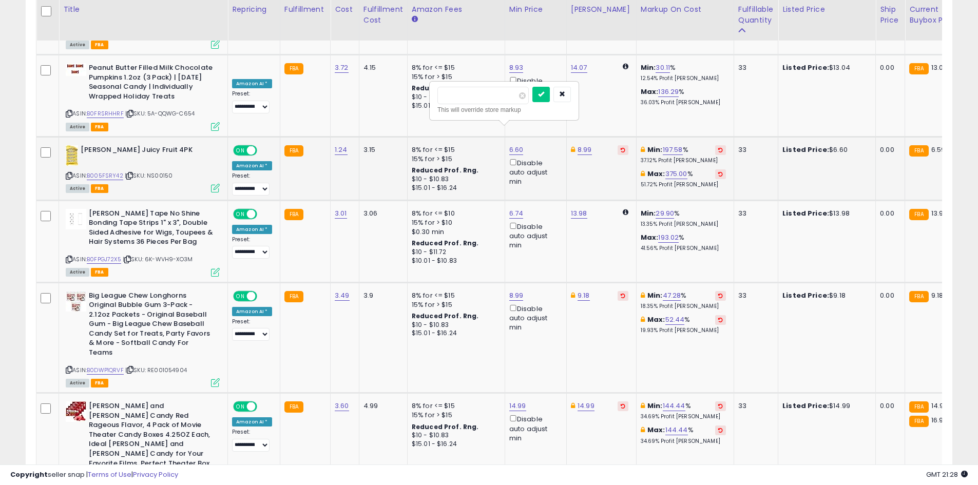
type input "*"
click button "submit" at bounding box center [540, 94] width 17 height 15
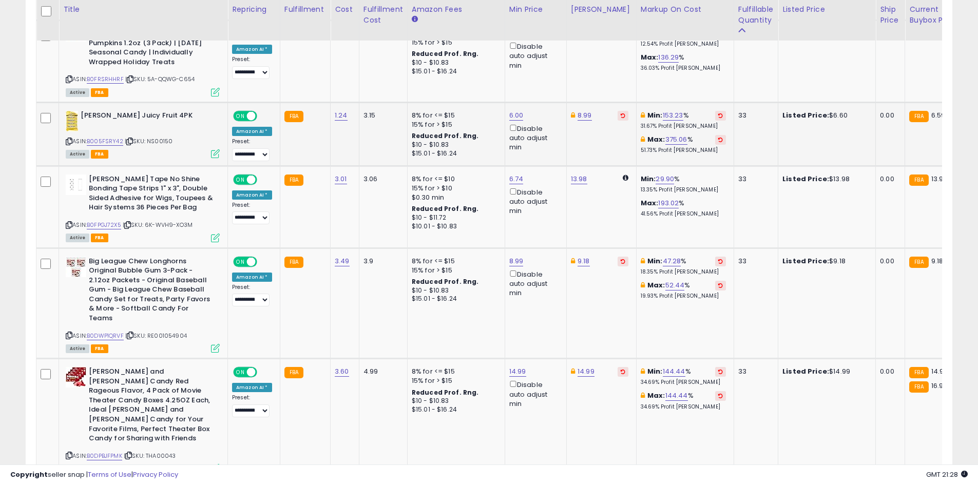
scroll to position [1538, 0]
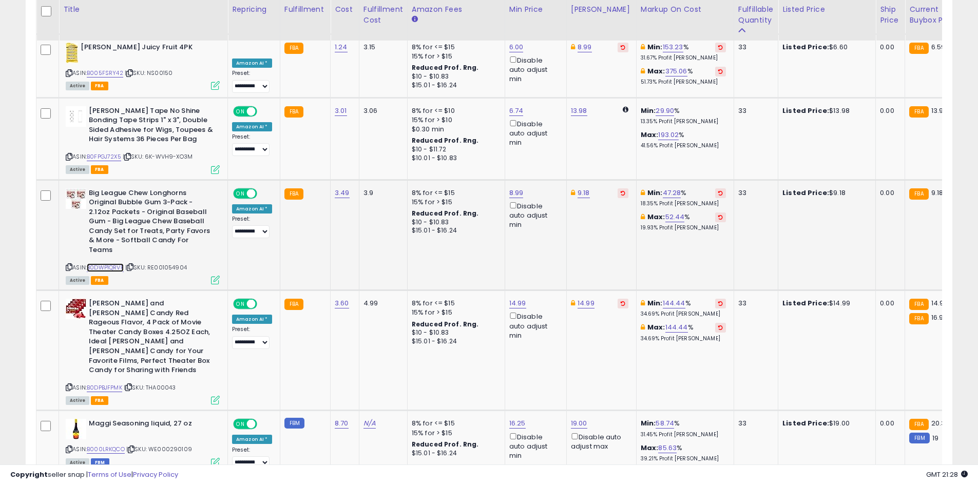
click at [100, 263] on link "B0DWP1QRVF" at bounding box center [105, 267] width 37 height 9
click at [582, 188] on link "9.18" at bounding box center [584, 193] width 12 height 10
type input "****"
click button "submit" at bounding box center [608, 136] width 17 height 15
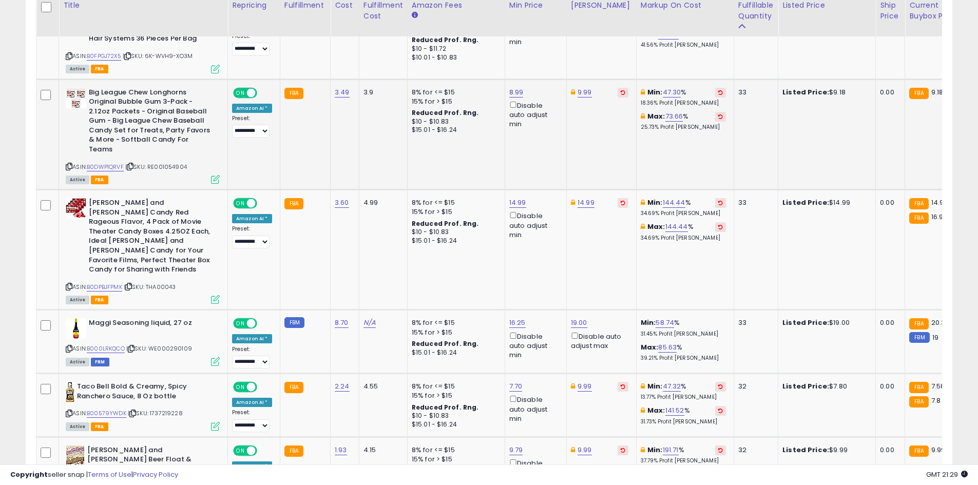
scroll to position [1641, 0]
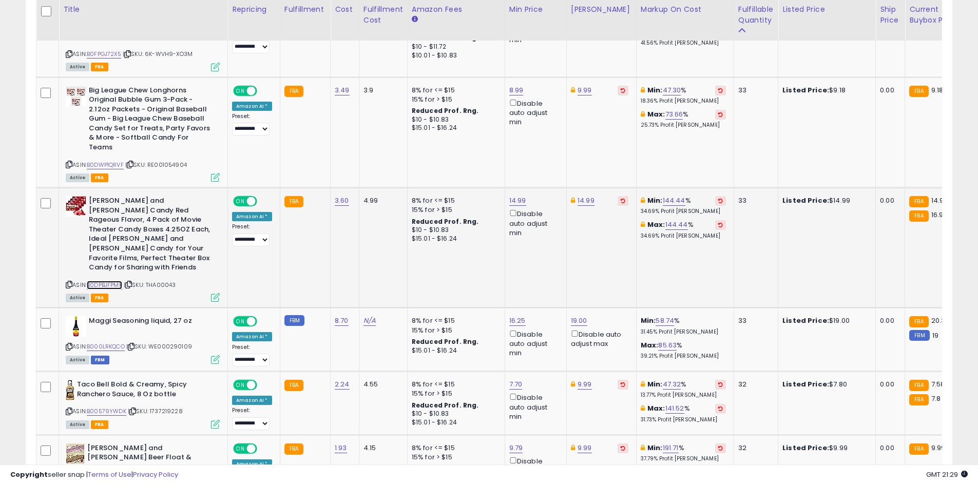
click at [108, 281] on link "B0DPBJFPMK" at bounding box center [104, 285] width 35 height 9
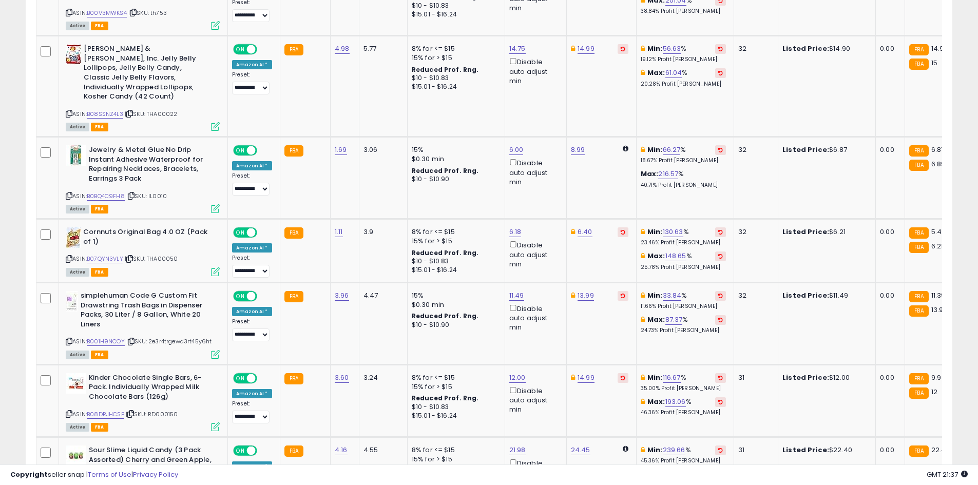
scroll to position [2178, 0]
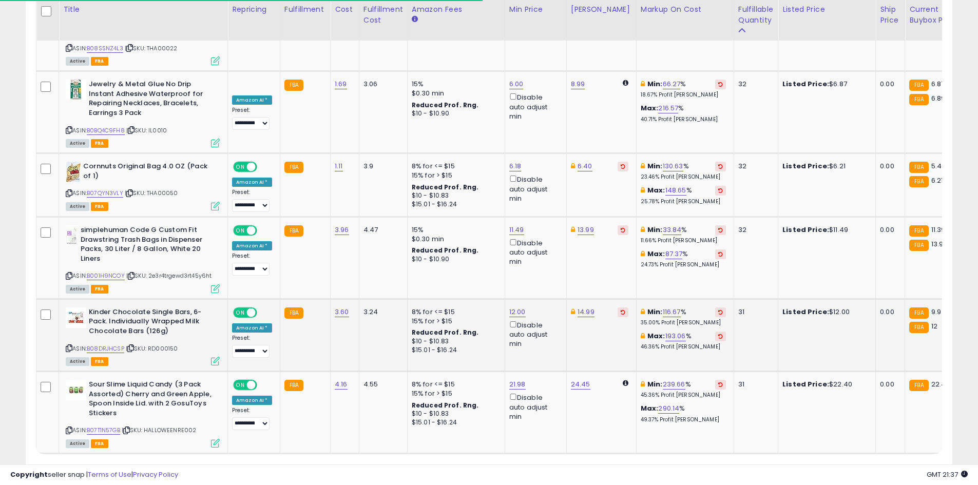
click at [111, 308] on div "ASIN: B08DRJHCSP | SKU: RD000150 Active FBA" at bounding box center [143, 336] width 154 height 57
click at [112, 345] on link "B08DRJHCSP" at bounding box center [105, 349] width 37 height 9
click at [509, 307] on link "12.00" at bounding box center [517, 312] width 16 height 10
type input "*****"
click button "submit" at bounding box center [542, 209] width 17 height 15
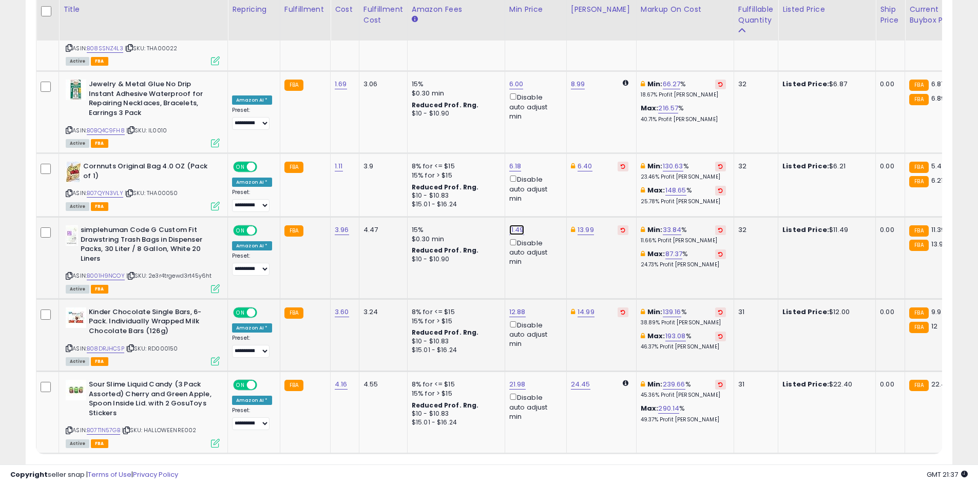
click at [516, 225] on link "11.49" at bounding box center [516, 230] width 15 height 10
type input "****"
click button "submit" at bounding box center [540, 127] width 17 height 15
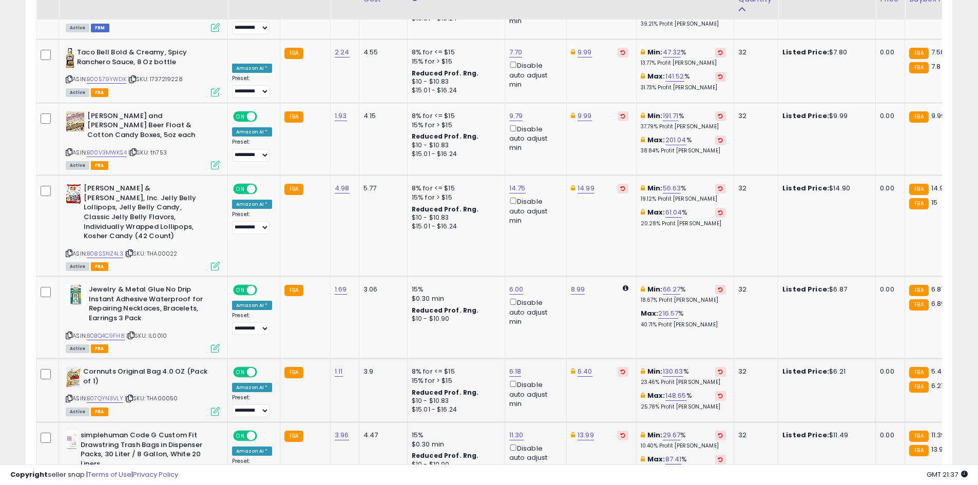
scroll to position [1819, 0]
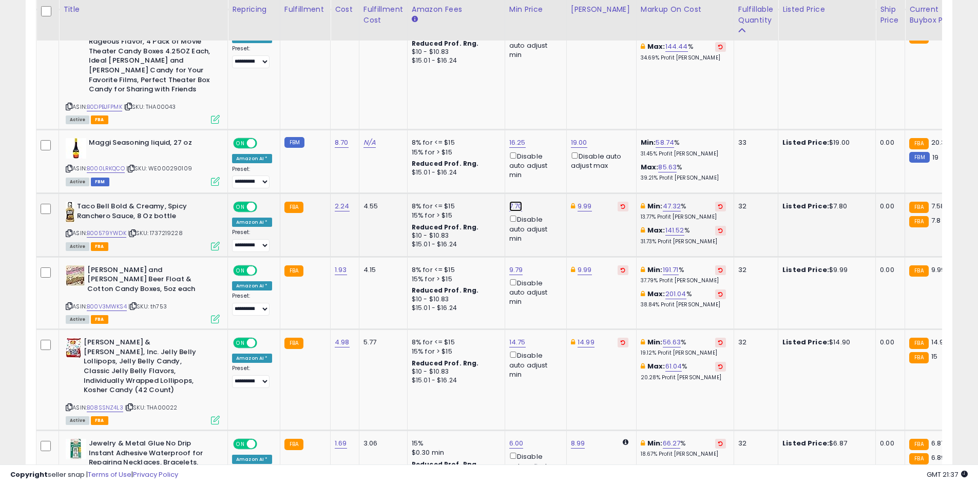
click at [513, 201] on link "7.70" at bounding box center [515, 206] width 13 height 10
type input "***"
click button "submit" at bounding box center [540, 122] width 17 height 15
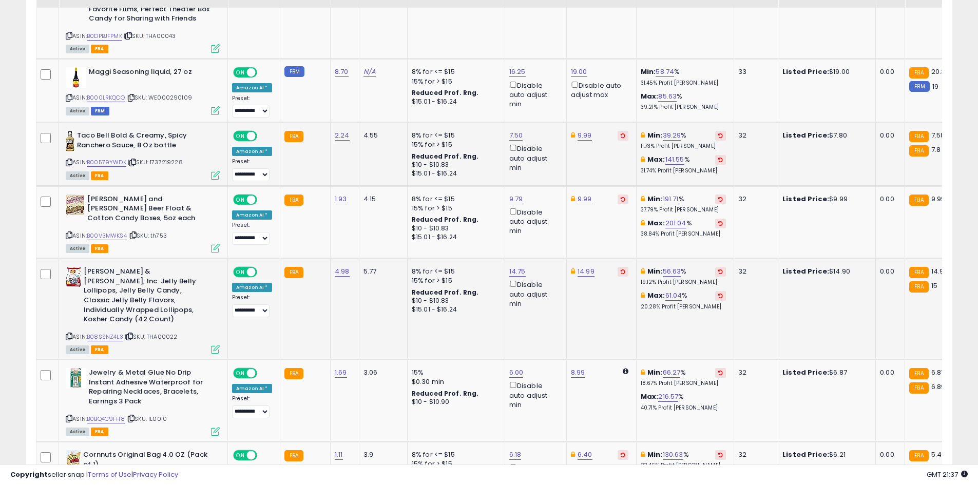
scroll to position [1921, 0]
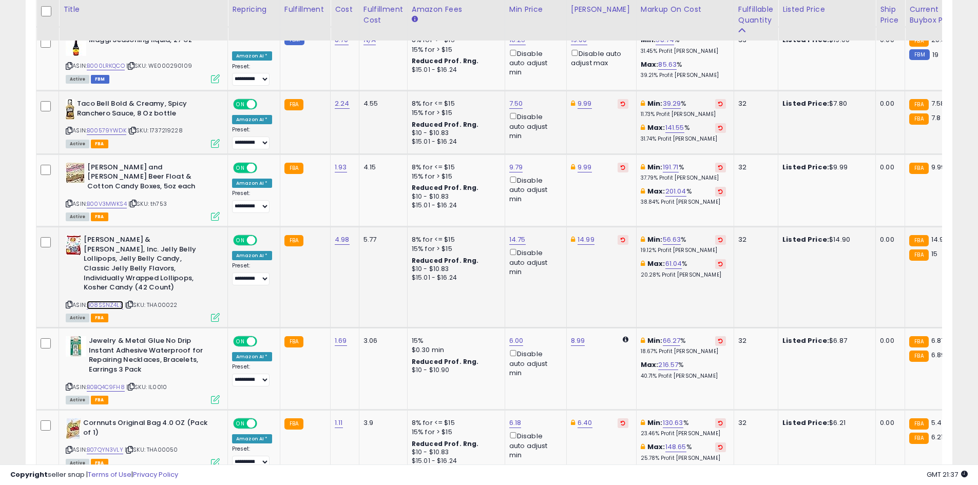
click at [98, 301] on link "B08SSNZ4L3" at bounding box center [105, 305] width 36 height 9
click at [581, 235] on link "14.99" at bounding box center [586, 240] width 17 height 10
type input "*****"
click button "submit" at bounding box center [610, 146] width 17 height 15
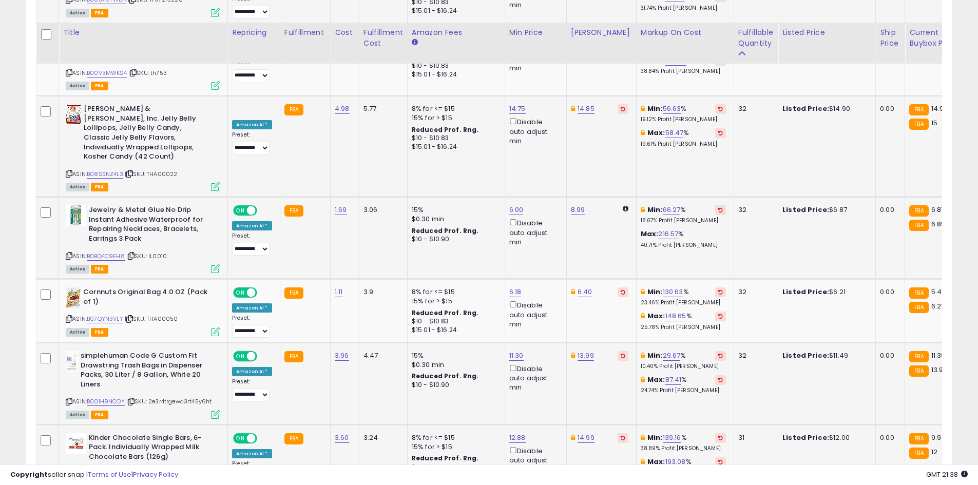
scroll to position [2075, 0]
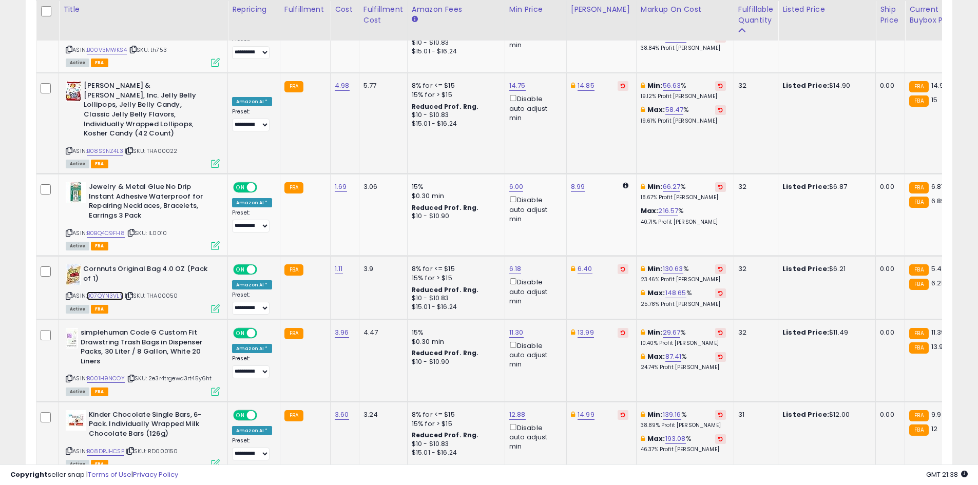
click at [107, 292] on link "B07QYN3VLY" at bounding box center [105, 296] width 36 height 9
click at [509, 264] on link "6.18" at bounding box center [515, 269] width 12 height 10
type input "*"
type input "****"
click button "submit" at bounding box center [539, 166] width 17 height 15
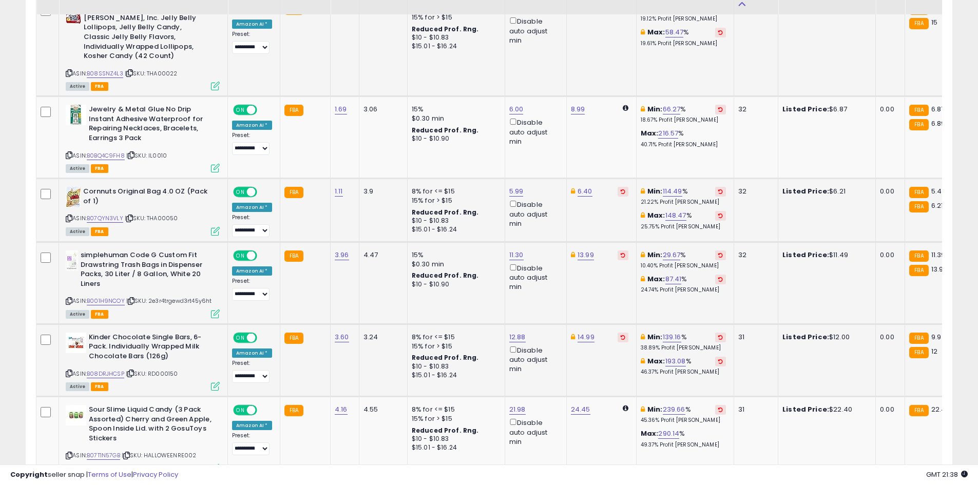
scroll to position [2178, 0]
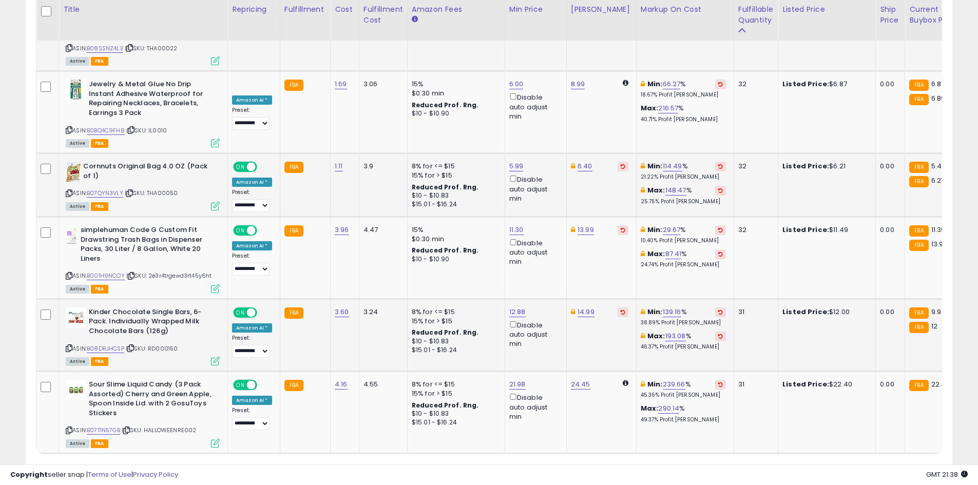
click at [871, 465] on link "8" at bounding box center [880, 473] width 18 height 17
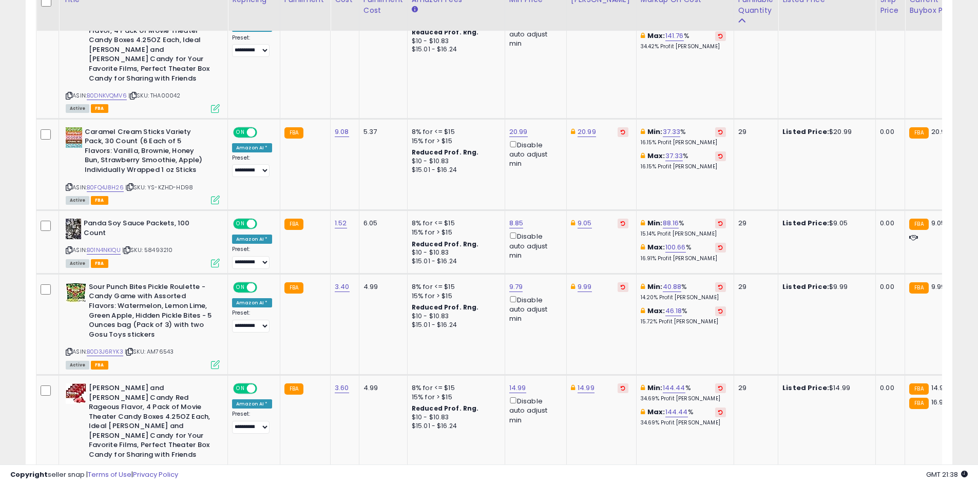
scroll to position [562, 0]
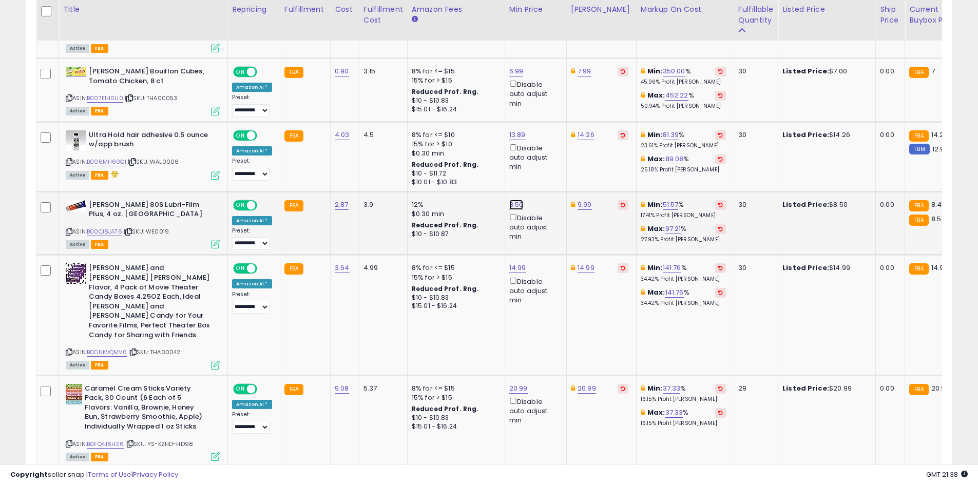
click at [512, 208] on link "8.50" at bounding box center [516, 205] width 14 height 10
type input "***"
click button "submit" at bounding box center [541, 168] width 17 height 15
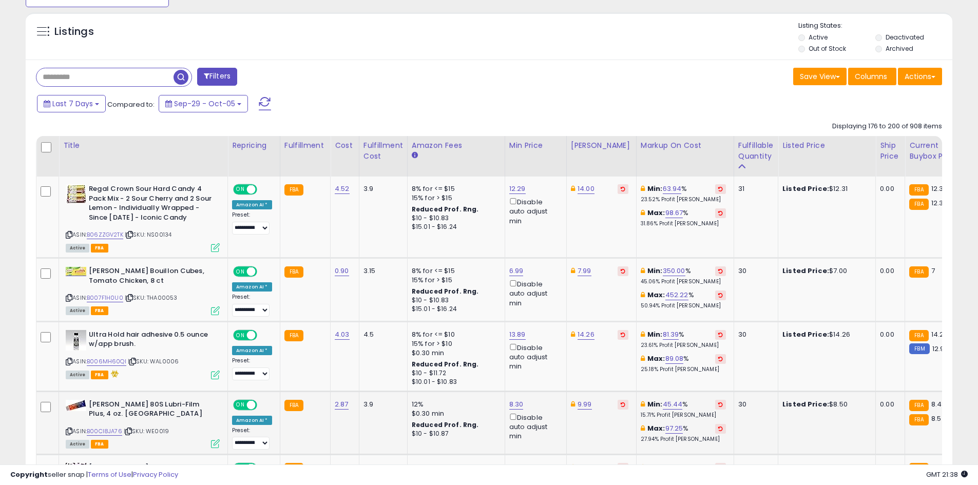
scroll to position [357, 0]
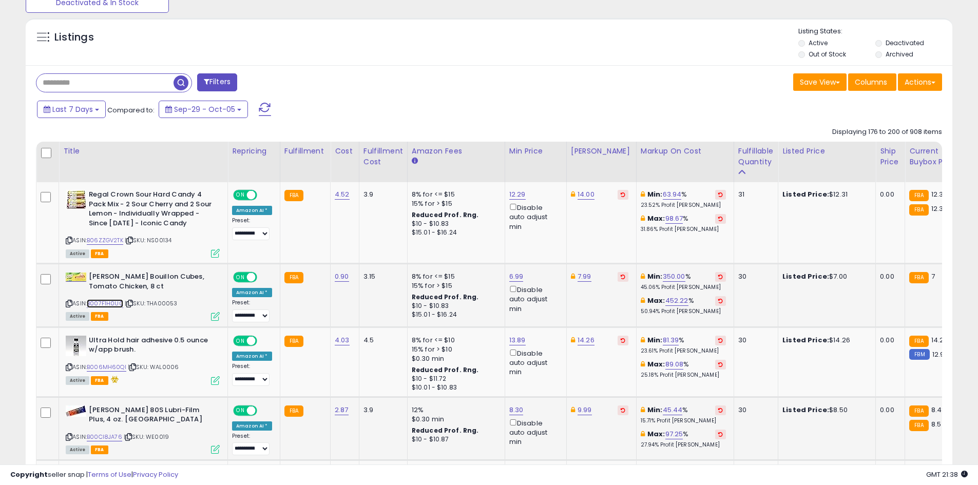
click at [102, 304] on link "B007F1H0U0" at bounding box center [105, 303] width 36 height 9
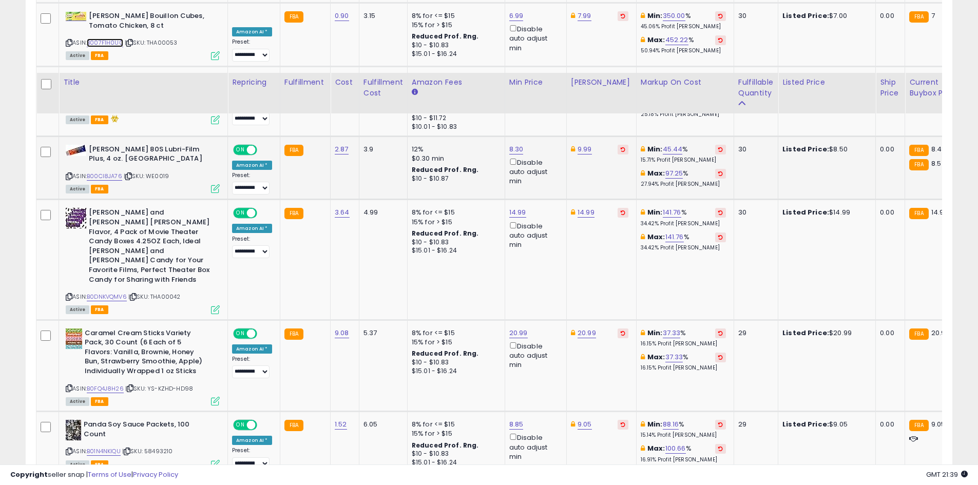
scroll to position [716, 0]
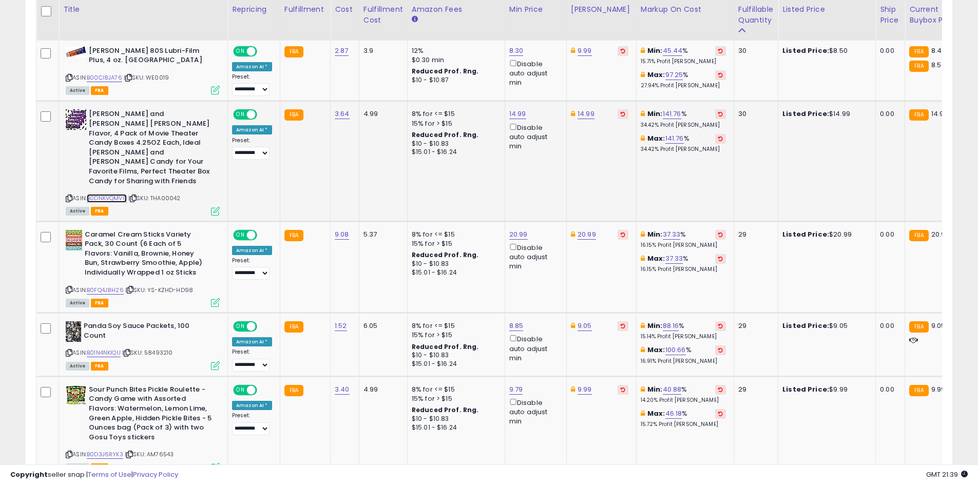
click at [108, 194] on link "B0DNKVQMV6" at bounding box center [107, 198] width 40 height 9
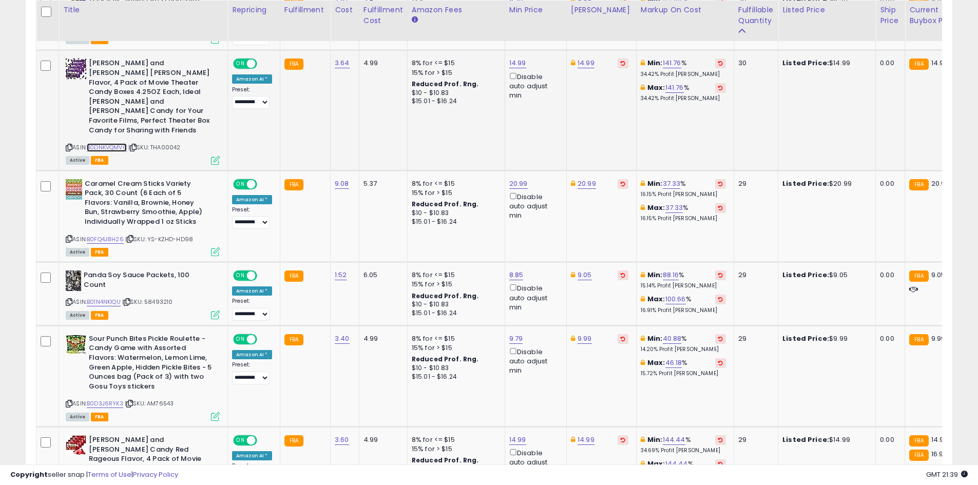
scroll to position [768, 0]
click at [119, 235] on link "B0FQ4J8H26" at bounding box center [105, 239] width 37 height 9
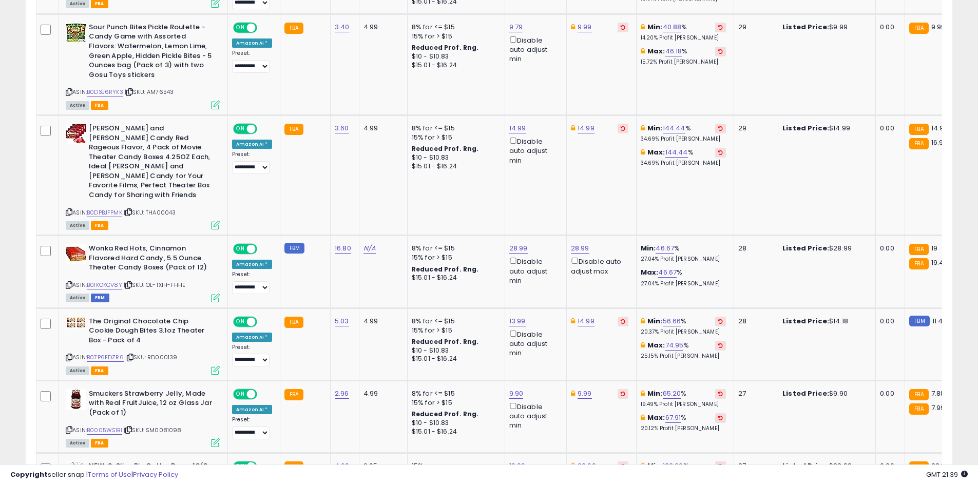
scroll to position [960, 0]
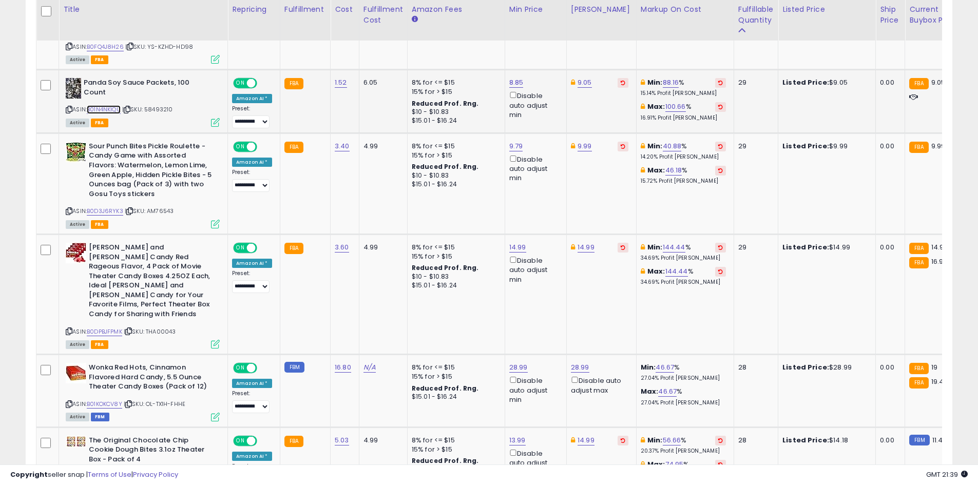
click at [101, 105] on link "B01N4NKIQU" at bounding box center [104, 109] width 34 height 9
click at [589, 78] on div "9.05" at bounding box center [600, 82] width 58 height 9
click at [579, 78] on link "9.05" at bounding box center [585, 83] width 14 height 10
type input "****"
click button "submit" at bounding box center [610, 27] width 17 height 15
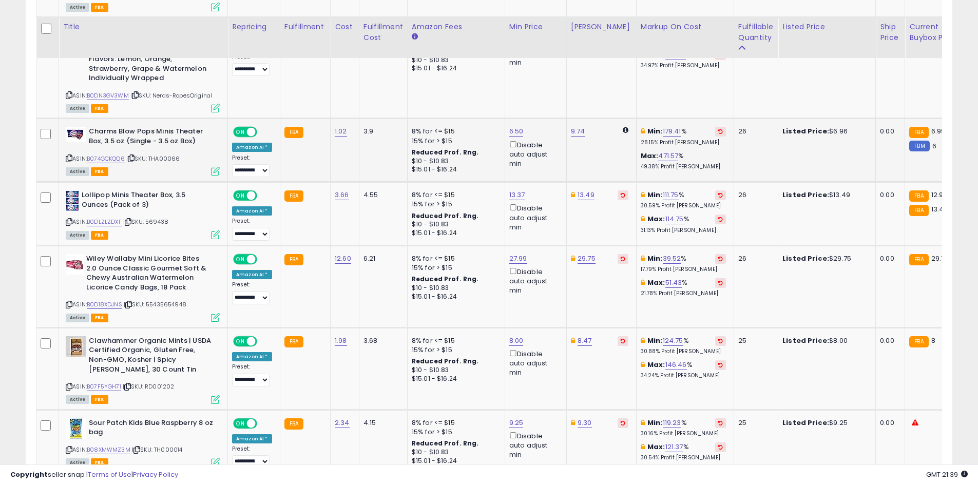
scroll to position [2089, 0]
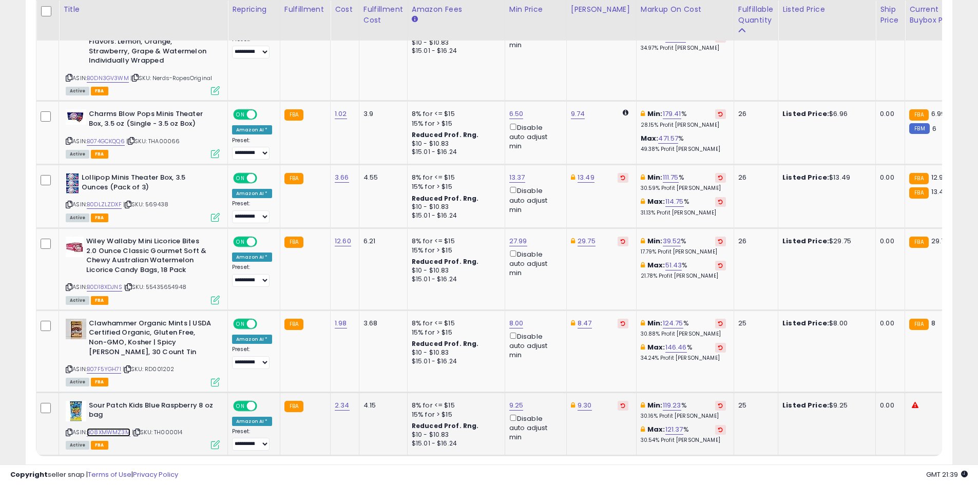
click at [97, 428] on link "B08XMWMZ3M" at bounding box center [109, 432] width 44 height 9
click at [107, 365] on link "B07F5YGH71" at bounding box center [104, 369] width 34 height 9
click at [509, 401] on link "9.25" at bounding box center [516, 406] width 14 height 10
type input "*"
type input "****"
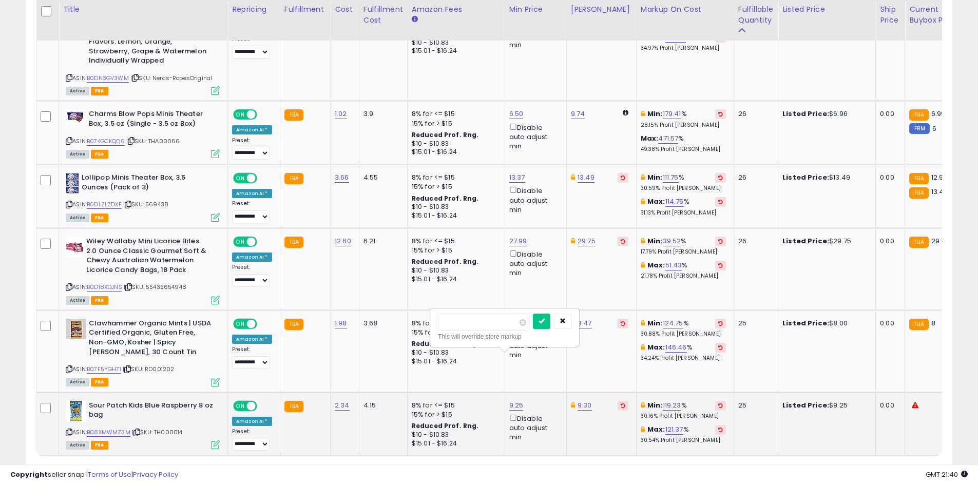
click button "submit" at bounding box center [541, 321] width 17 height 15
click at [511, 318] on link "8.00" at bounding box center [516, 323] width 14 height 10
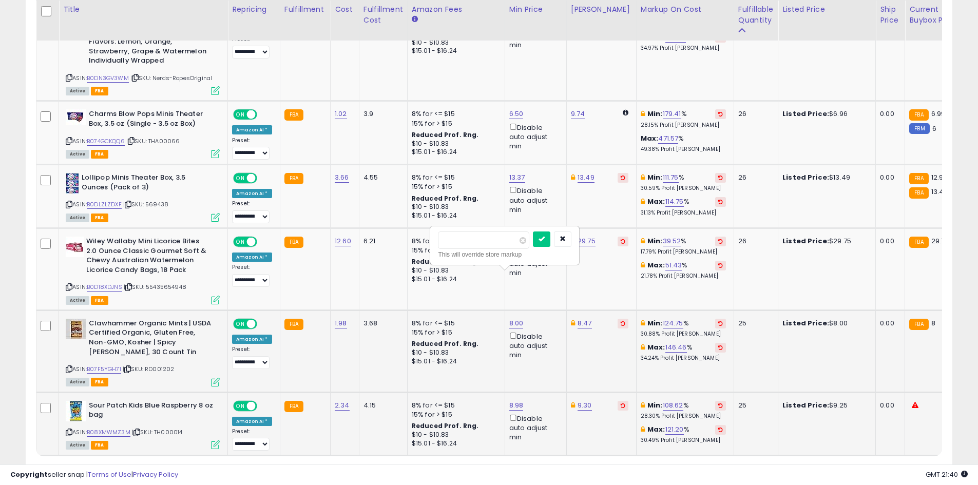
type input "*"
type input "***"
click button "submit" at bounding box center [541, 239] width 17 height 15
click at [875, 467] on link "9" at bounding box center [878, 475] width 18 height 17
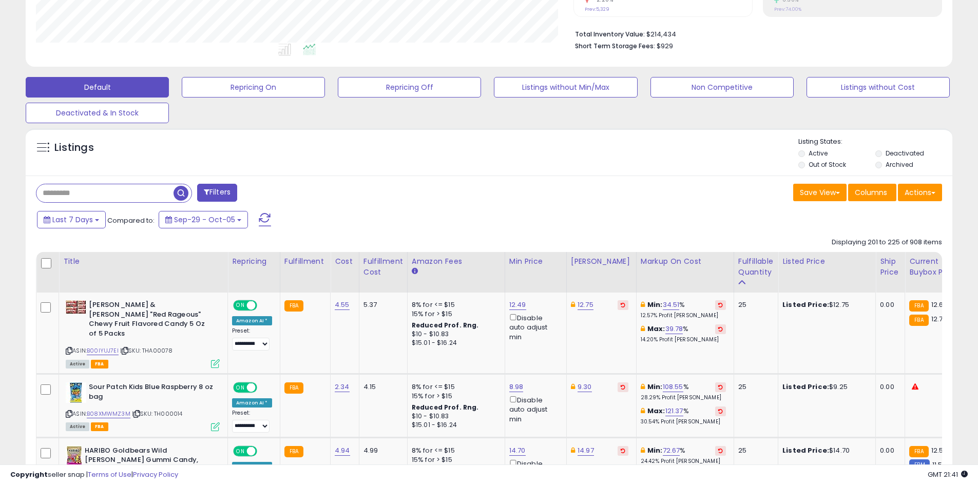
scroll to position [357, 0]
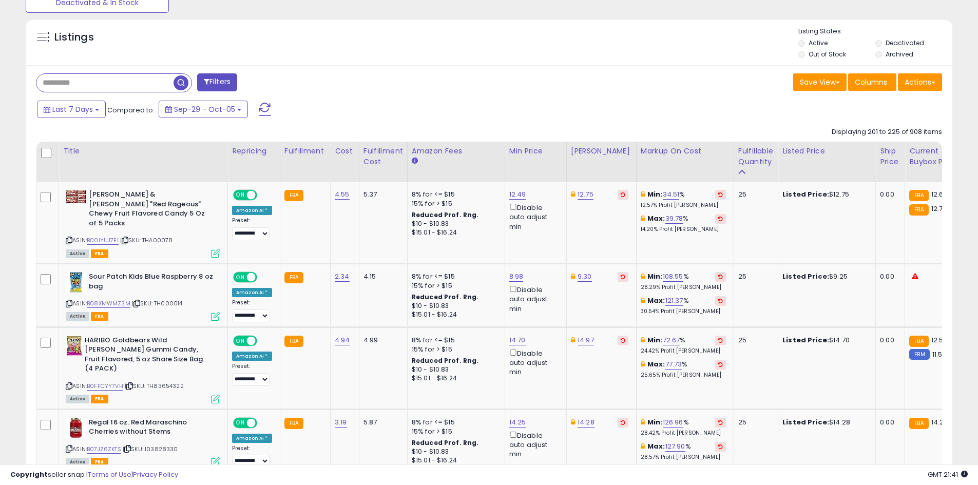
click at [163, 77] on input "text" at bounding box center [104, 83] width 137 height 18
paste input "**********"
type input "**********"
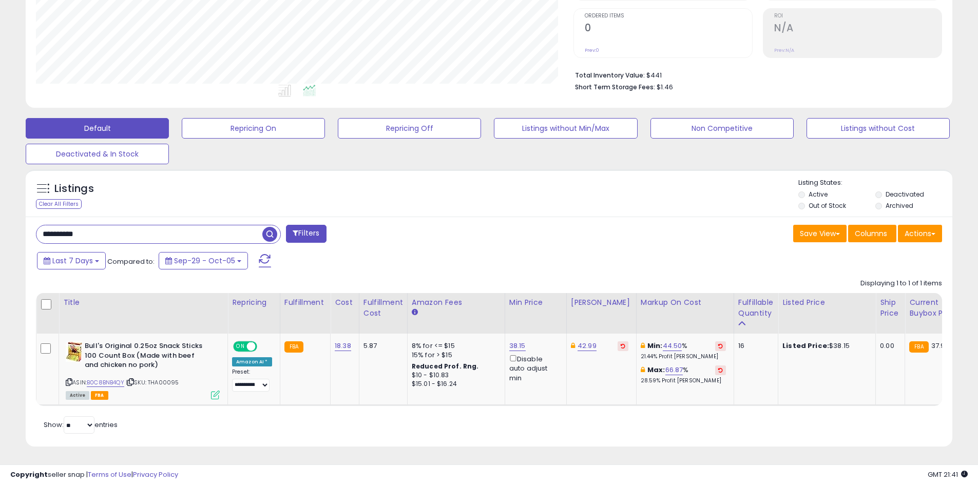
scroll to position [213, 0]
click at [108, 378] on link "B0C8BNB4QY" at bounding box center [105, 382] width 37 height 9
click at [521, 342] on link "38.15" at bounding box center [517, 346] width 16 height 10
type input "**"
click button "submit" at bounding box center [542, 309] width 17 height 15
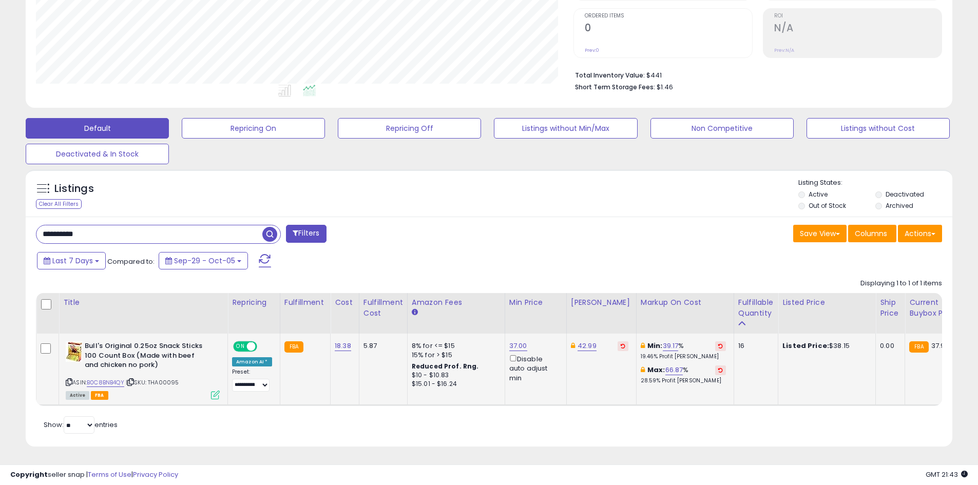
click at [137, 235] on input "**********" at bounding box center [149, 234] width 226 height 18
paste input "text"
type input "**********"
